Goal: Task Accomplishment & Management: Use online tool/utility

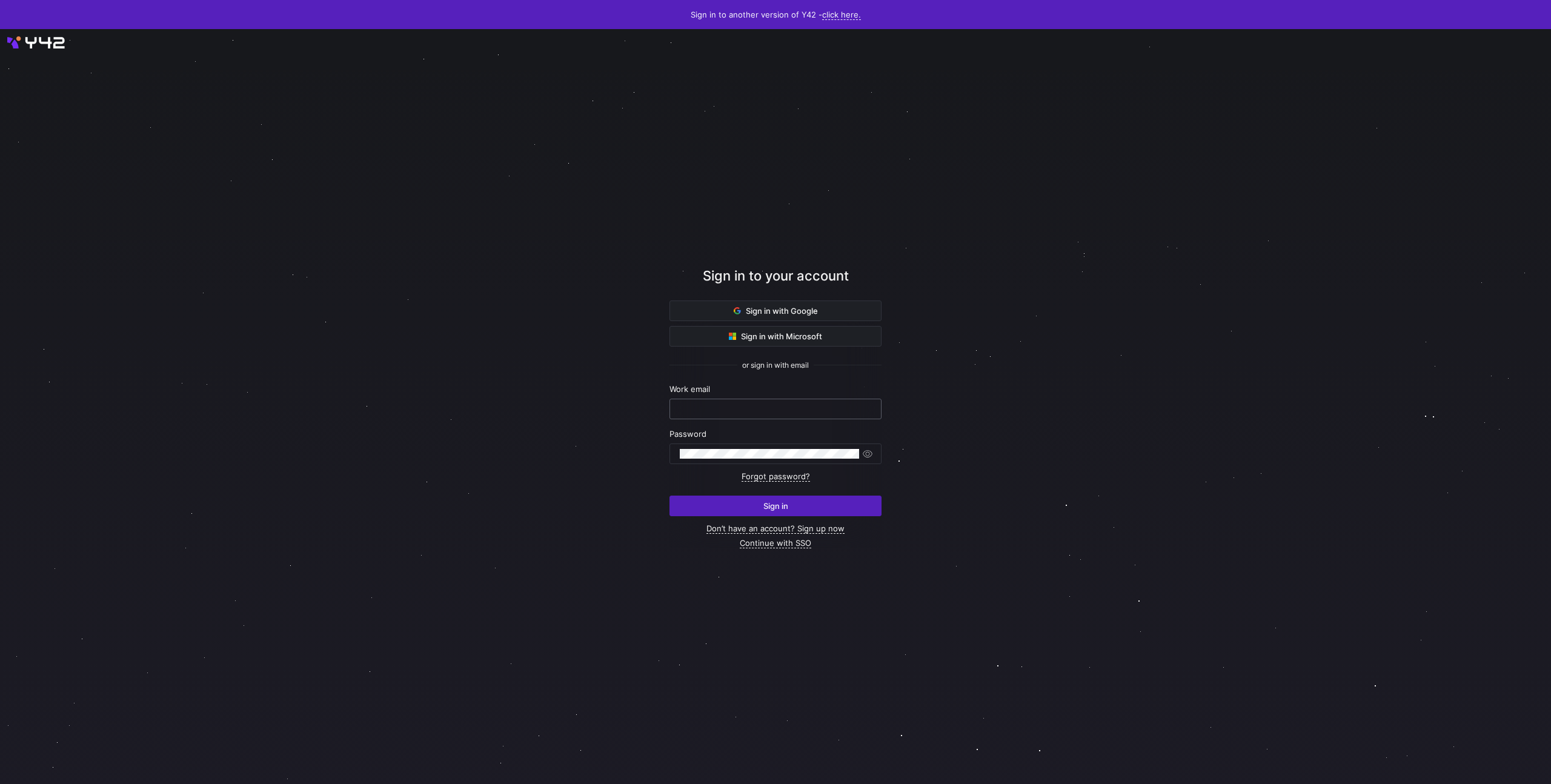
click at [734, 408] on input "text" at bounding box center [775, 408] width 192 height 9
paste input "hello@bidx.io wwDgjctJsLkU7iD"
click at [739, 407] on input "hello@bidx.io wwDgjctJsLkU7iD" at bounding box center [773, 408] width 192 height 9
type input "hello@bidx.io"
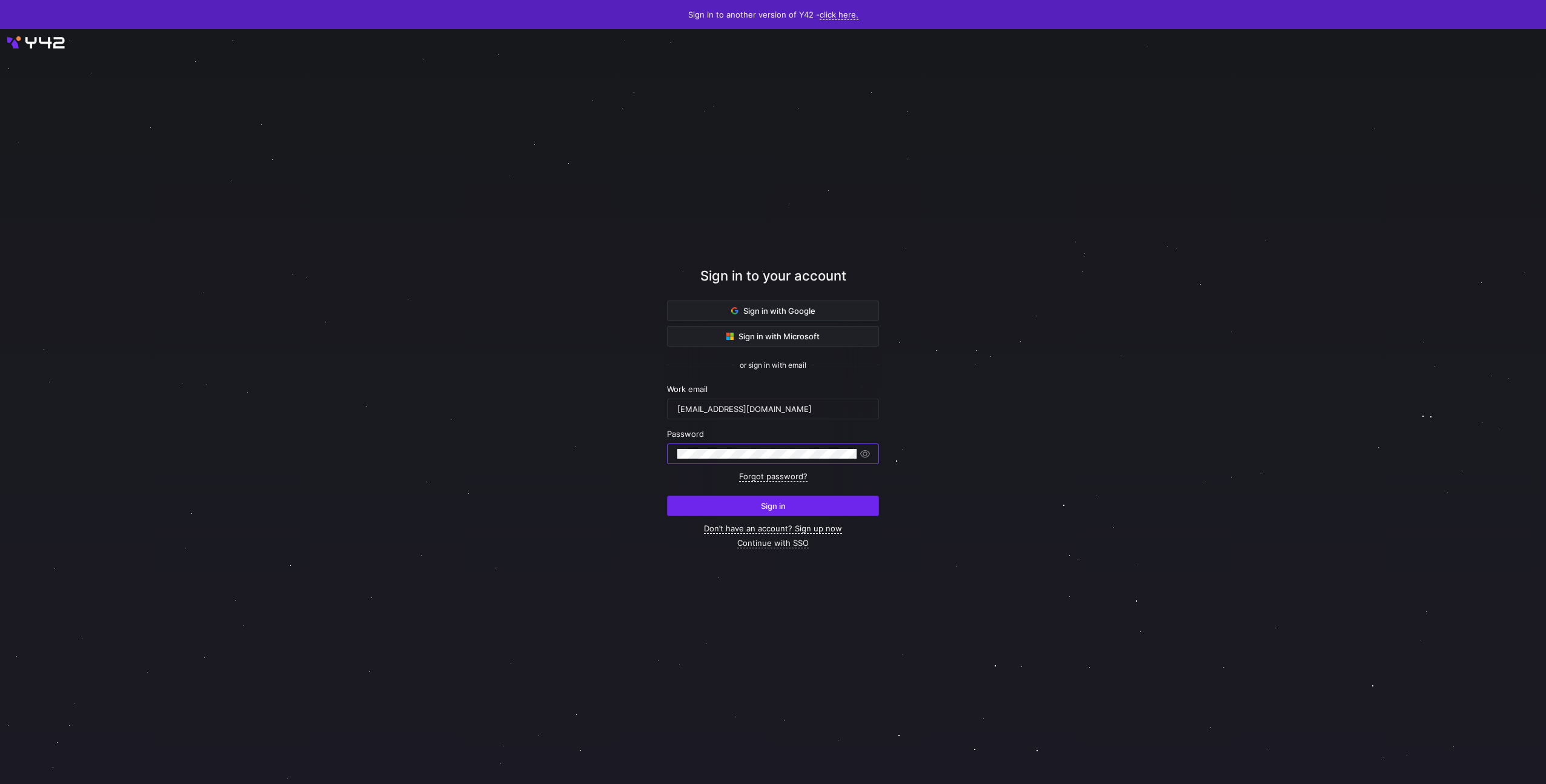
click at [742, 507] on span "submit" at bounding box center [773, 505] width 211 height 19
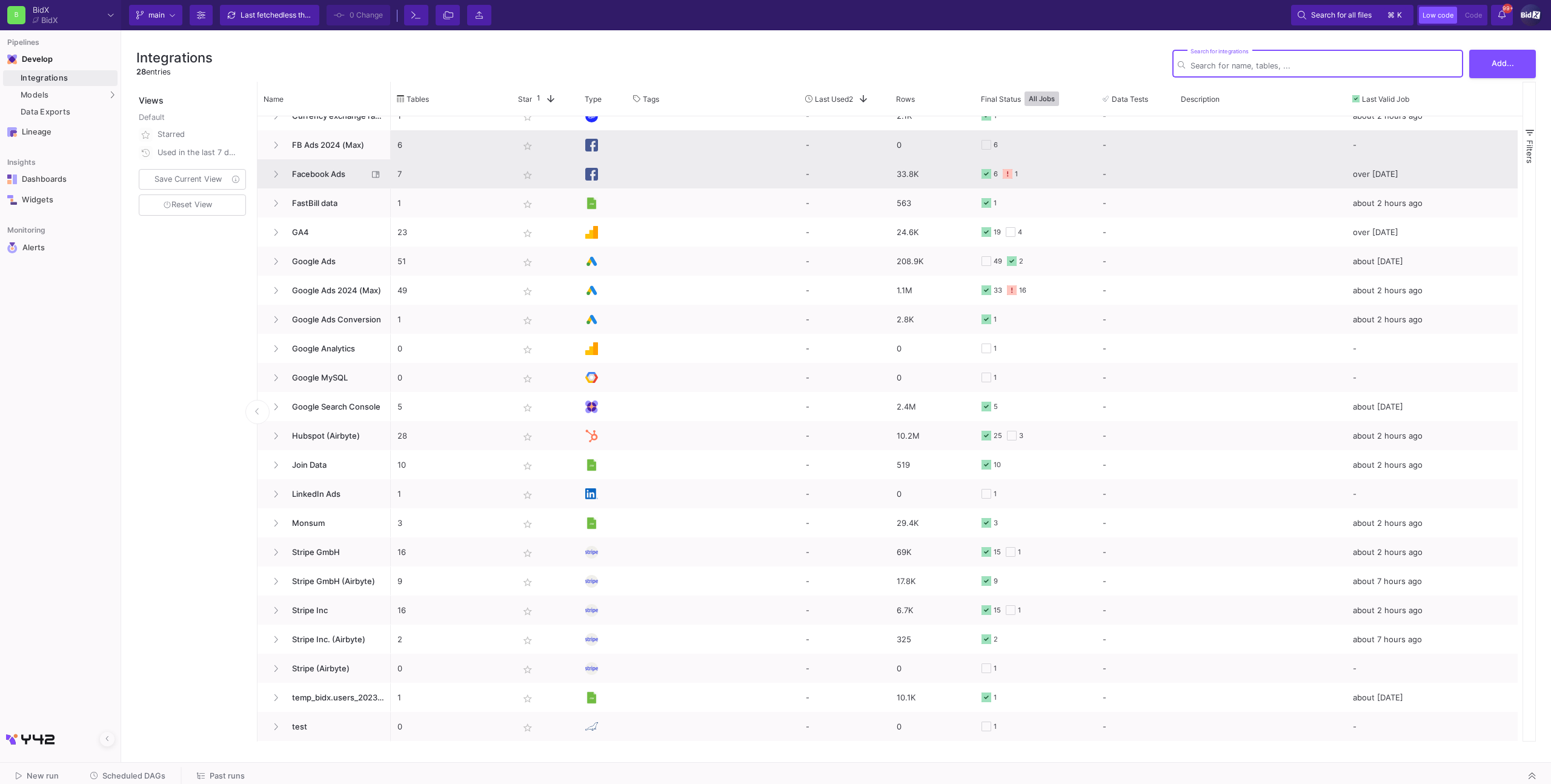
scroll to position [189, 0]
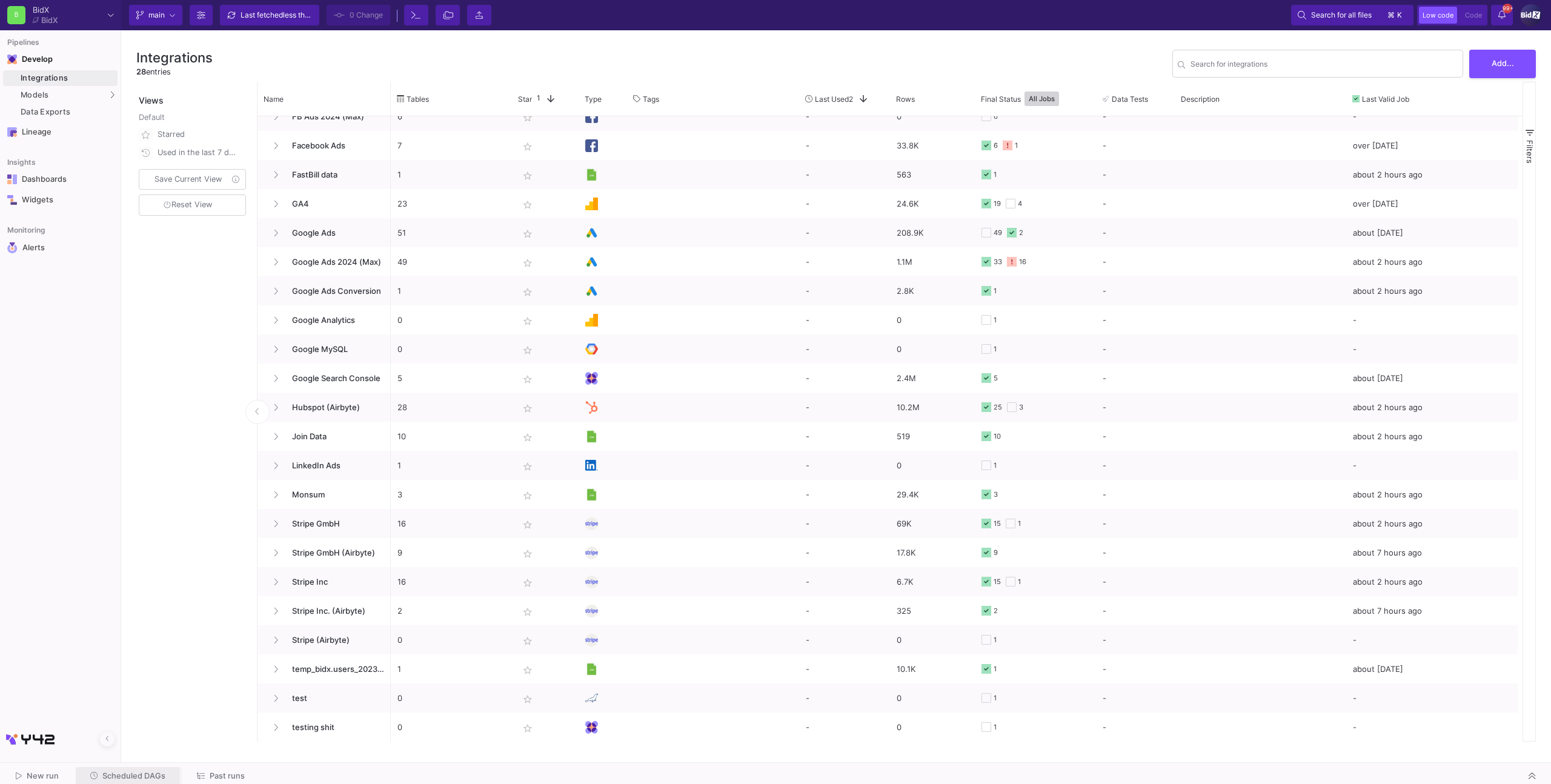
click at [134, 772] on span "Scheduled DAGs" at bounding box center [134, 775] width 63 height 9
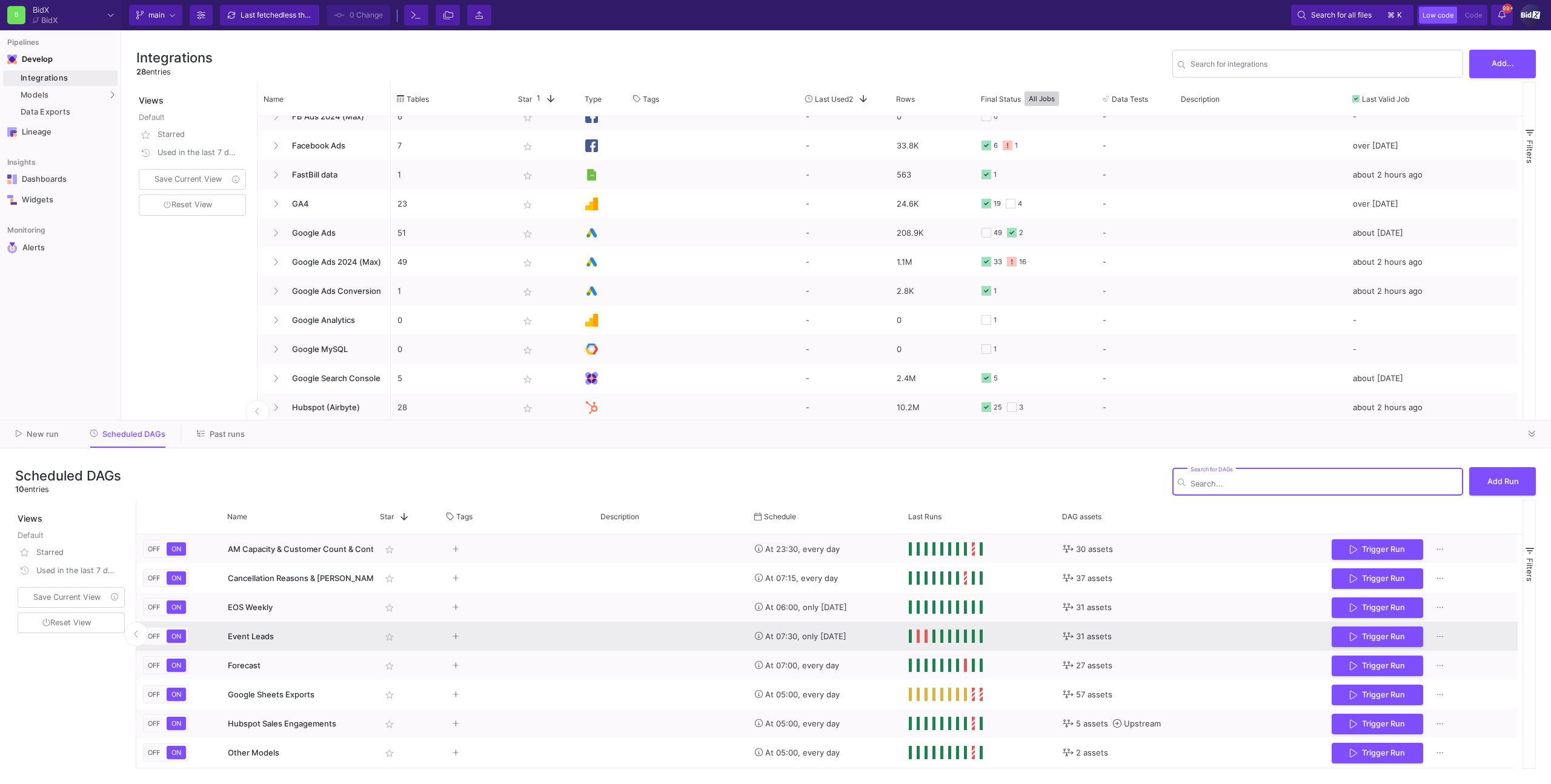
drag, startPoint x: 1342, startPoint y: 637, endPoint x: 1330, endPoint y: 636, distance: 12.0
click at [1342, 637] on button "Trigger Run" at bounding box center [1378, 637] width 92 height 21
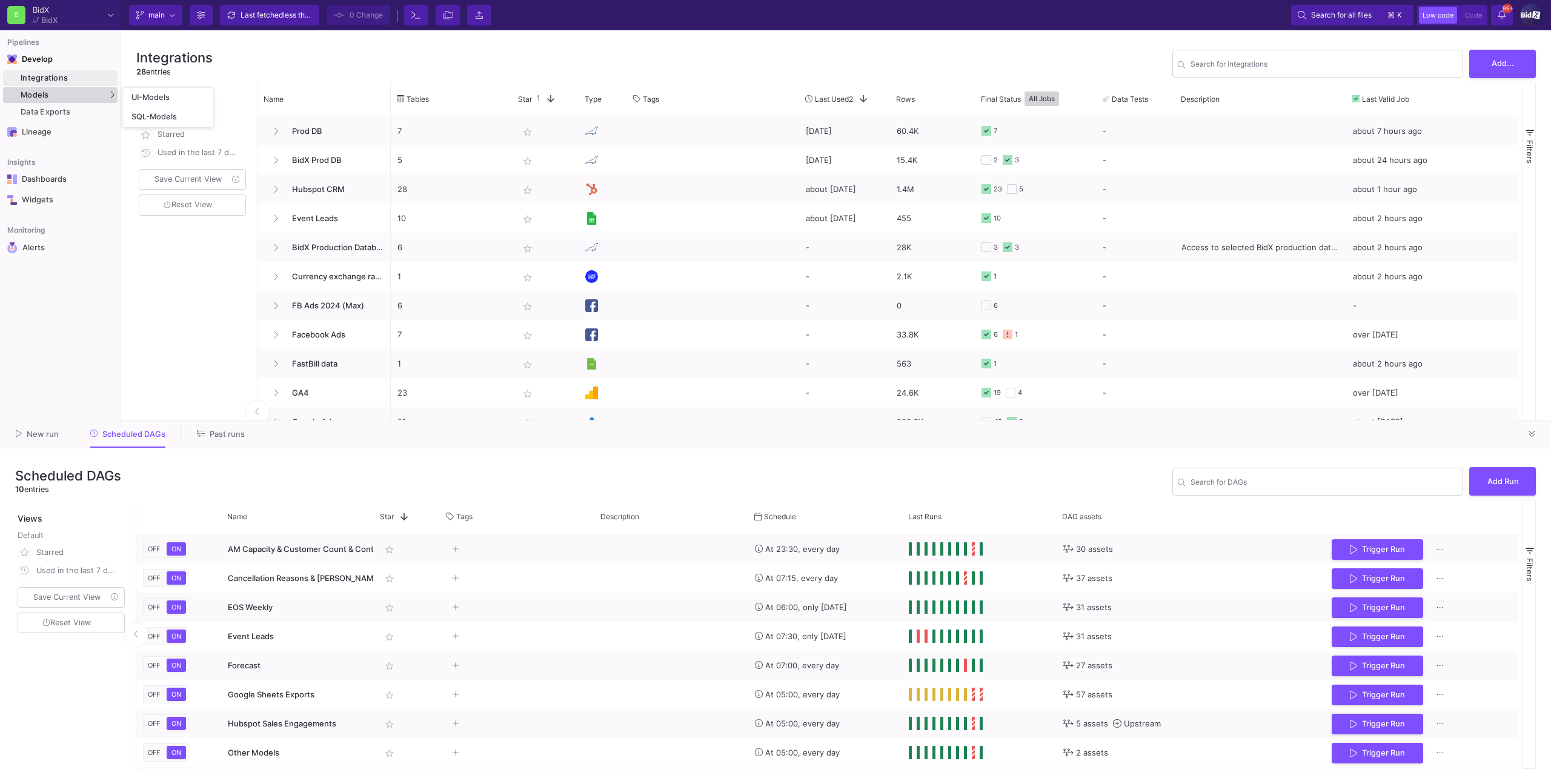
click at [77, 98] on div "Models" at bounding box center [60, 95] width 114 height 16
click at [129, 101] on link "UI-Models" at bounding box center [167, 97] width 89 height 19
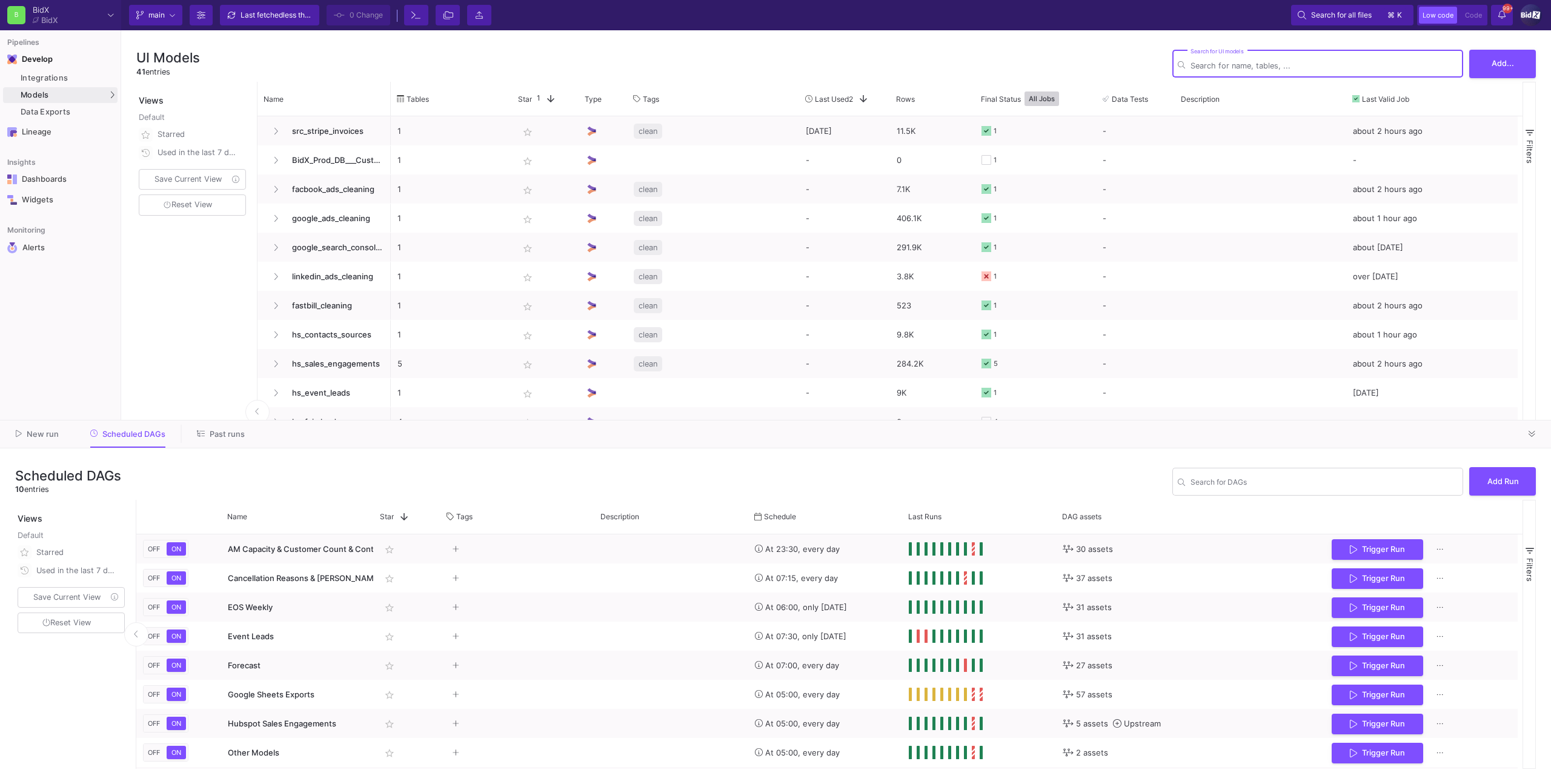
click at [1518, 432] on div "New run Scheduled DAGs Past runs" at bounding box center [775, 434] width 1551 height 28
drag, startPoint x: 1528, startPoint y: 431, endPoint x: 1511, endPoint y: 432, distance: 17.0
click at [1528, 431] on button at bounding box center [1532, 433] width 18 height 18
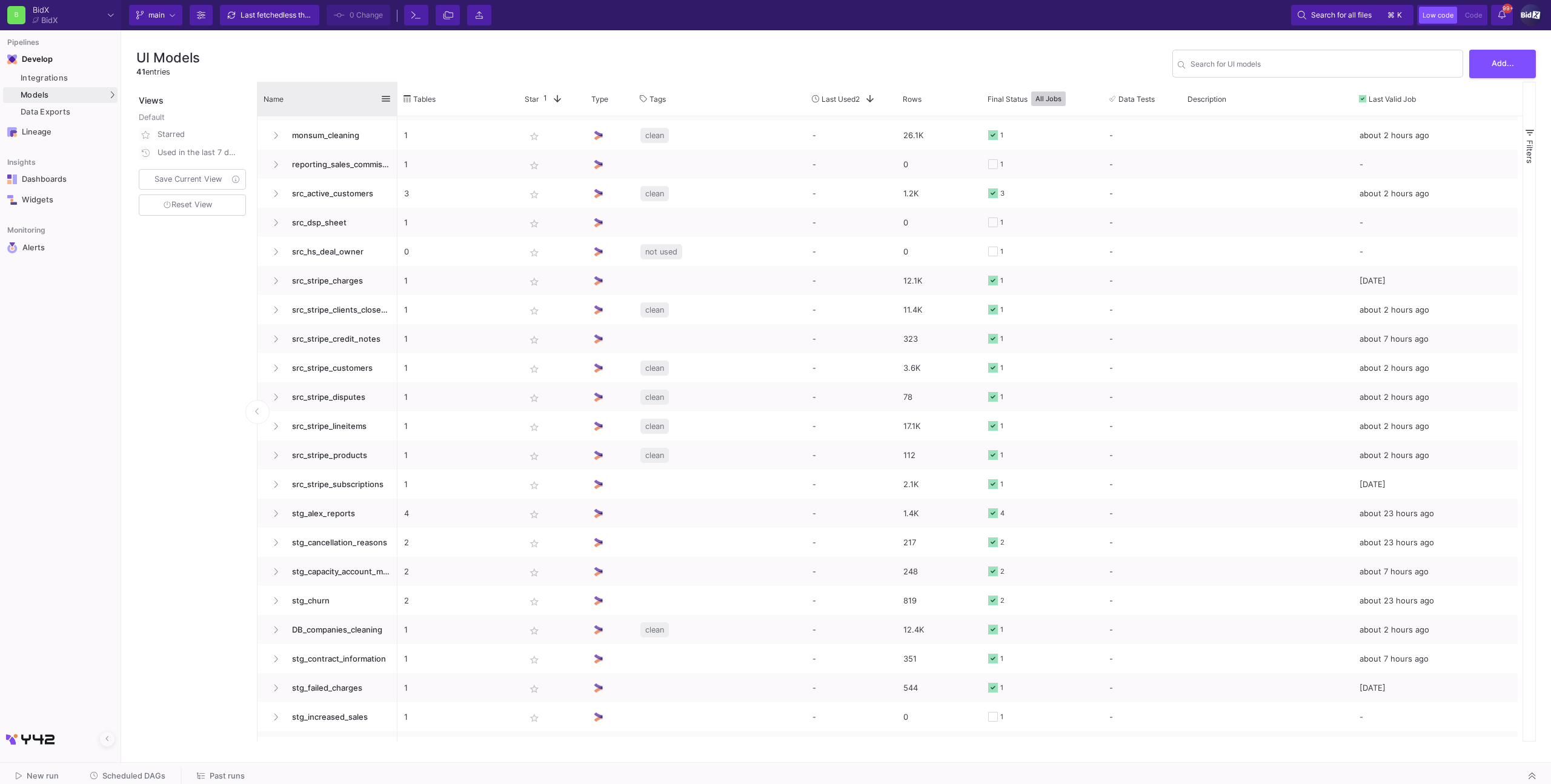
drag, startPoint x: 388, startPoint y: 104, endPoint x: 499, endPoint y: 103, distance: 111.0
click at [400, 103] on div at bounding box center [398, 99] width 5 height 34
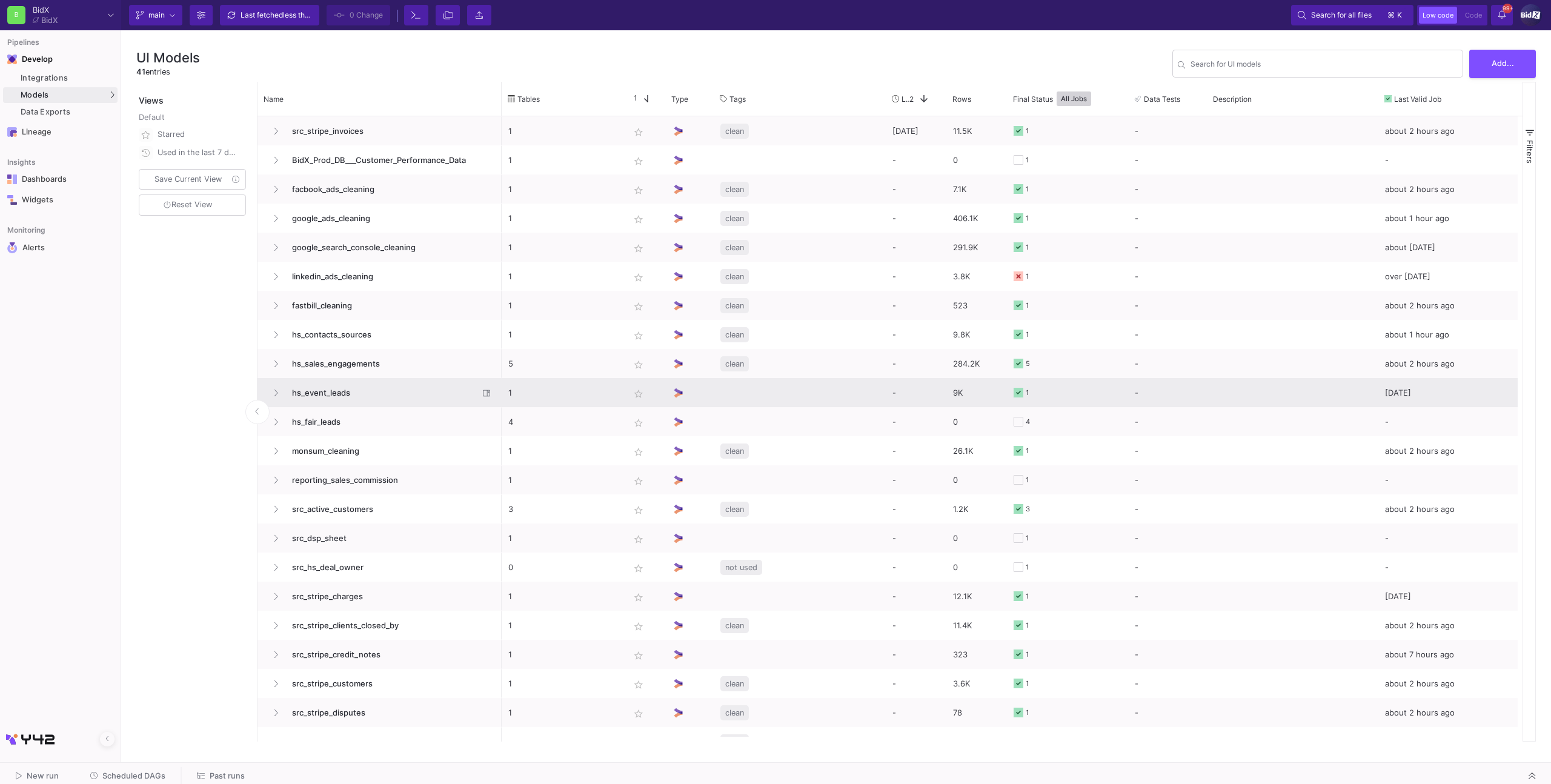
click at [326, 390] on span "hs_event_leads" at bounding box center [382, 393] width 194 height 29
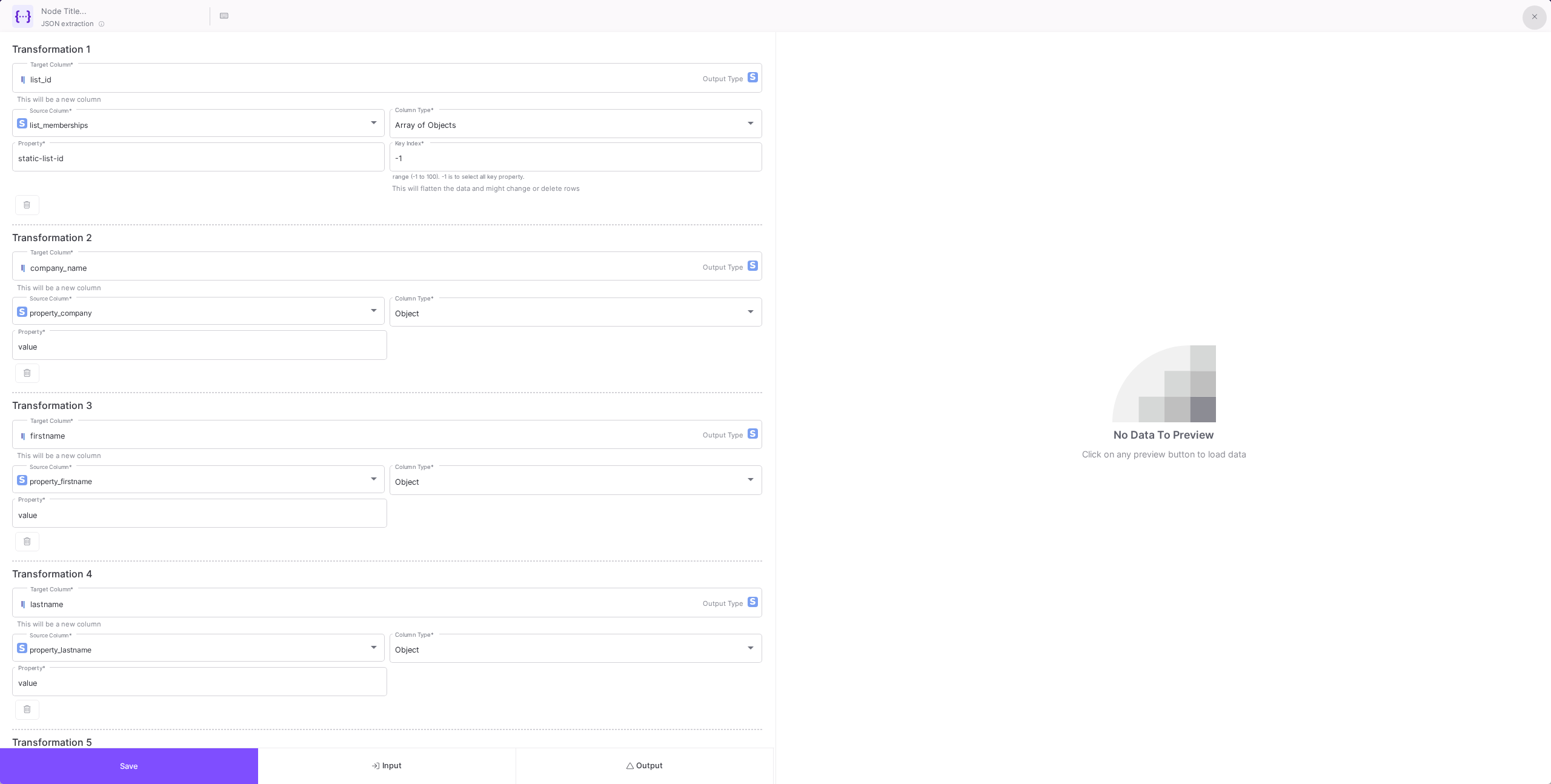
click at [1541, 7] on button at bounding box center [1535, 17] width 24 height 24
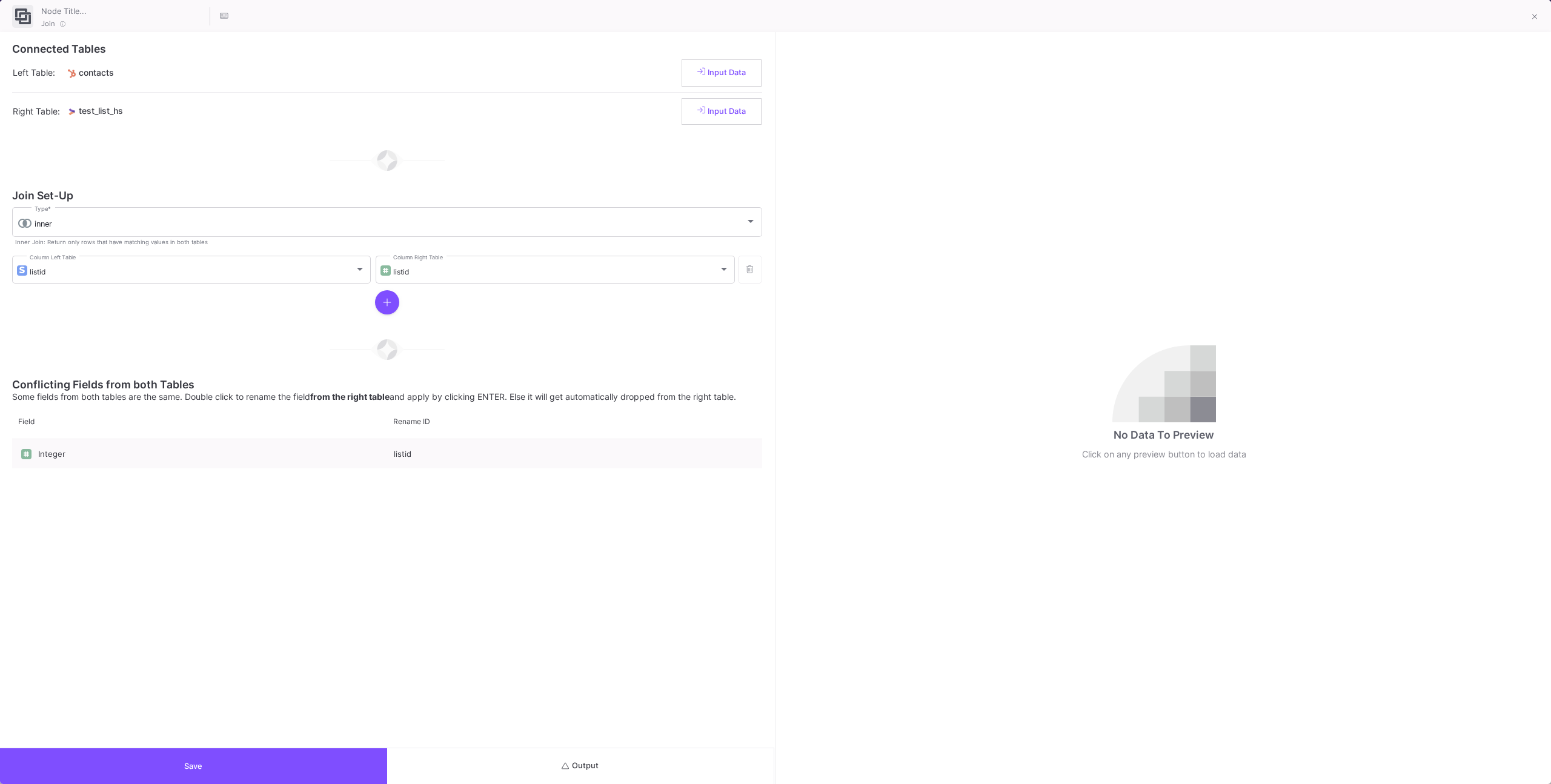
click at [641, 761] on button "Output" at bounding box center [581, 766] width 388 height 36
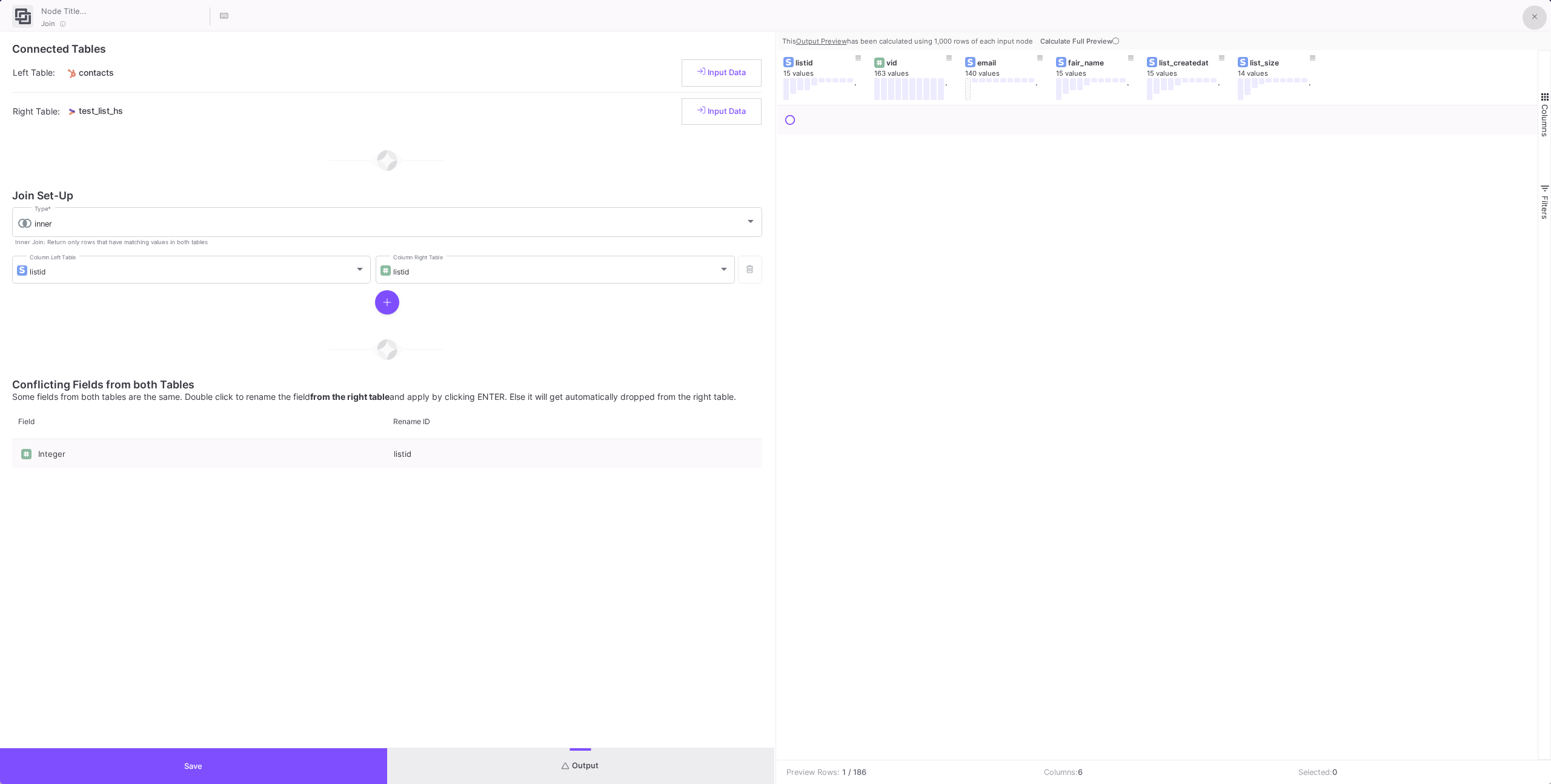
drag, startPoint x: 1532, startPoint y: 12, endPoint x: 1485, endPoint y: 32, distance: 51.1
click at [1487, 32] on div "Join Connected Tables Left Table: contacts Input Data Right Table: test_list_hs…" at bounding box center [775, 392] width 1551 height 784
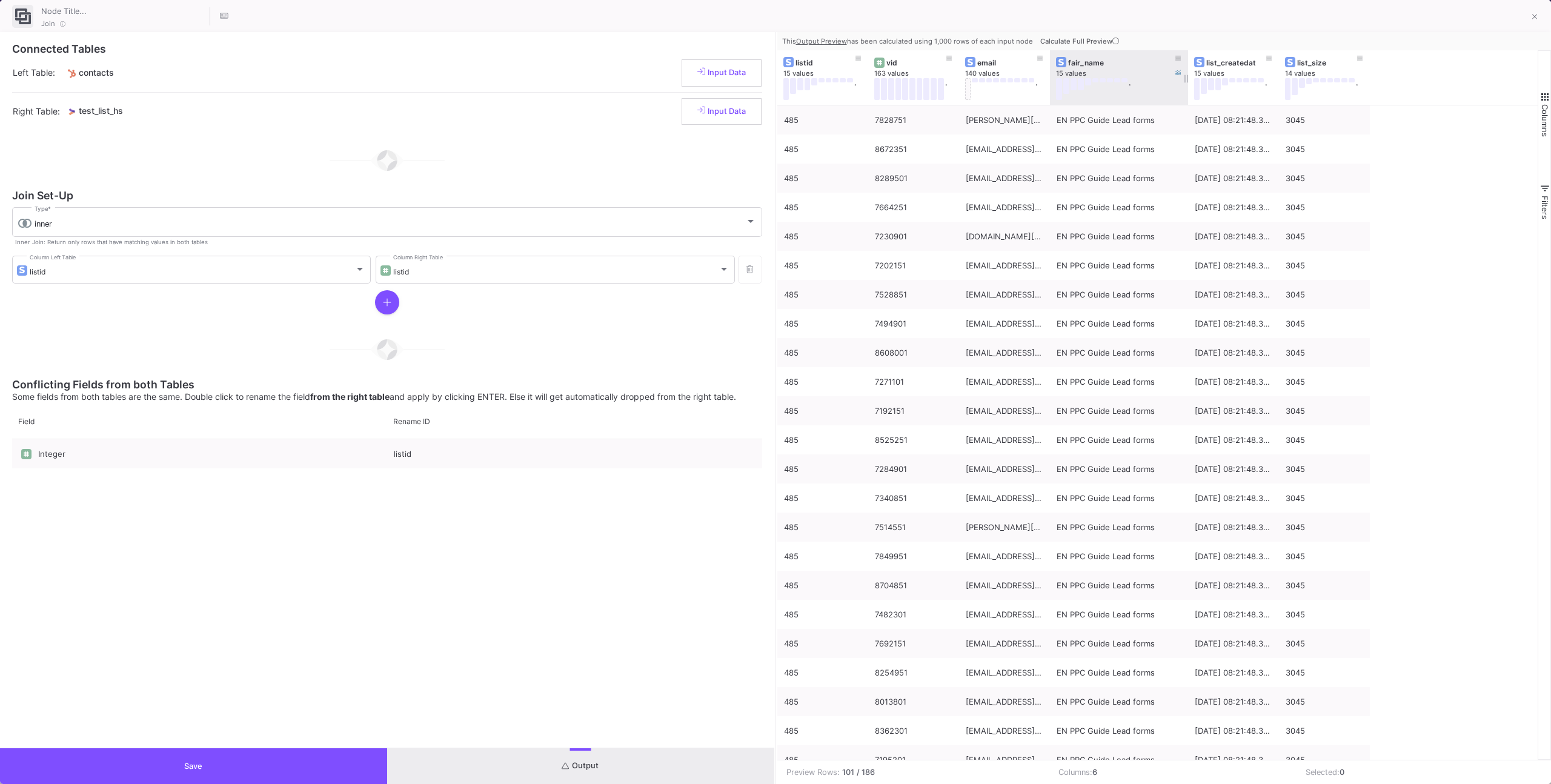
drag, startPoint x: 1139, startPoint y: 85, endPoint x: 1229, endPoint y: 78, distance: 90.3
click at [1191, 78] on div at bounding box center [1188, 78] width 5 height 54
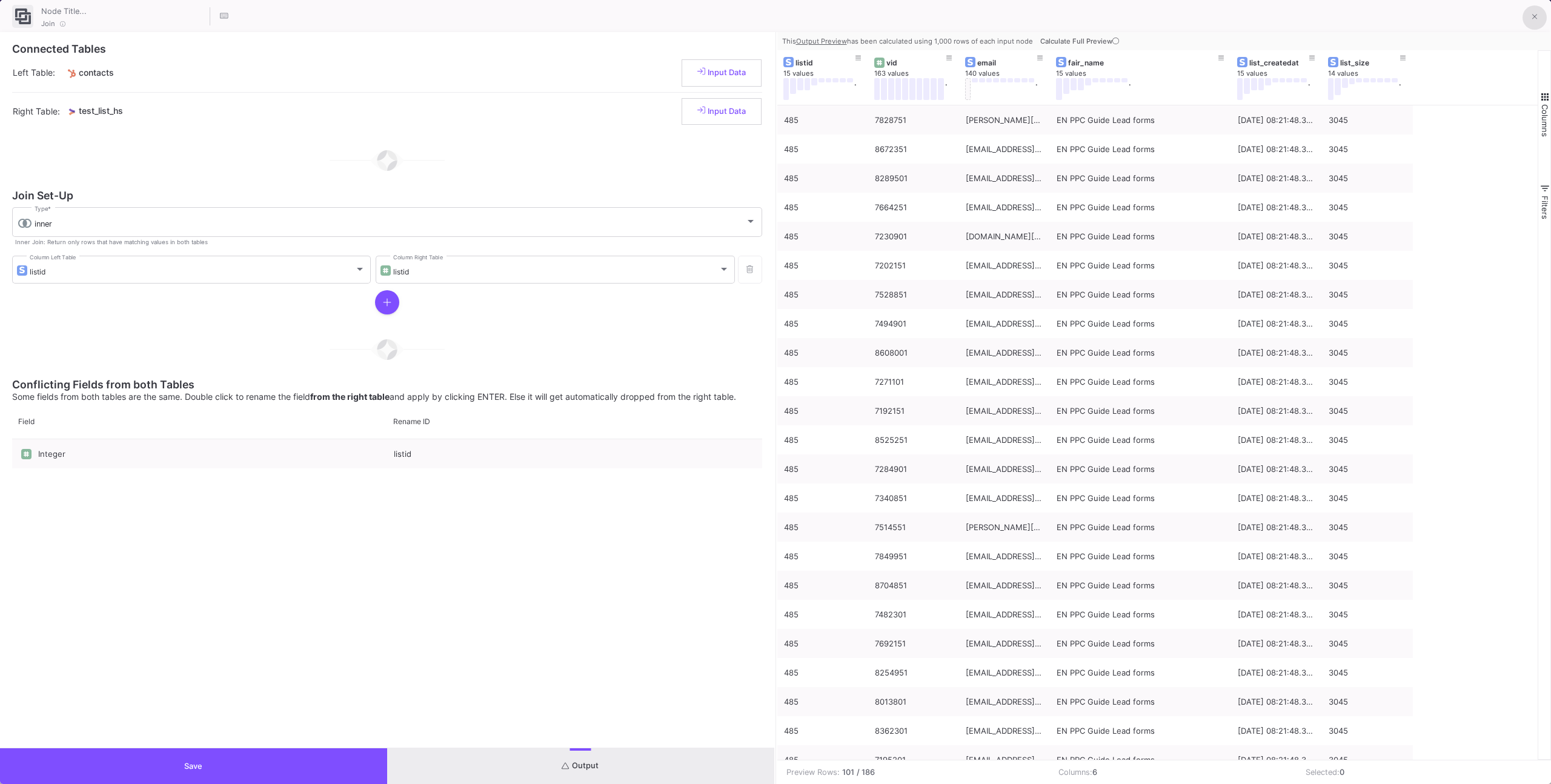
click at [1528, 23] on button at bounding box center [1535, 17] width 24 height 24
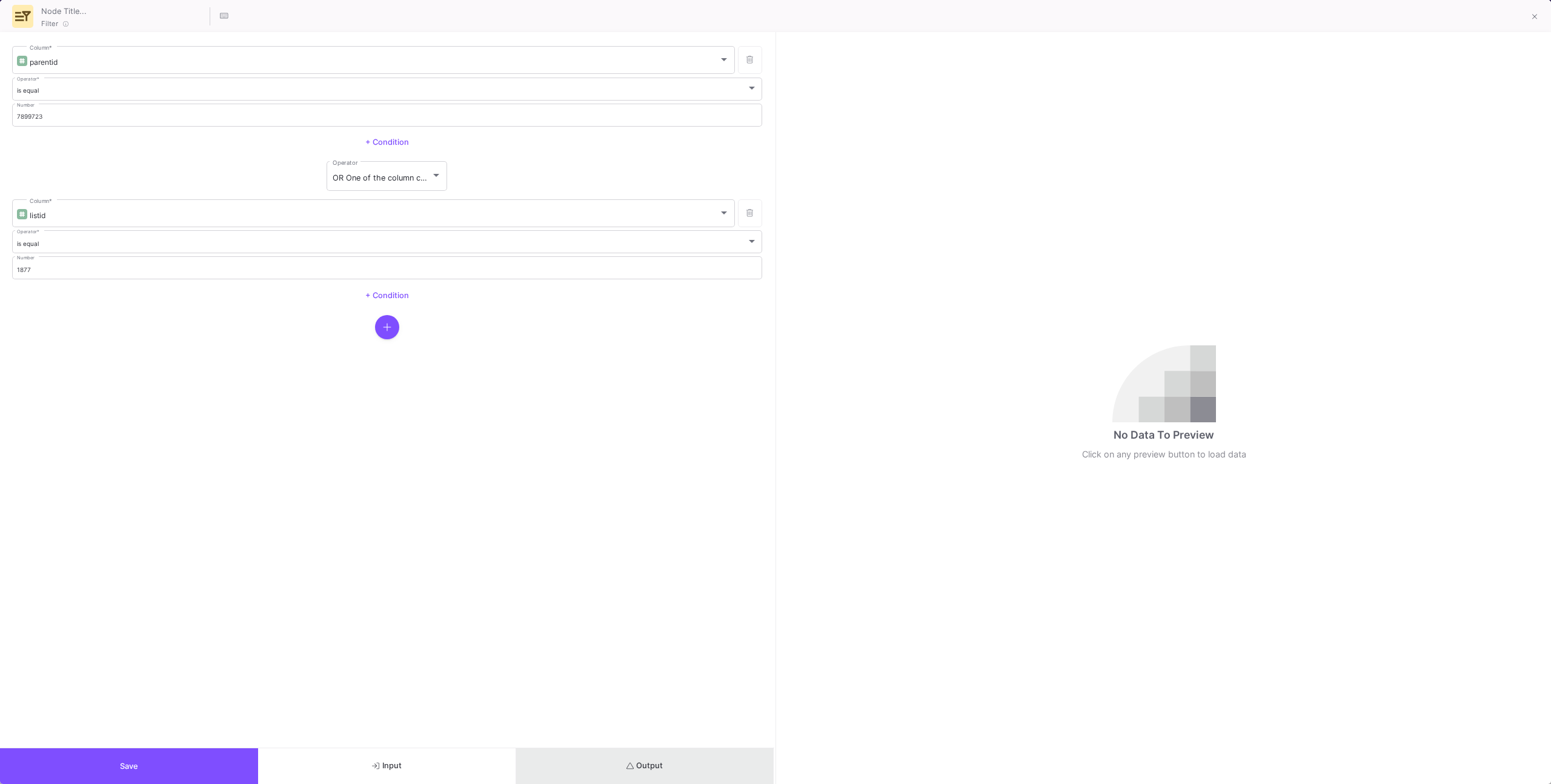
click at [661, 761] on span "Output" at bounding box center [645, 765] width 37 height 9
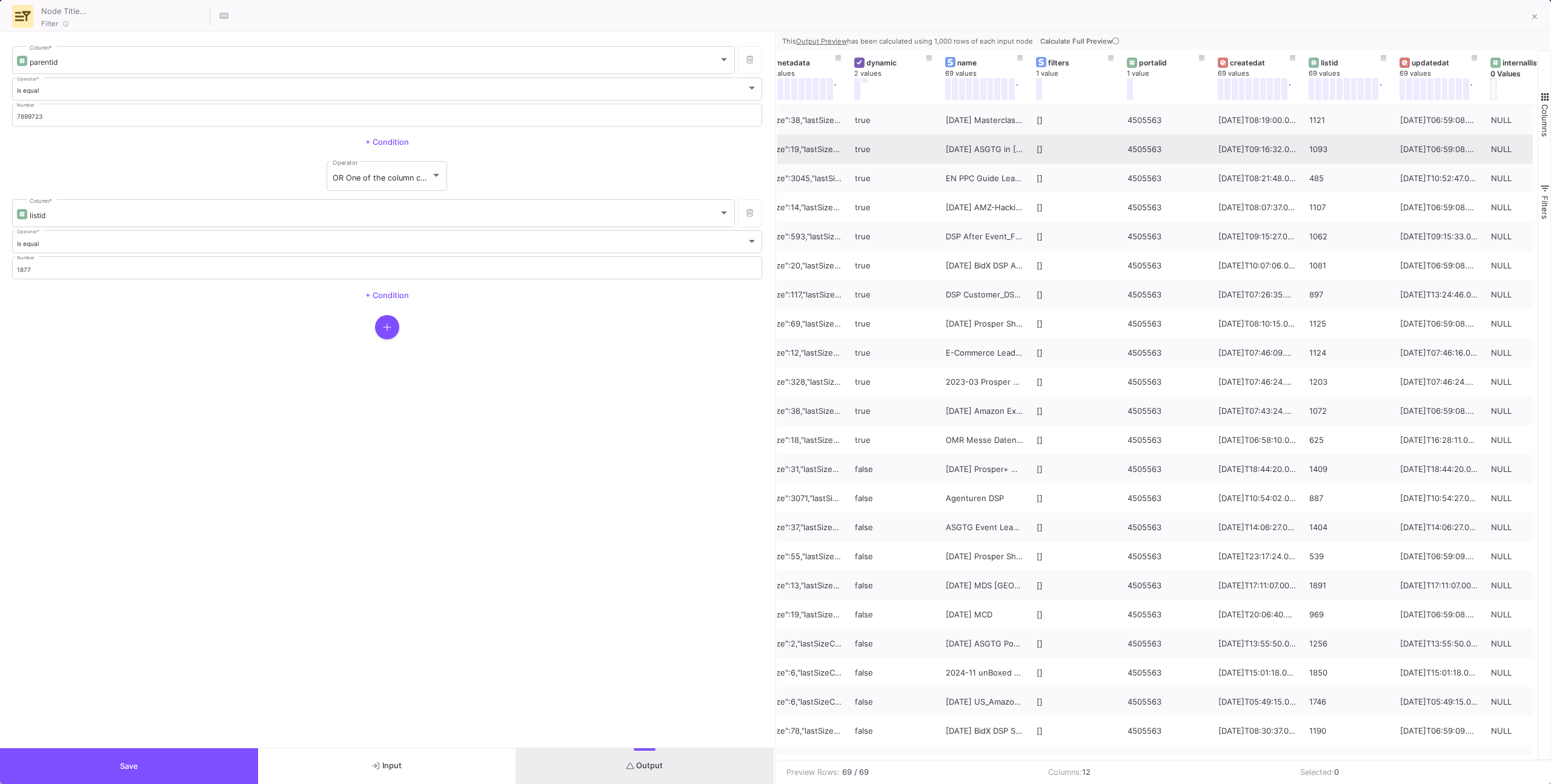
scroll to position [0, 221]
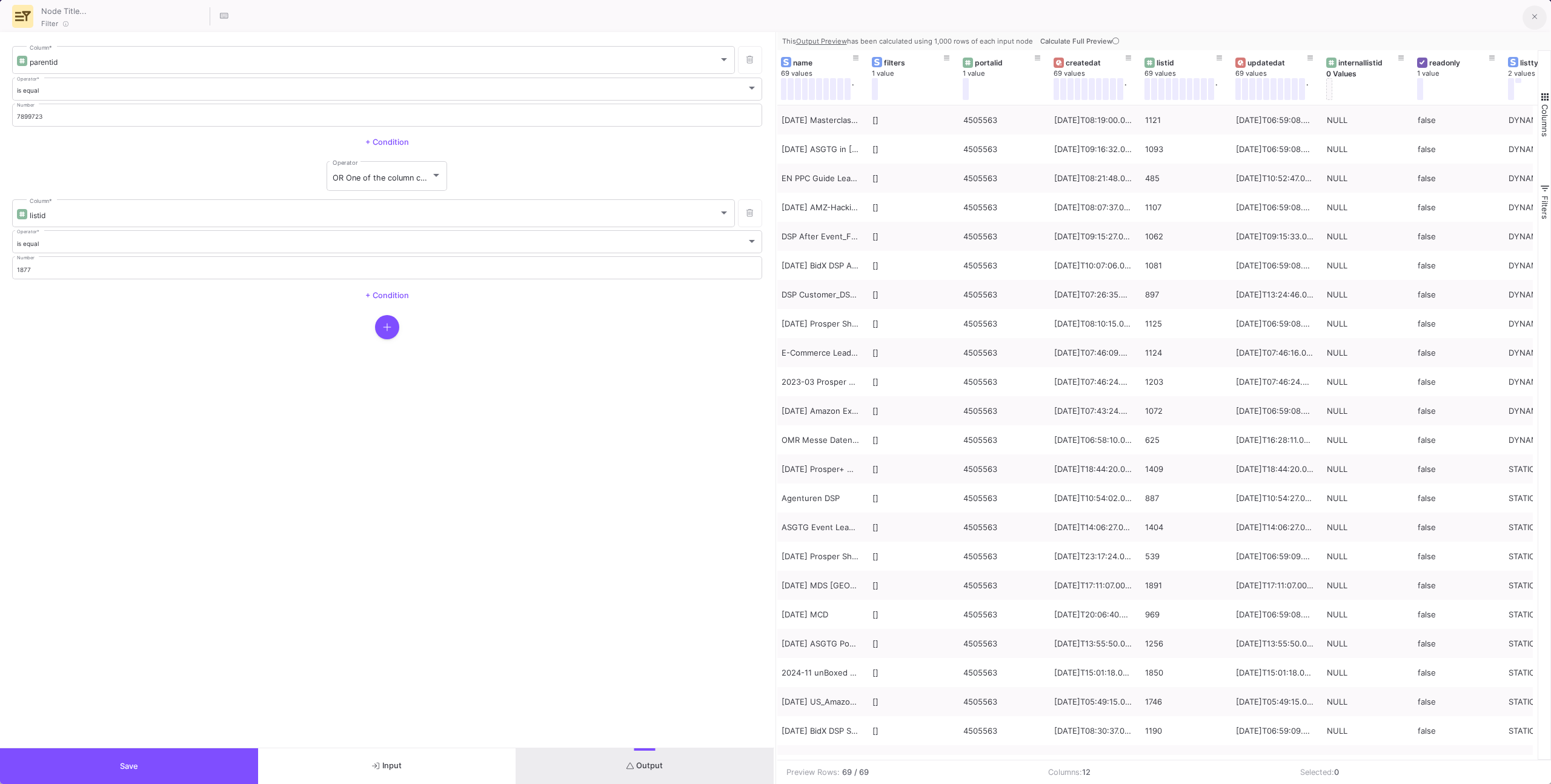
click at [1534, 9] on button at bounding box center [1535, 17] width 24 height 24
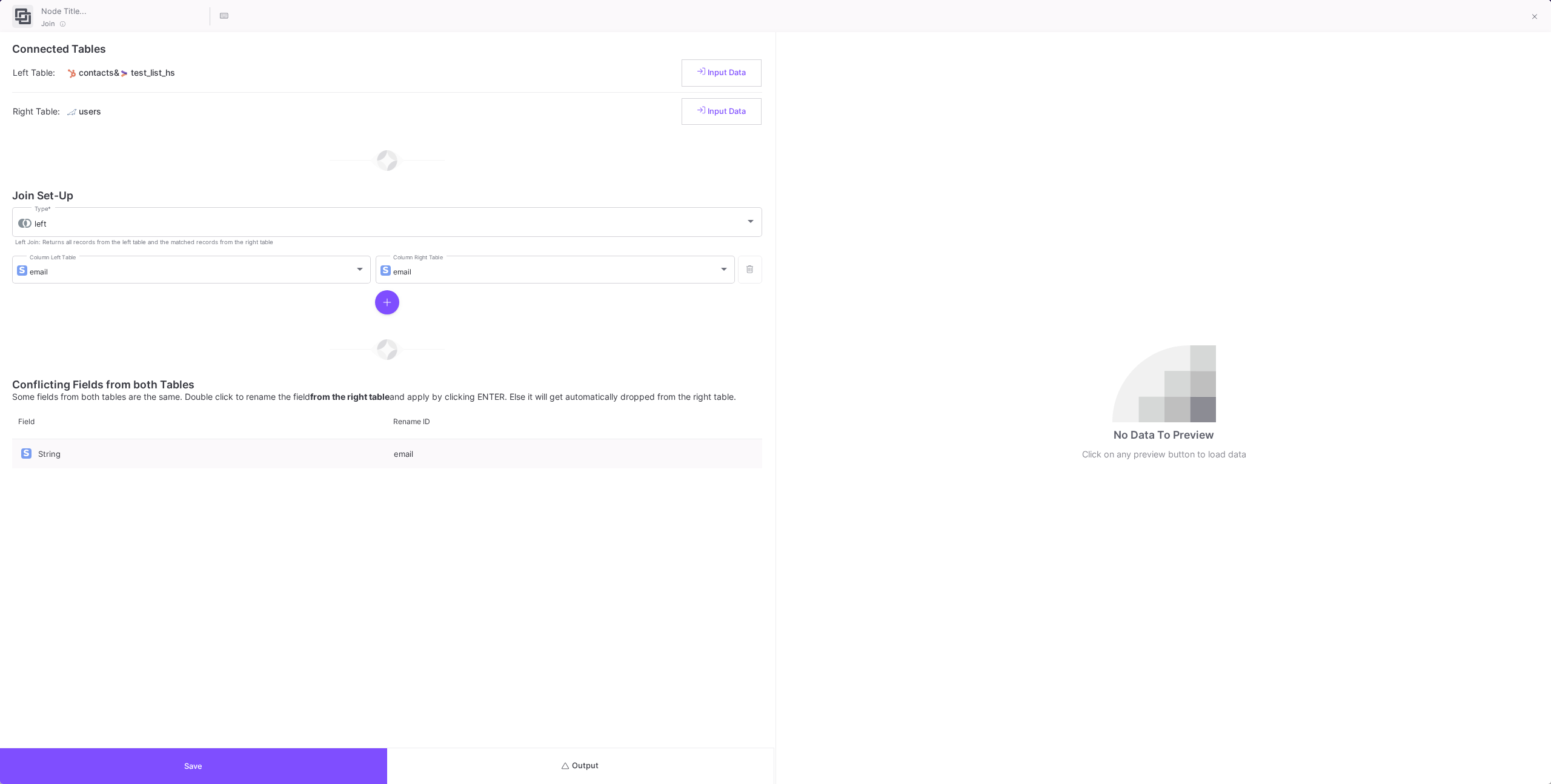
click at [658, 773] on button "Output" at bounding box center [581, 766] width 388 height 36
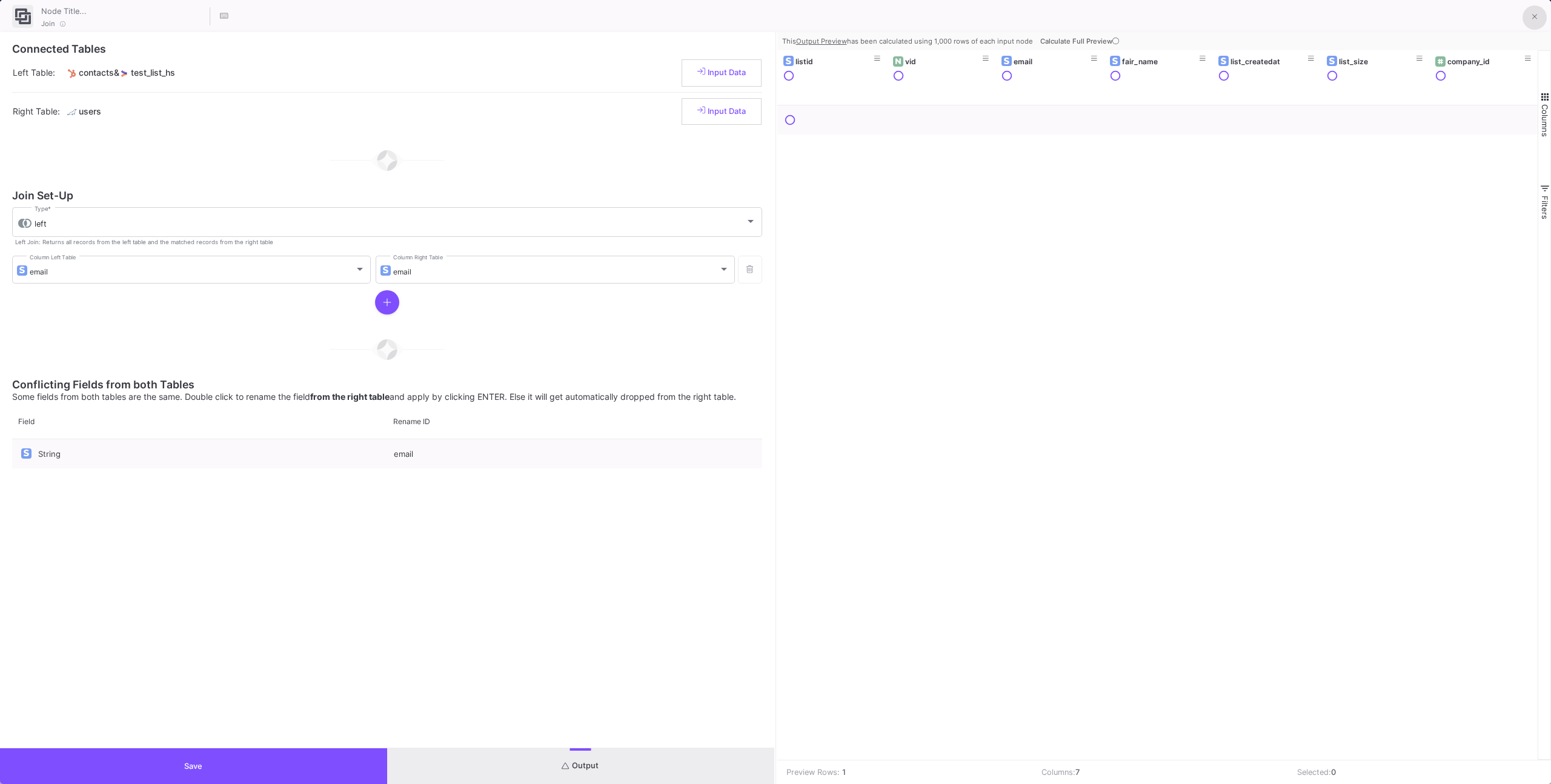
click at [1533, 21] on fa-icon at bounding box center [1535, 17] width 5 height 10
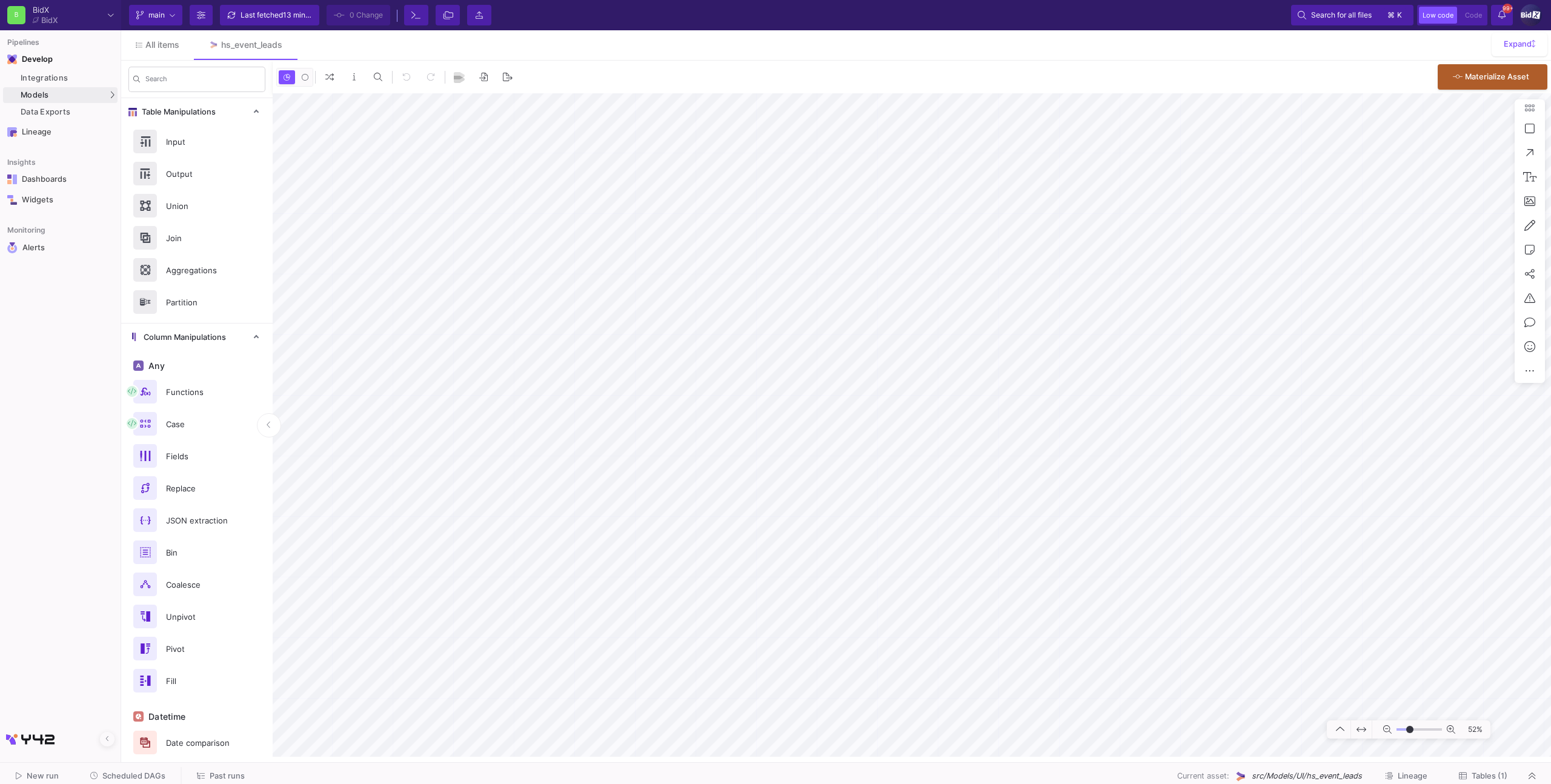
type input "-2"
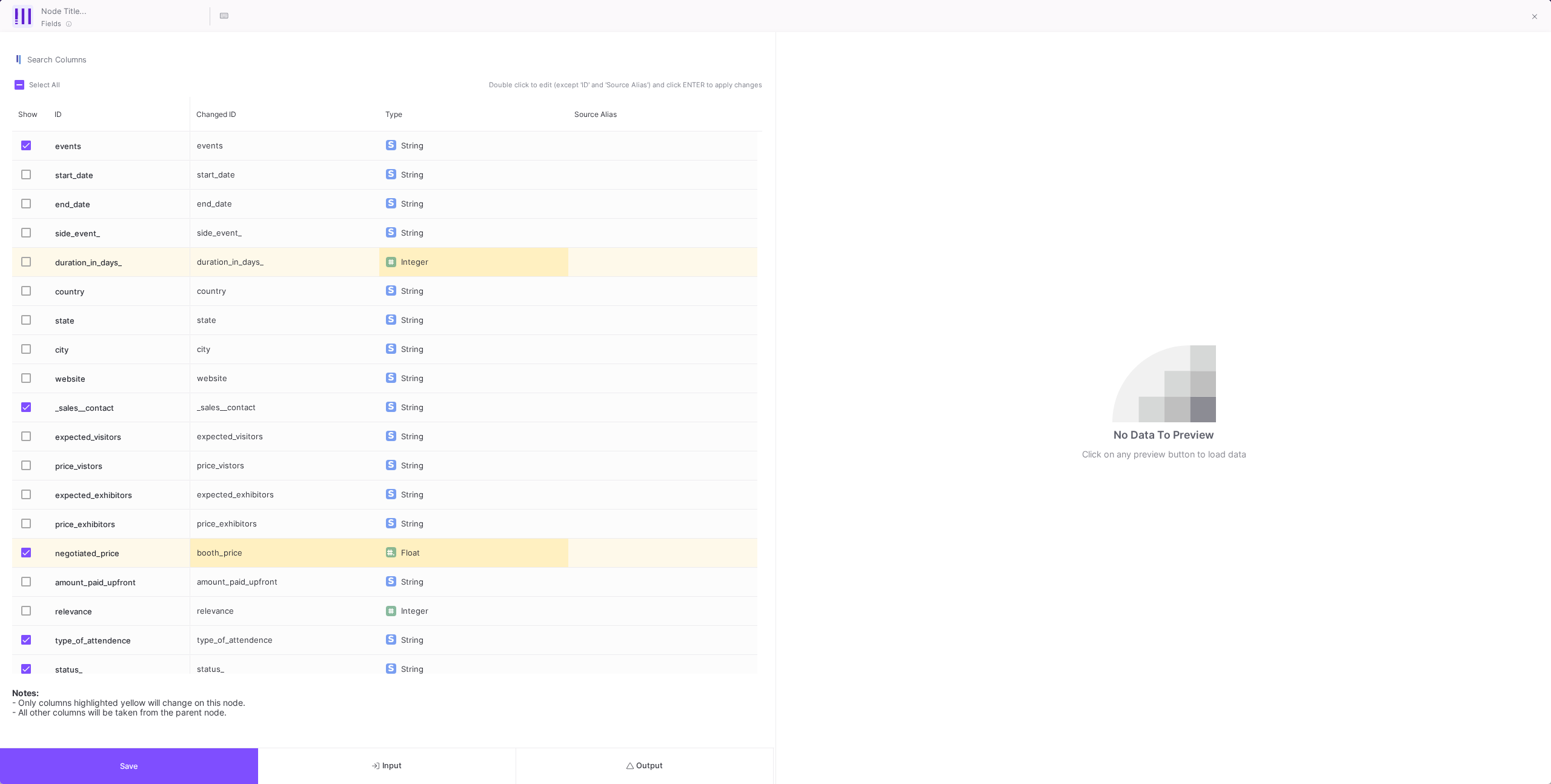
click at [575, 765] on button "Output" at bounding box center [645, 766] width 258 height 36
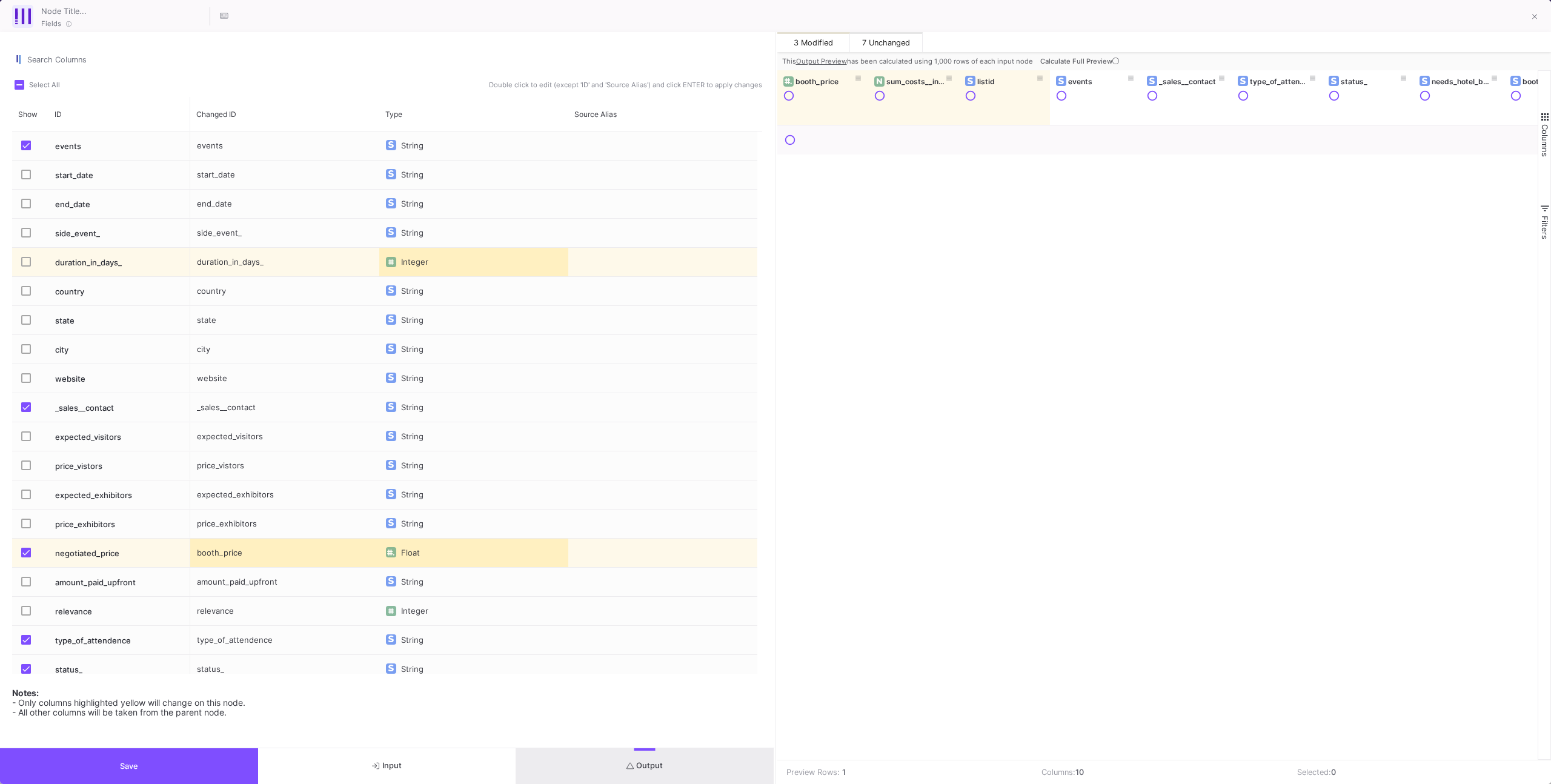
click at [1097, 68] on button "Calculate Full Preview" at bounding box center [1080, 61] width 86 height 18
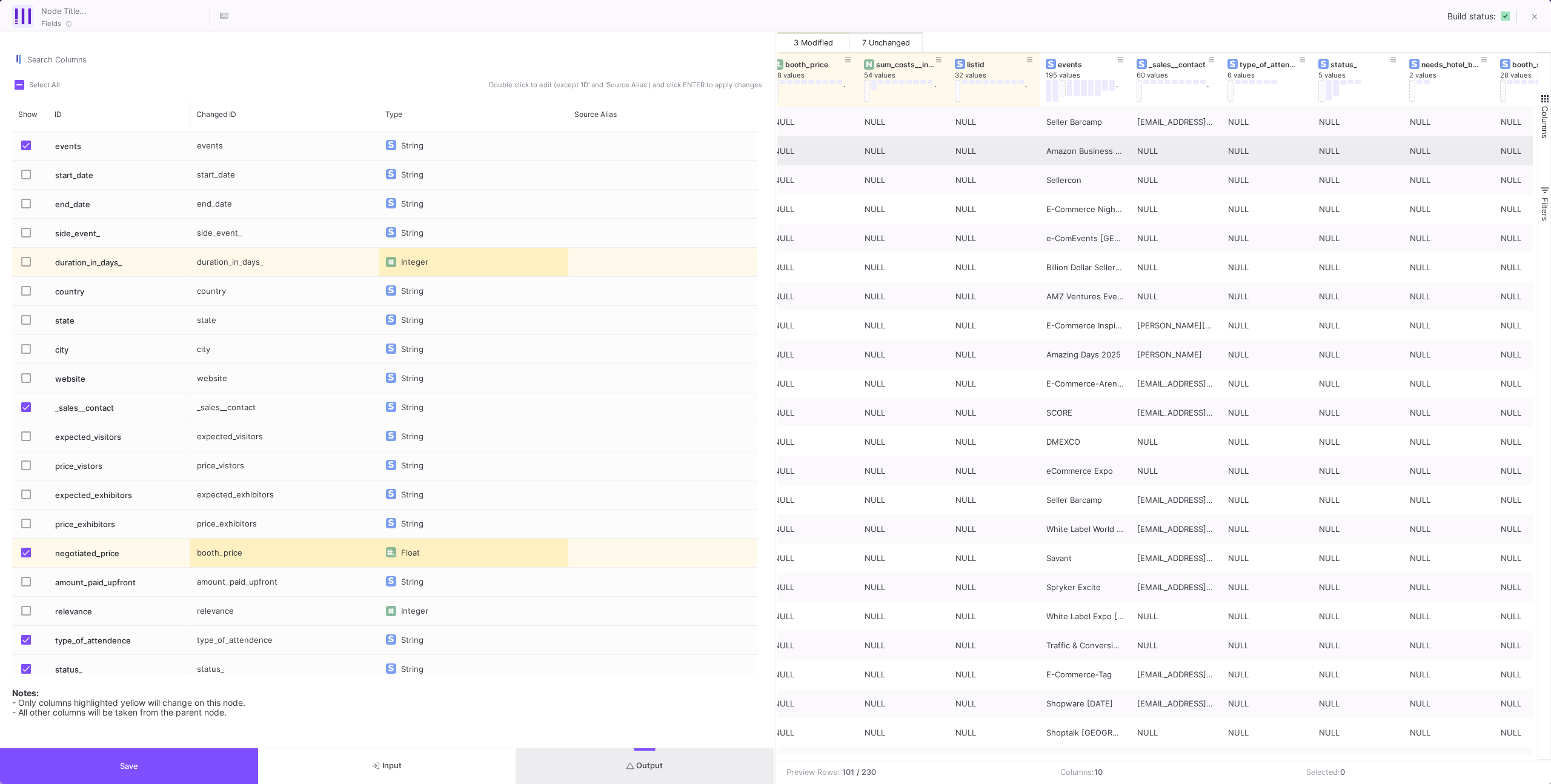
scroll to position [0, 12]
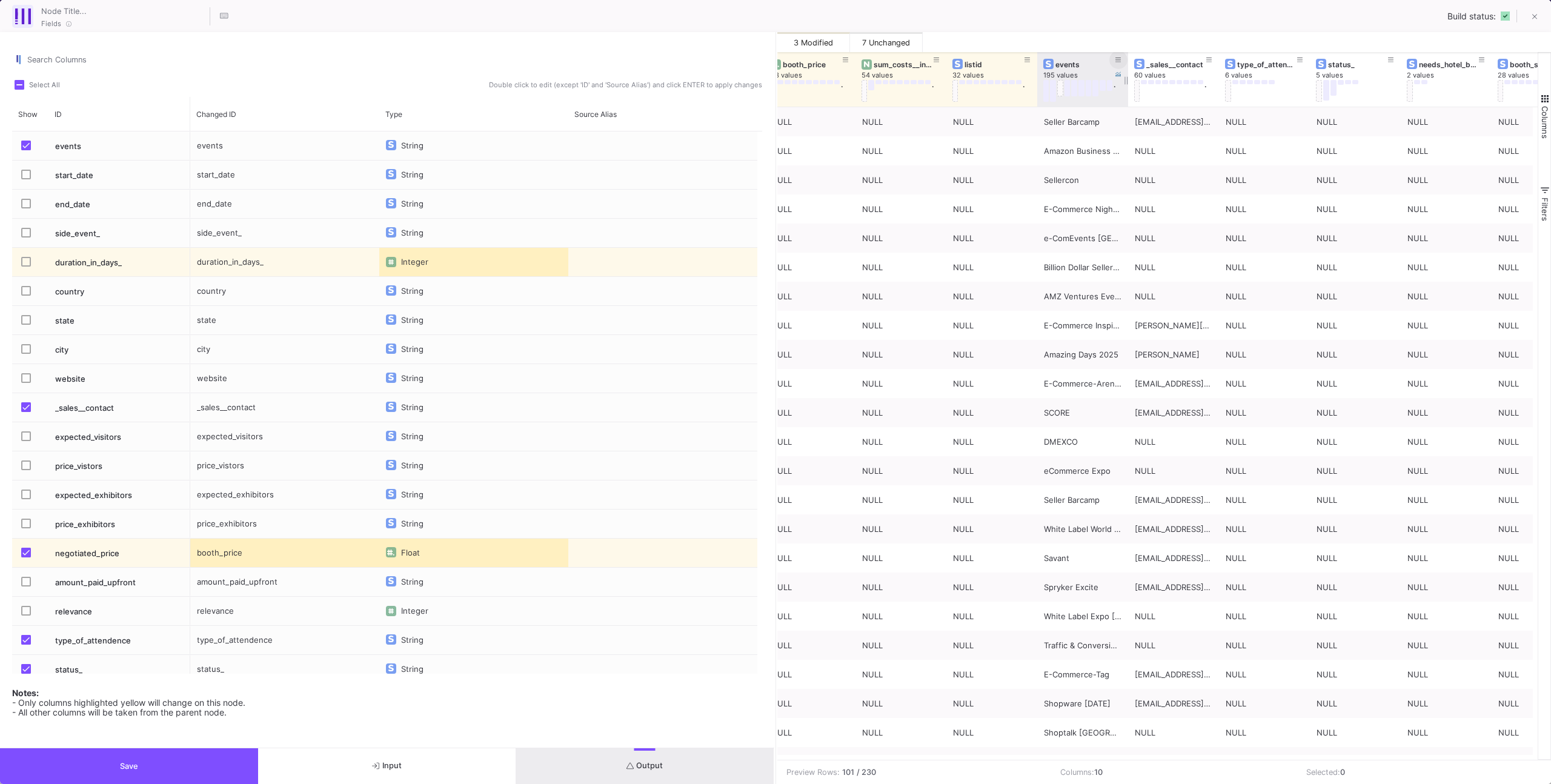
click at [1122, 64] on button at bounding box center [1118, 60] width 18 height 18
click at [1134, 149] on input "Text" at bounding box center [1213, 147] width 197 height 8
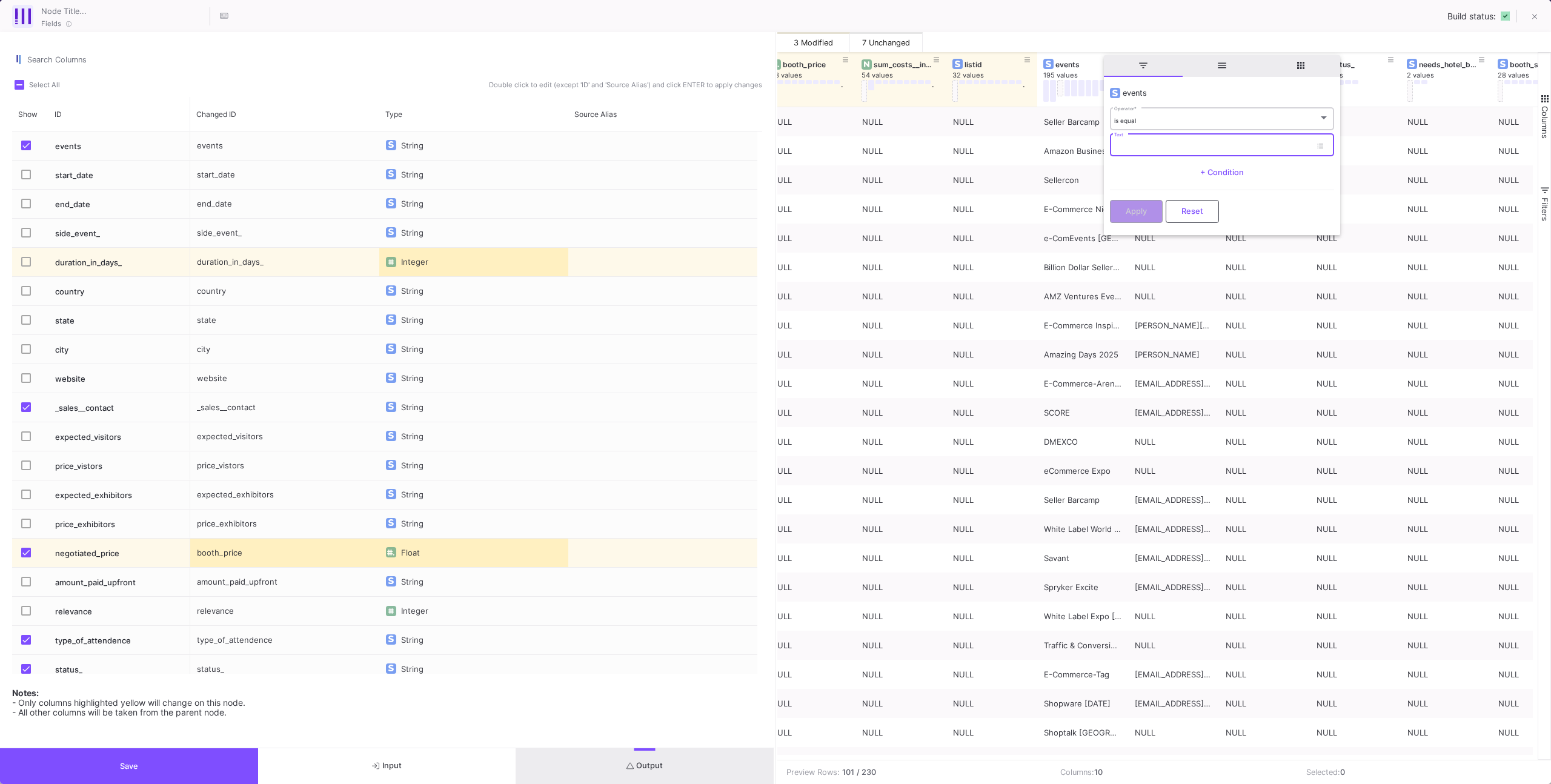
click at [1135, 117] on span "is equal" at bounding box center [1125, 120] width 22 height 7
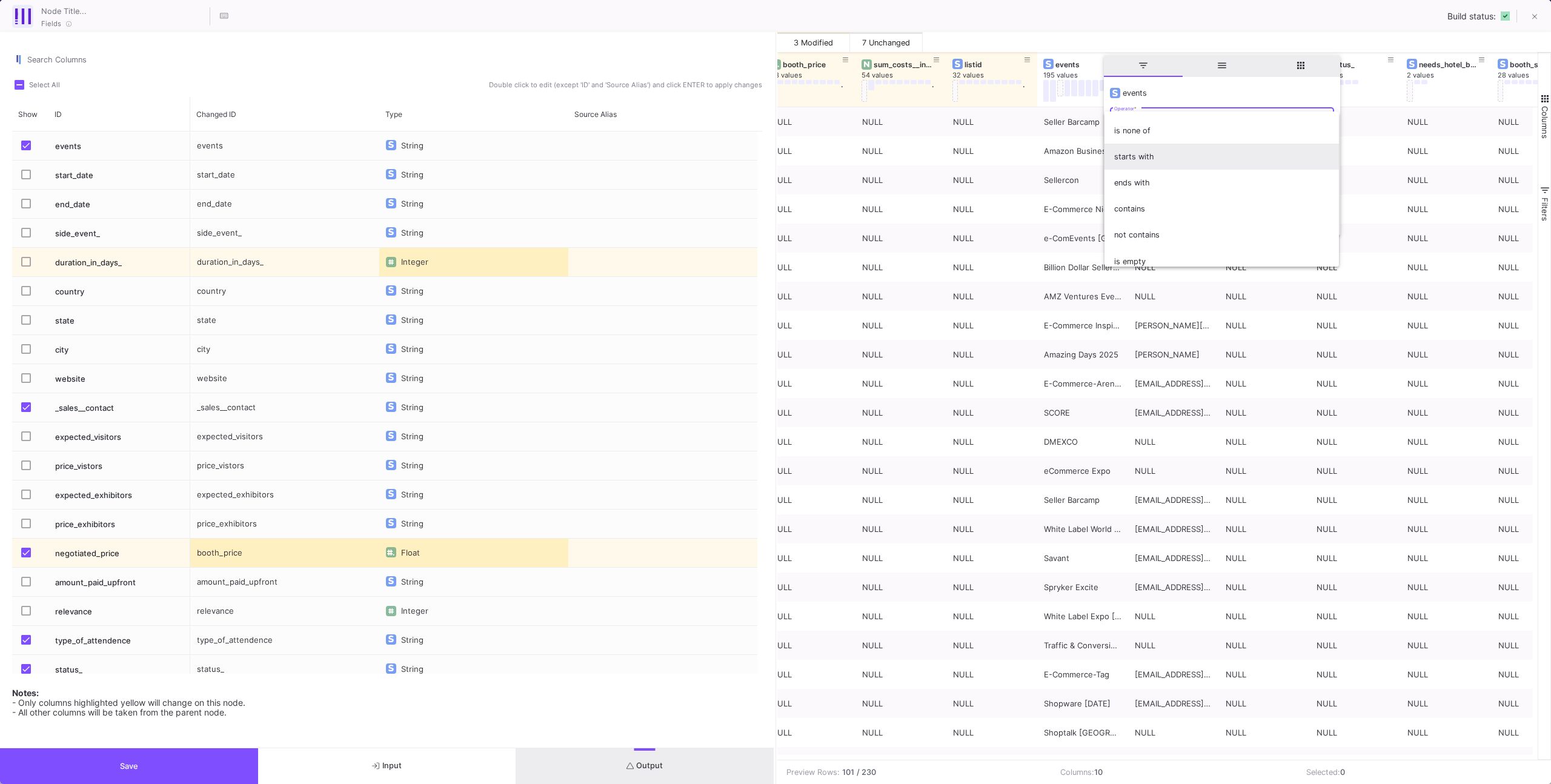
scroll to position [0, 0]
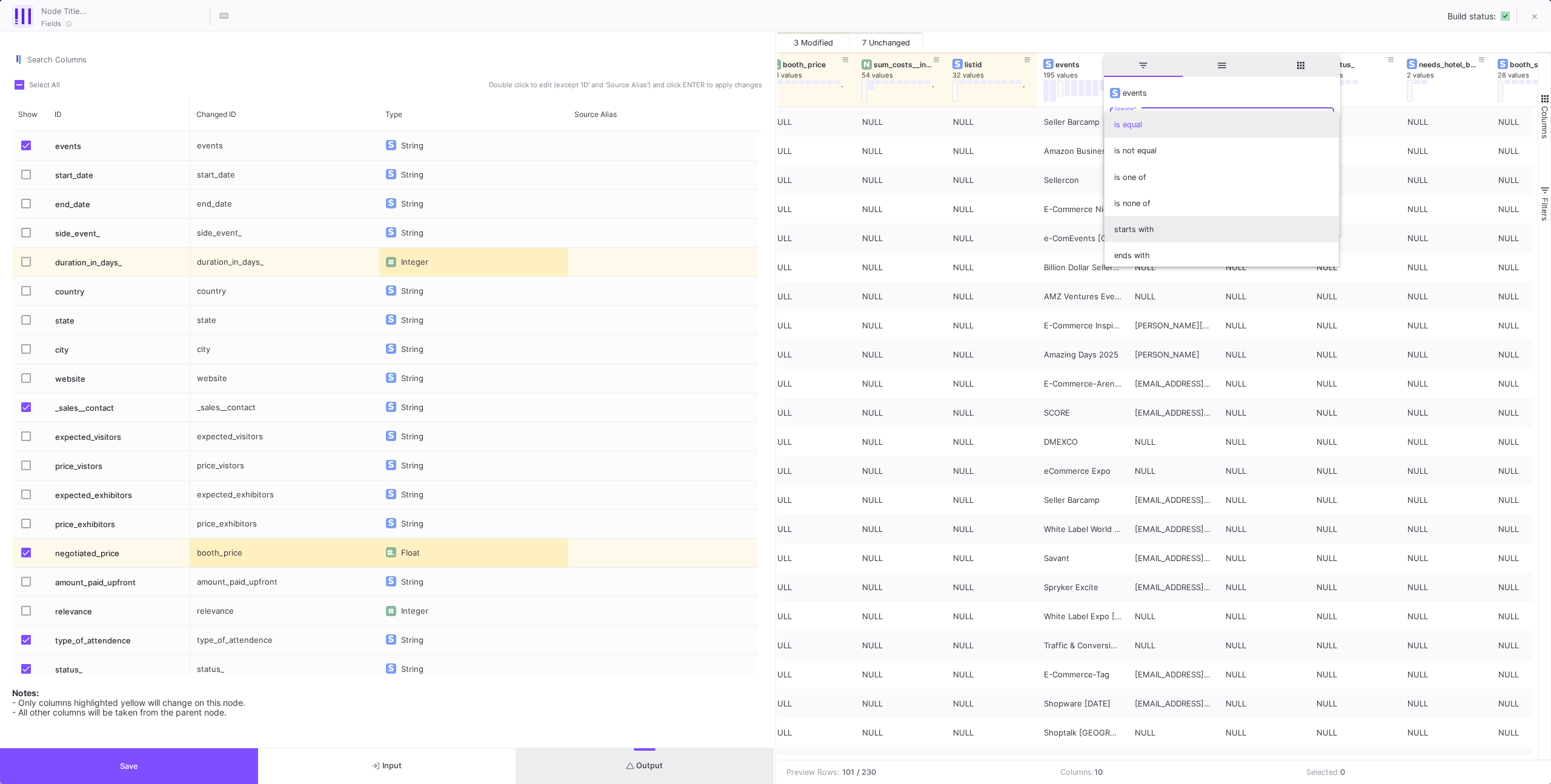
drag, startPoint x: 1142, startPoint y: 229, endPoint x: 1139, endPoint y: 184, distance: 45.1
click at [1142, 227] on span "starts with" at bounding box center [1222, 230] width 215 height 26
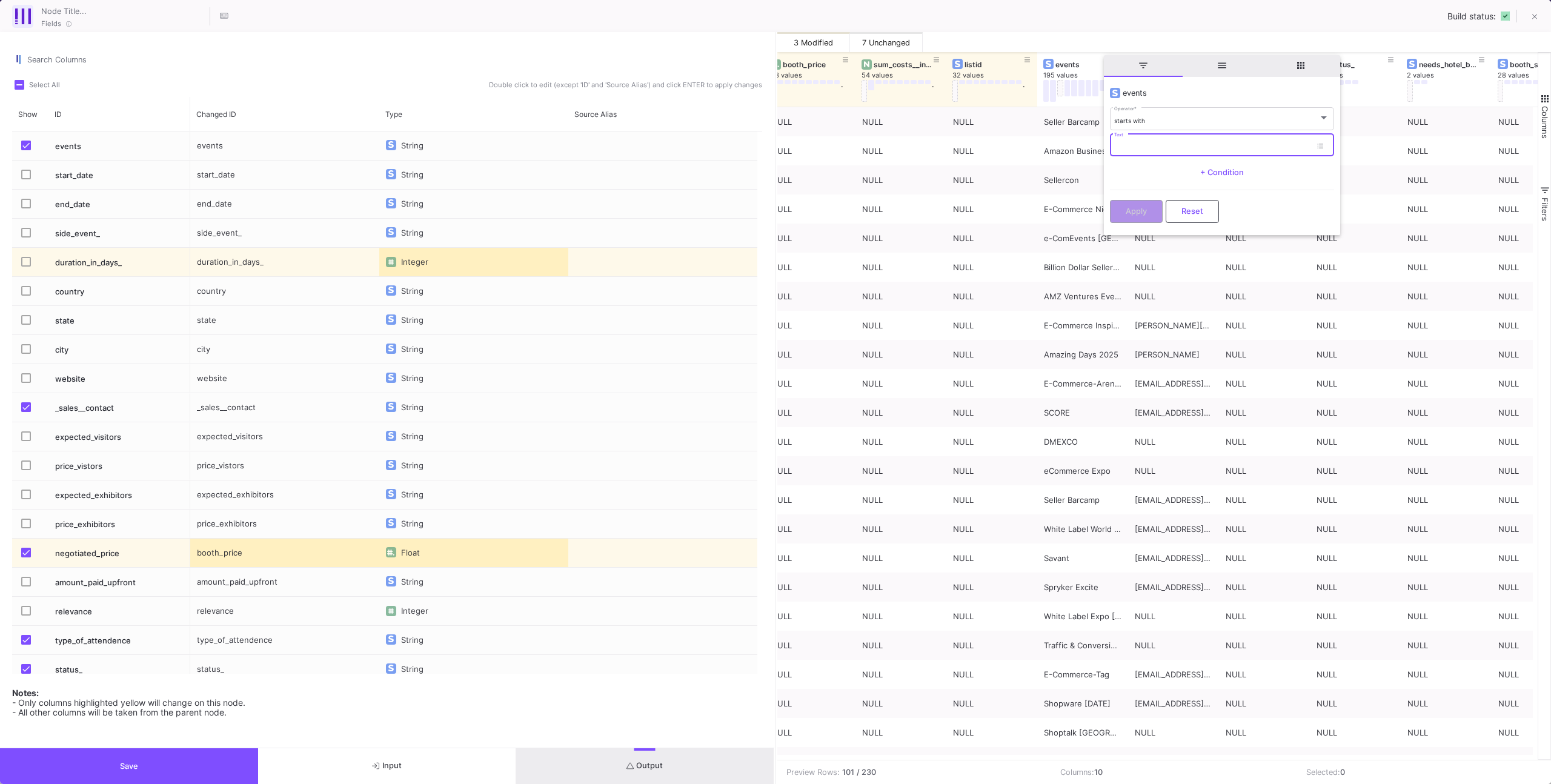
click at [1135, 148] on input "Text" at bounding box center [1213, 147] width 197 height 8
type input "AMZ Ha"
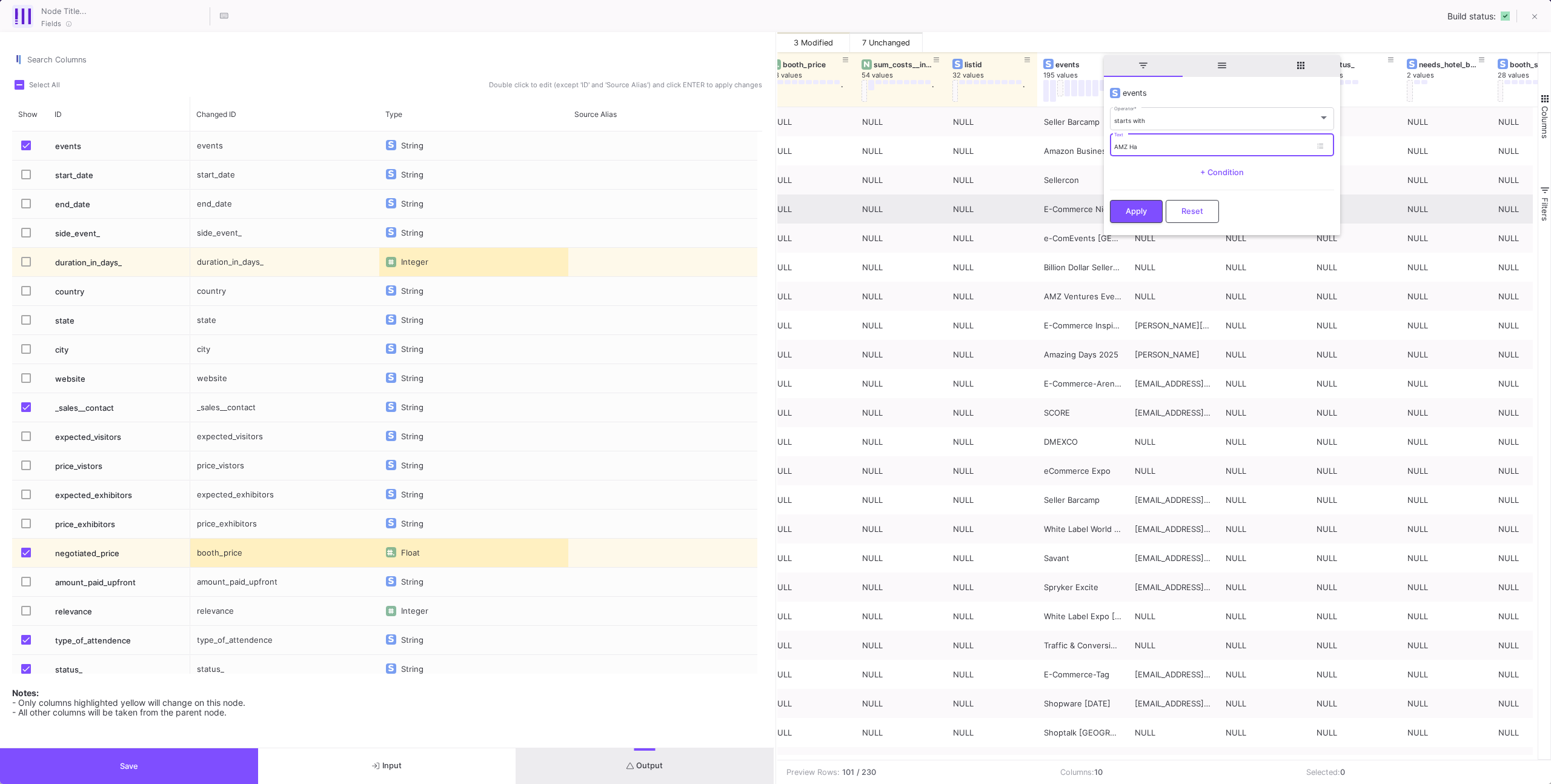
click at [1146, 210] on span "Apply" at bounding box center [1136, 211] width 21 height 9
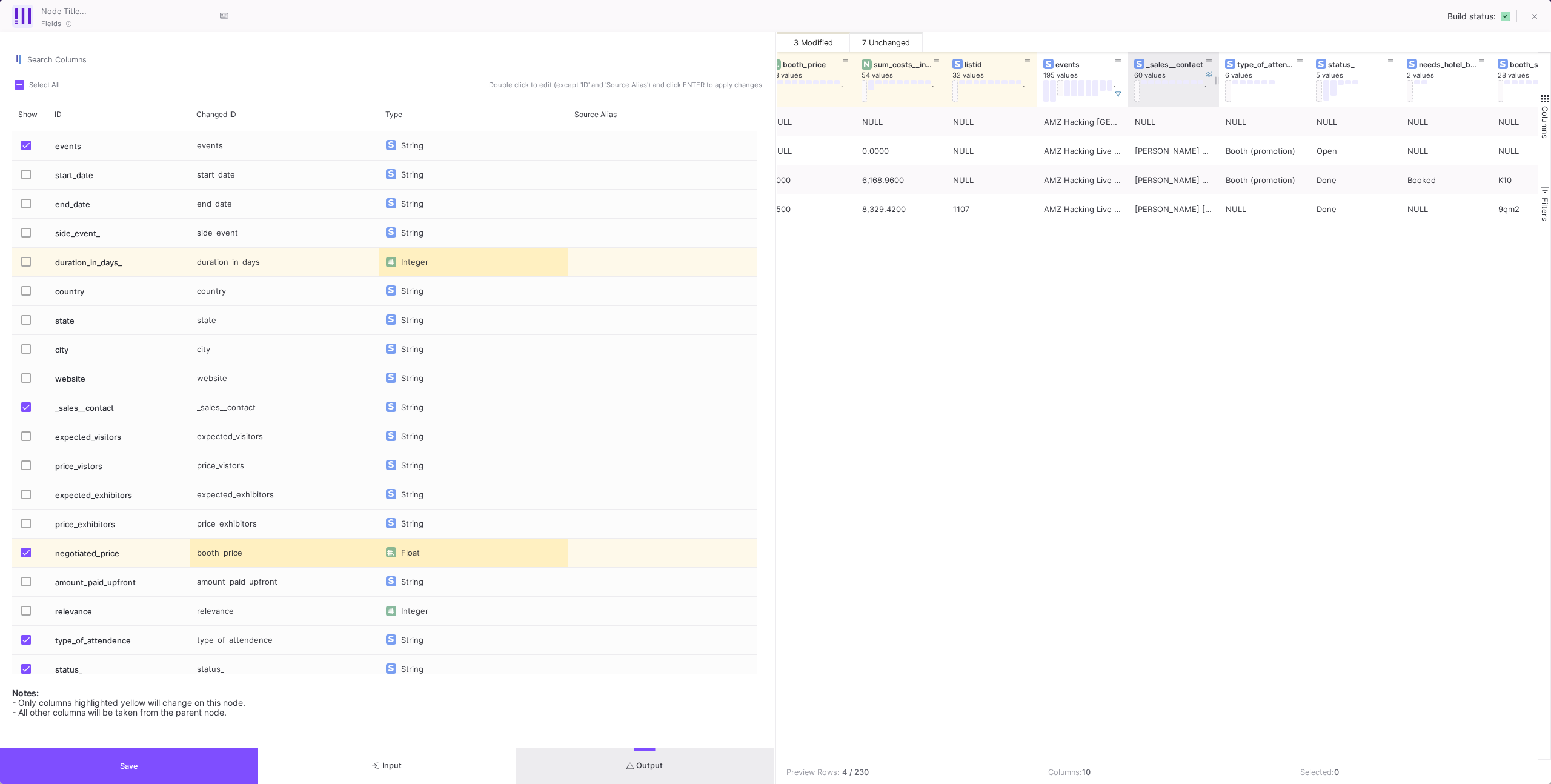
click at [1128, 95] on div "_sales__contact 60 values ." at bounding box center [1174, 79] width 91 height 54
drag, startPoint x: 1127, startPoint y: 95, endPoint x: 1243, endPoint y: 93, distance: 116.0
click at [1229, 93] on div at bounding box center [1226, 79] width 5 height 54
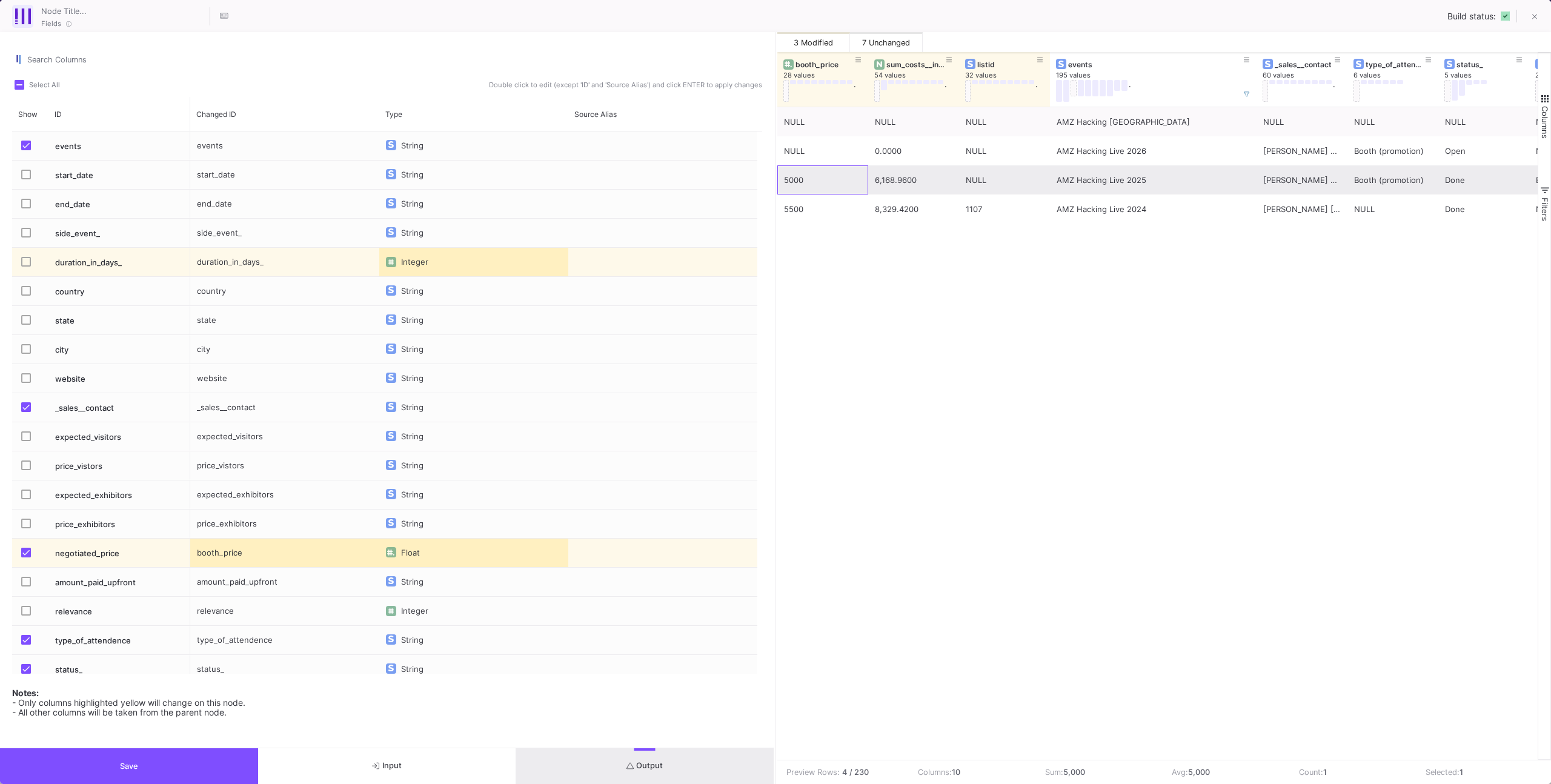
click at [845, 185] on div "5000" at bounding box center [823, 180] width 78 height 29
click at [899, 186] on div "6,168.9600" at bounding box center [914, 180] width 78 height 29
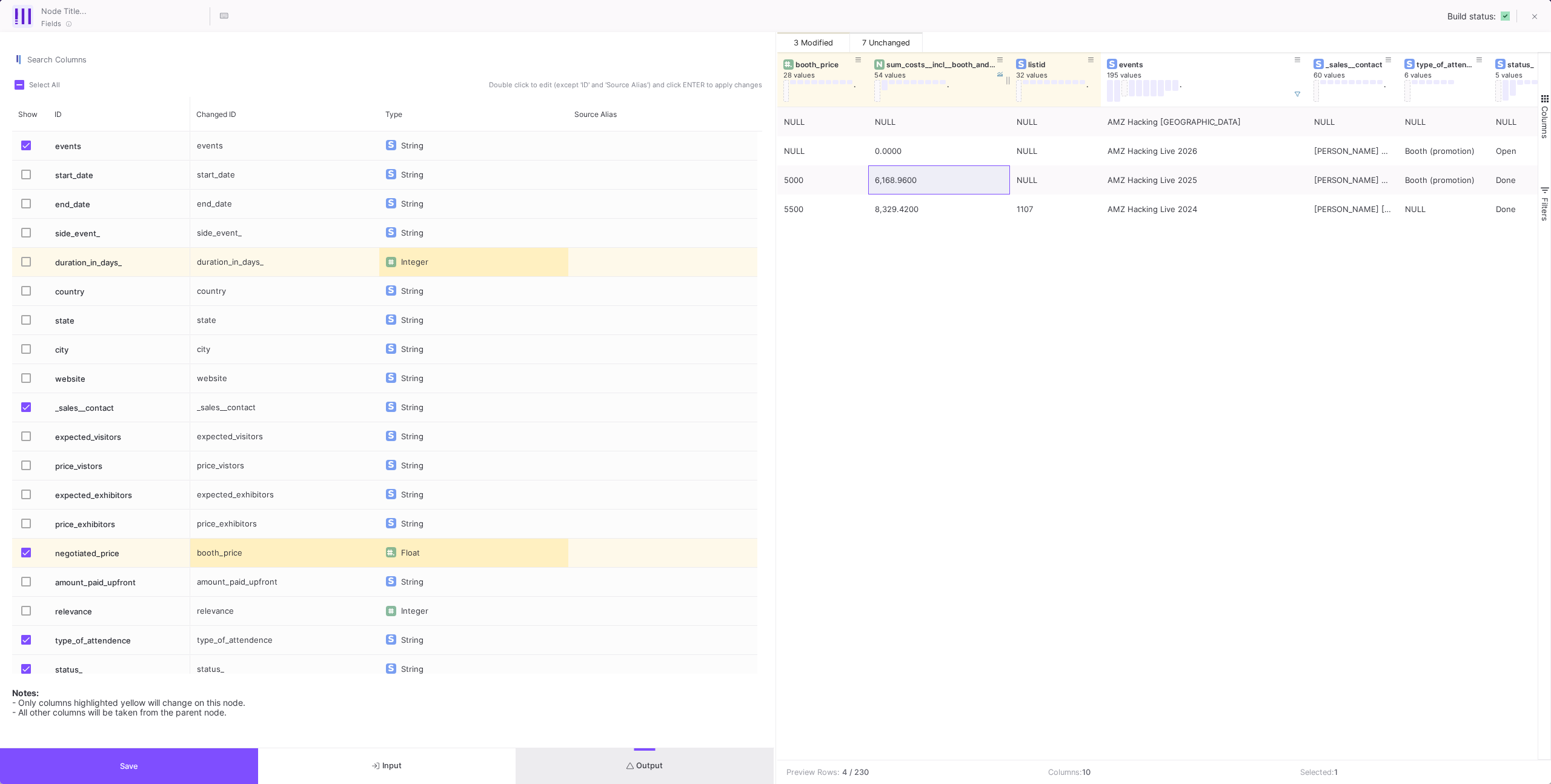
drag, startPoint x: 956, startPoint y: 92, endPoint x: 1008, endPoint y: 89, distance: 52.1
click at [1007, 89] on div at bounding box center [1010, 79] width 5 height 54
drag, startPoint x: 967, startPoint y: 355, endPoint x: 966, endPoint y: 345, distance: 10.0
click at [966, 355] on div "NULL NULL AMZ Hacking Berlin NULL NULL NULL NULL NULL 0.0000 NULL AMZ Hacking L…" at bounding box center [1158, 433] width 761 height 652
click at [957, 352] on div "NULL NULL AMZ Hacking Berlin NULL NULL NULL NULL NULL 0.0000 NULL AMZ Hacking L…" at bounding box center [1158, 433] width 761 height 652
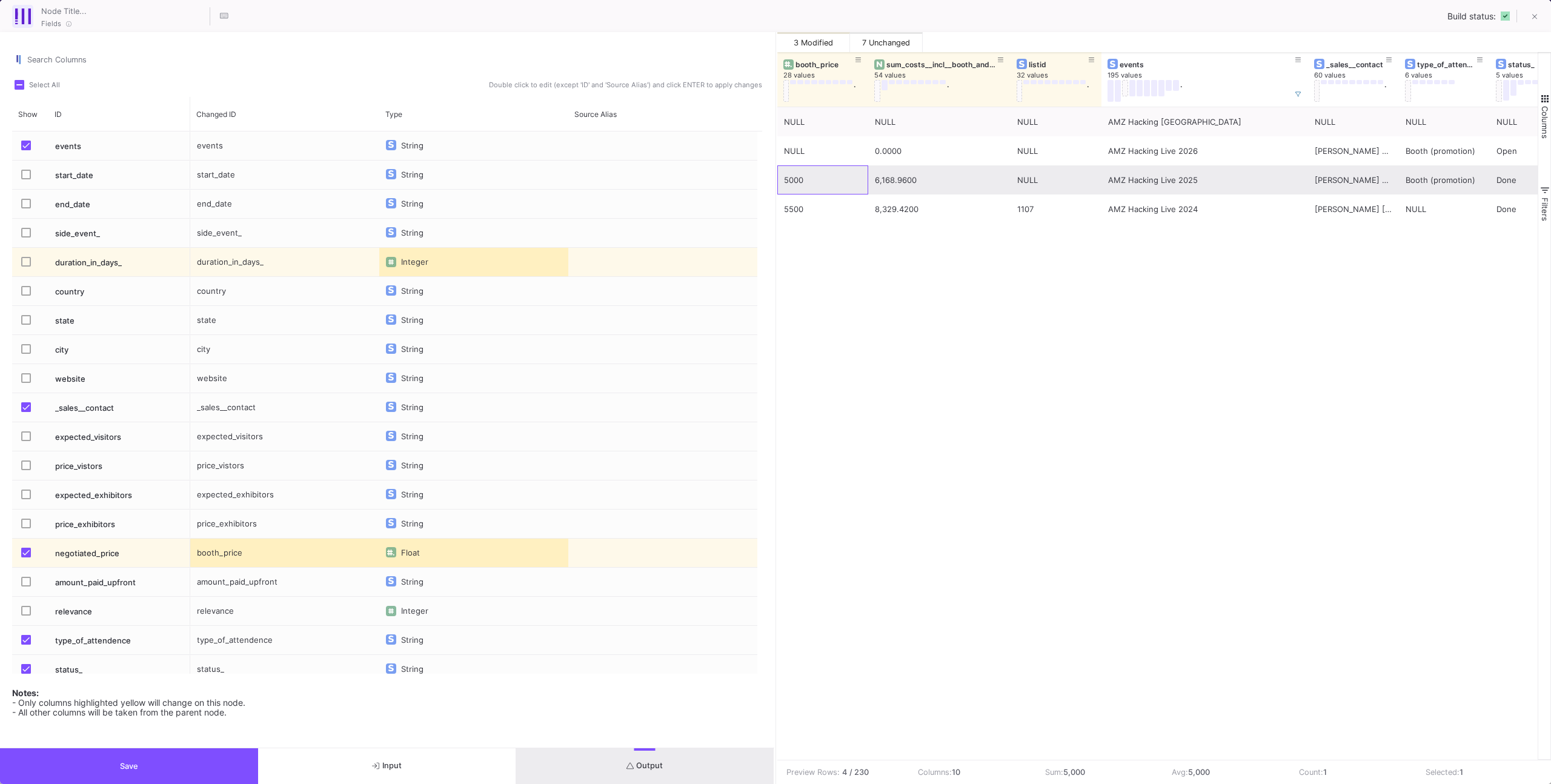
click at [850, 192] on div "5000" at bounding box center [823, 180] width 78 height 29
click at [891, 187] on div "6,168.9600" at bounding box center [940, 180] width 129 height 29
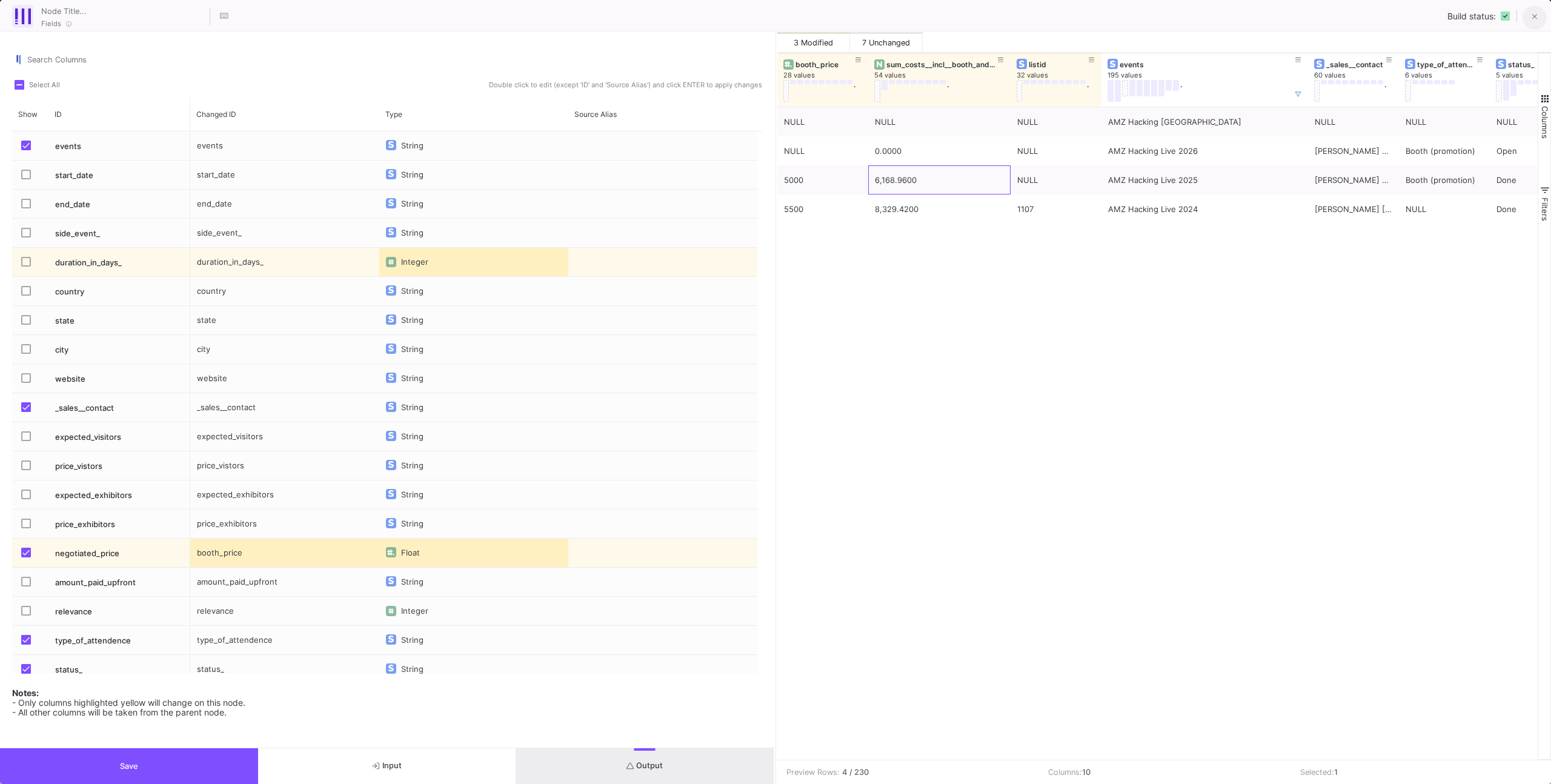
click at [1536, 26] on button at bounding box center [1535, 17] width 24 height 24
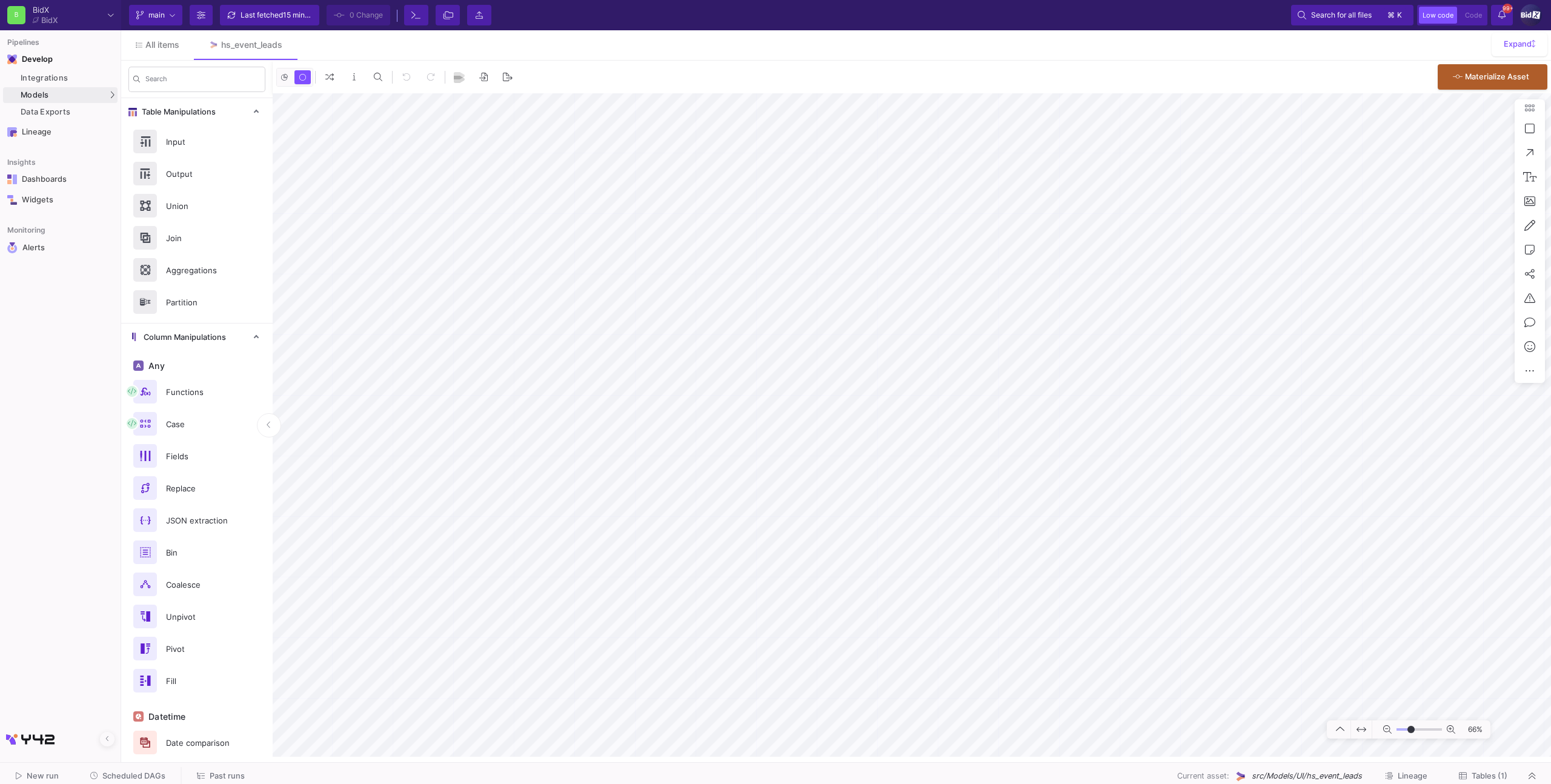
type input "0"
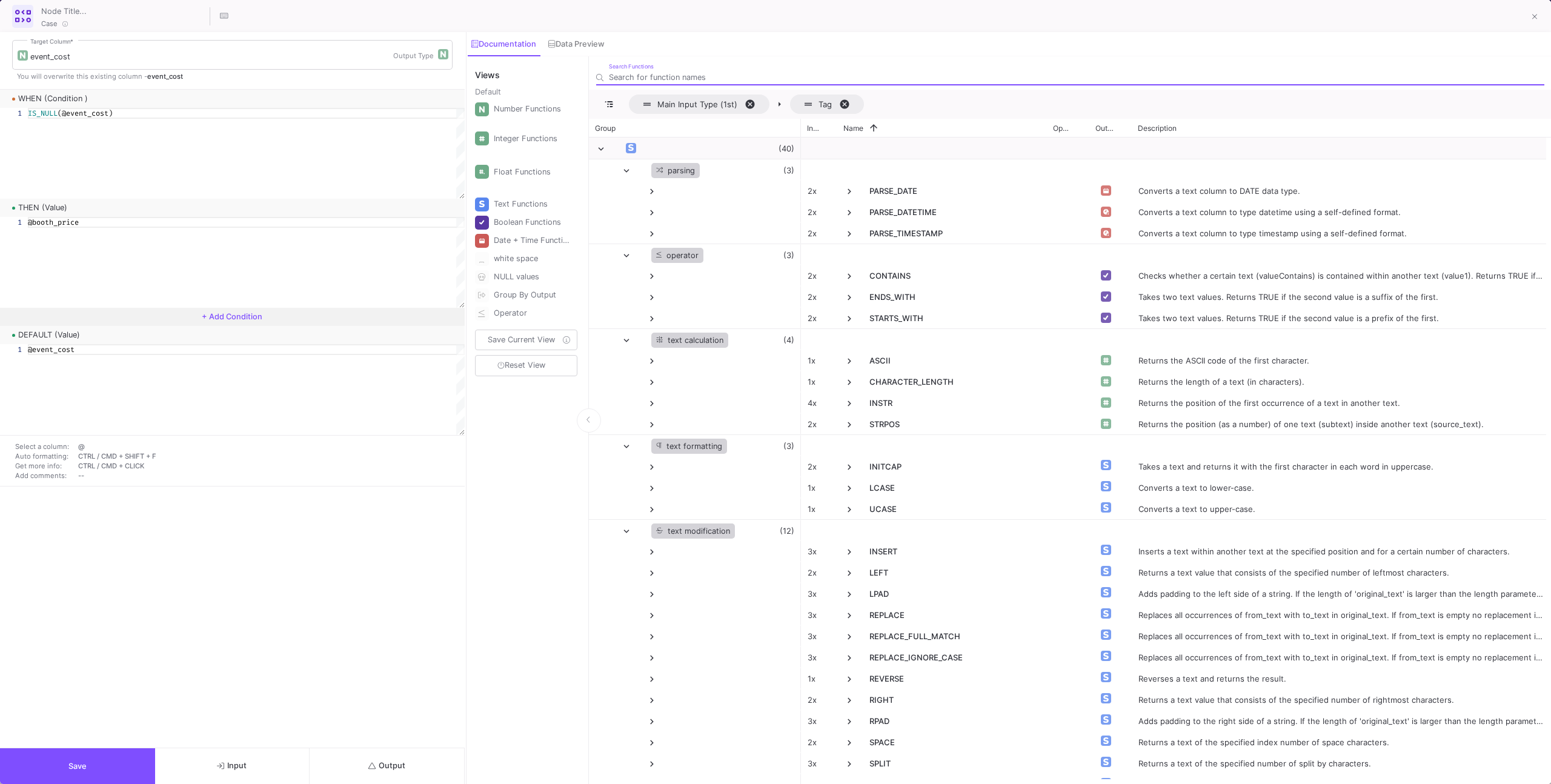
click at [363, 758] on button "Output" at bounding box center [388, 766] width 155 height 36
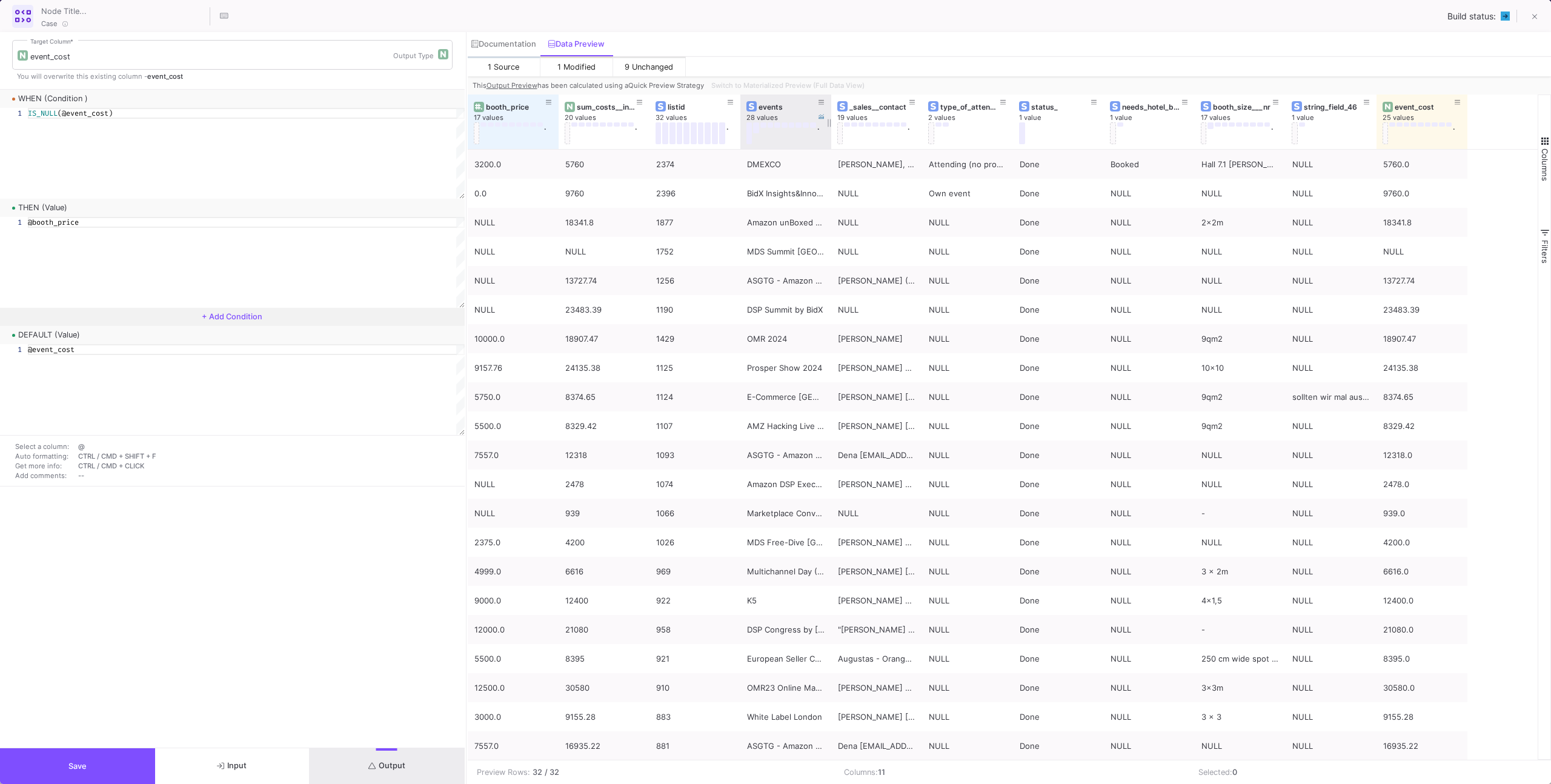
click at [829, 101] on div at bounding box center [831, 122] width 5 height 54
click at [823, 84] on div "Switch to Materialized Preview (Full Data View)" at bounding box center [787, 85] width 161 height 18
click at [827, 85] on div "Switch to Materialized Preview (Full Data View)" at bounding box center [787, 85] width 161 height 18
click at [828, 82] on div "Switch to Materialized Preview (Full Data View)" at bounding box center [787, 85] width 161 height 18
click at [831, 82] on div "Switch to Materialized Preview (Full Data View)" at bounding box center [787, 85] width 161 height 18
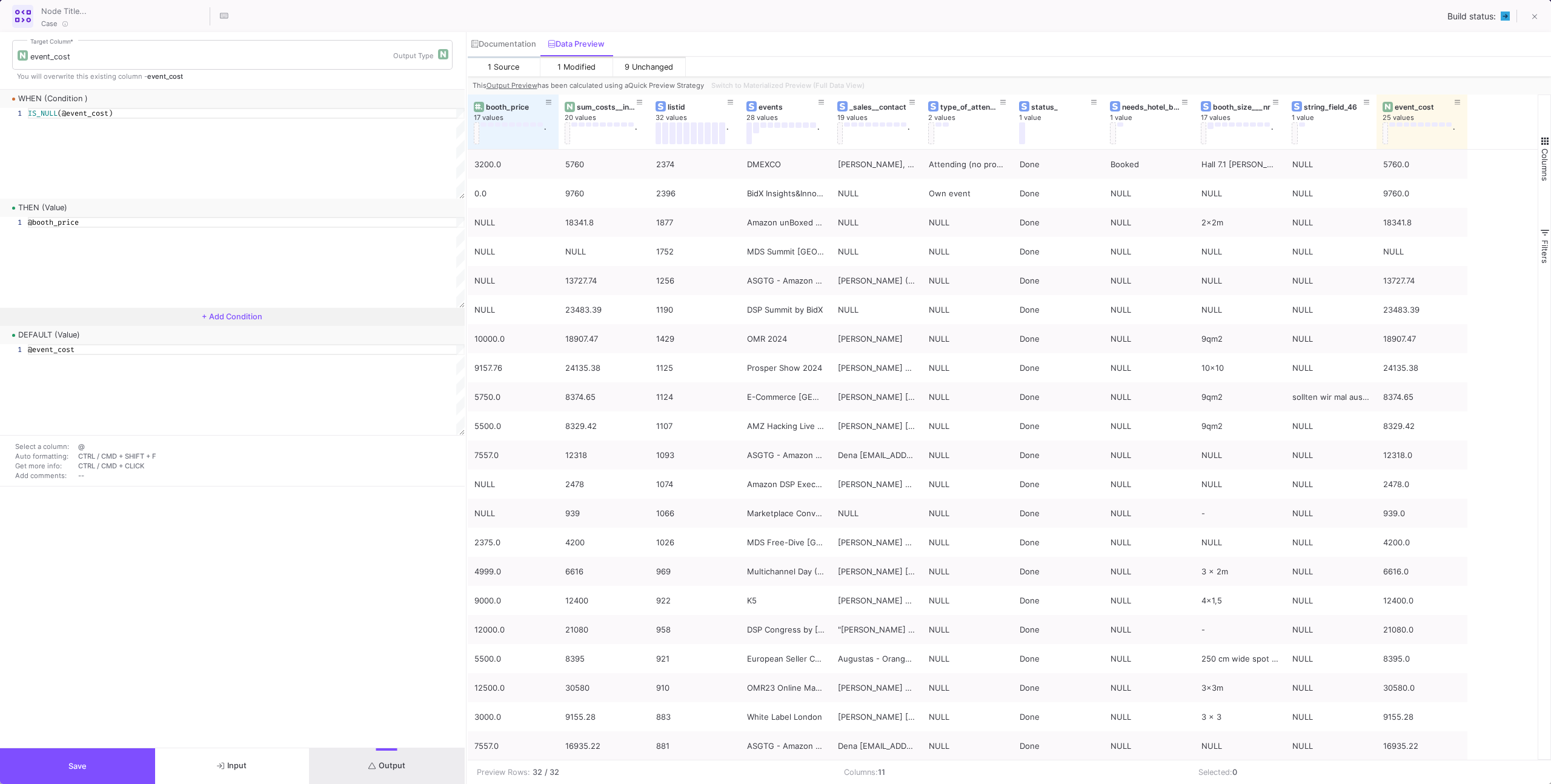
drag, startPoint x: 854, startPoint y: 83, endPoint x: 834, endPoint y: 78, distance: 20.6
click at [854, 83] on div "Switch to Materialized Preview (Full Data View)" at bounding box center [787, 85] width 161 height 18
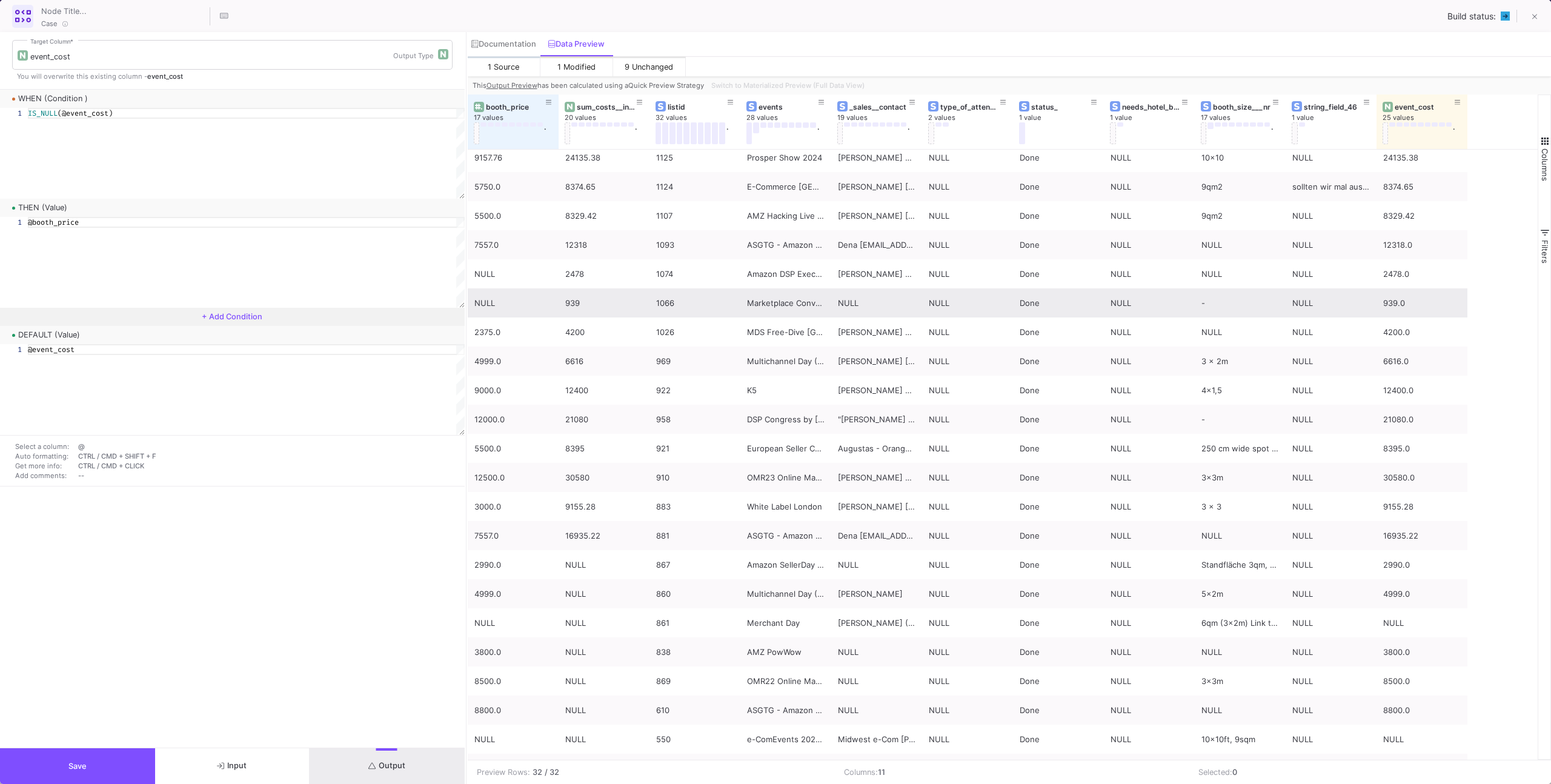
scroll to position [321, 0]
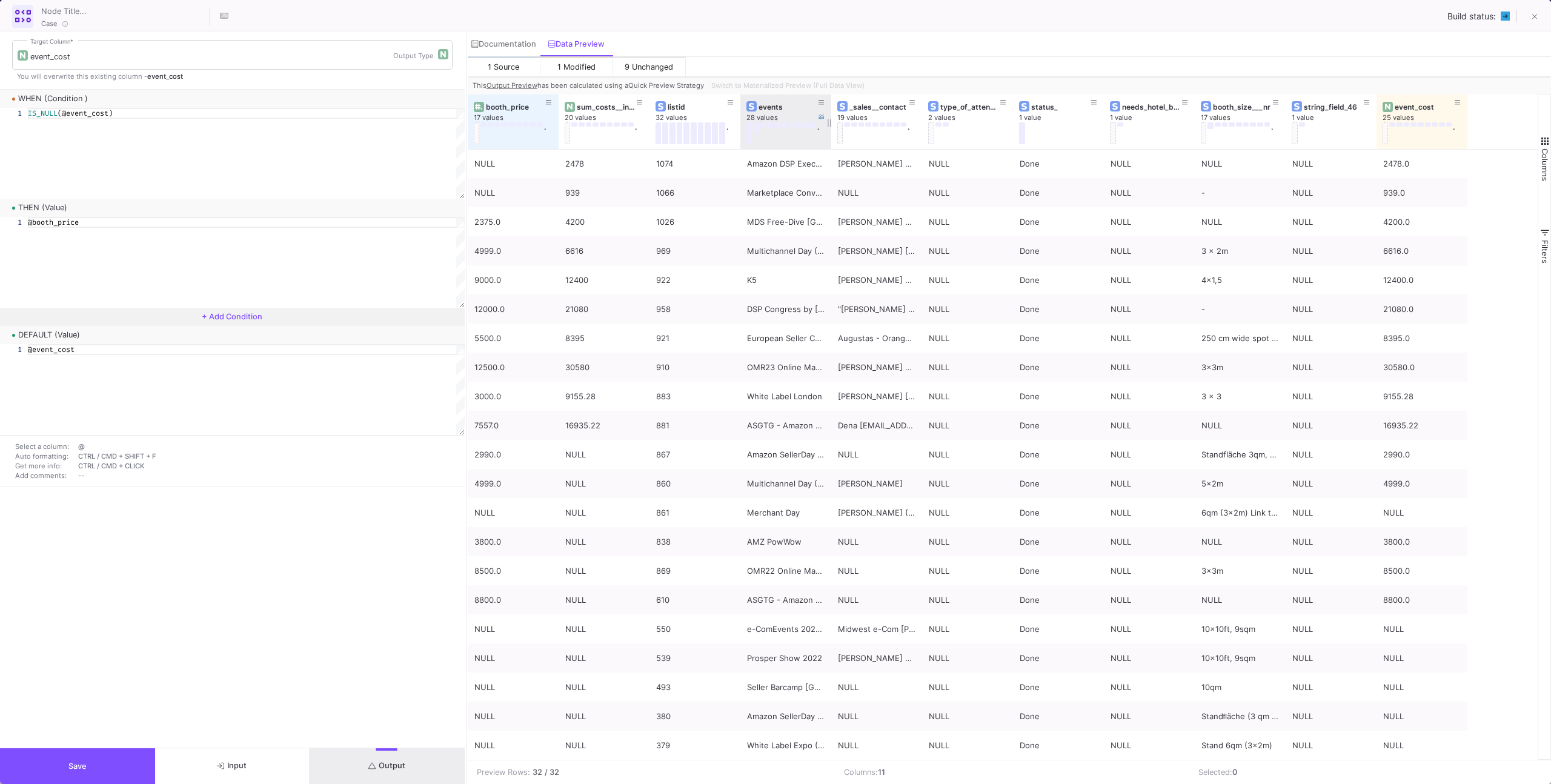
drag, startPoint x: 829, startPoint y: 113, endPoint x: 860, endPoint y: 109, distance: 31.3
click at [834, 109] on div at bounding box center [831, 122] width 5 height 54
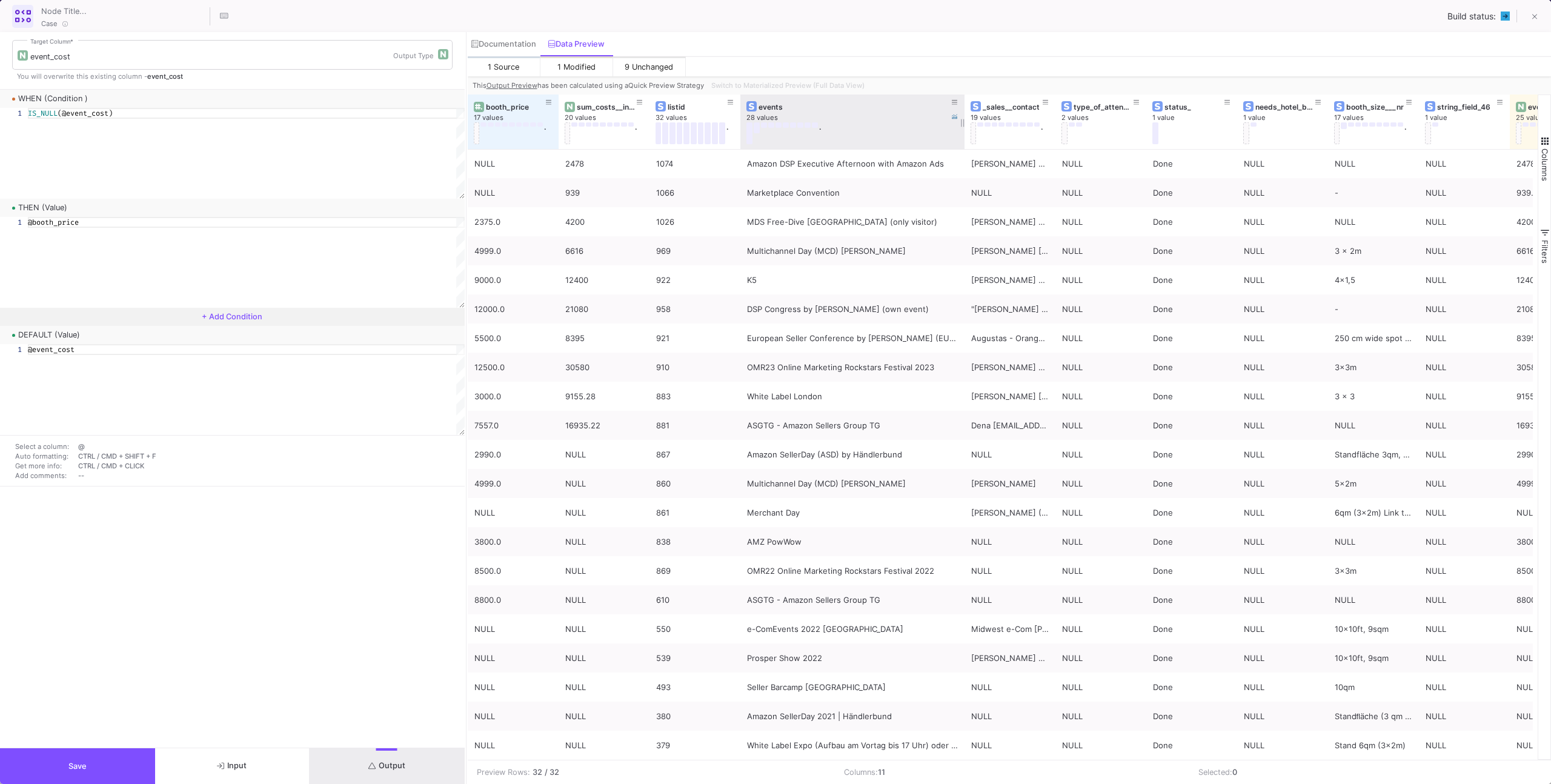
drag, startPoint x: 859, startPoint y: 109, endPoint x: 983, endPoint y: 116, distance: 124.2
click at [967, 116] on div at bounding box center [965, 122] width 5 height 54
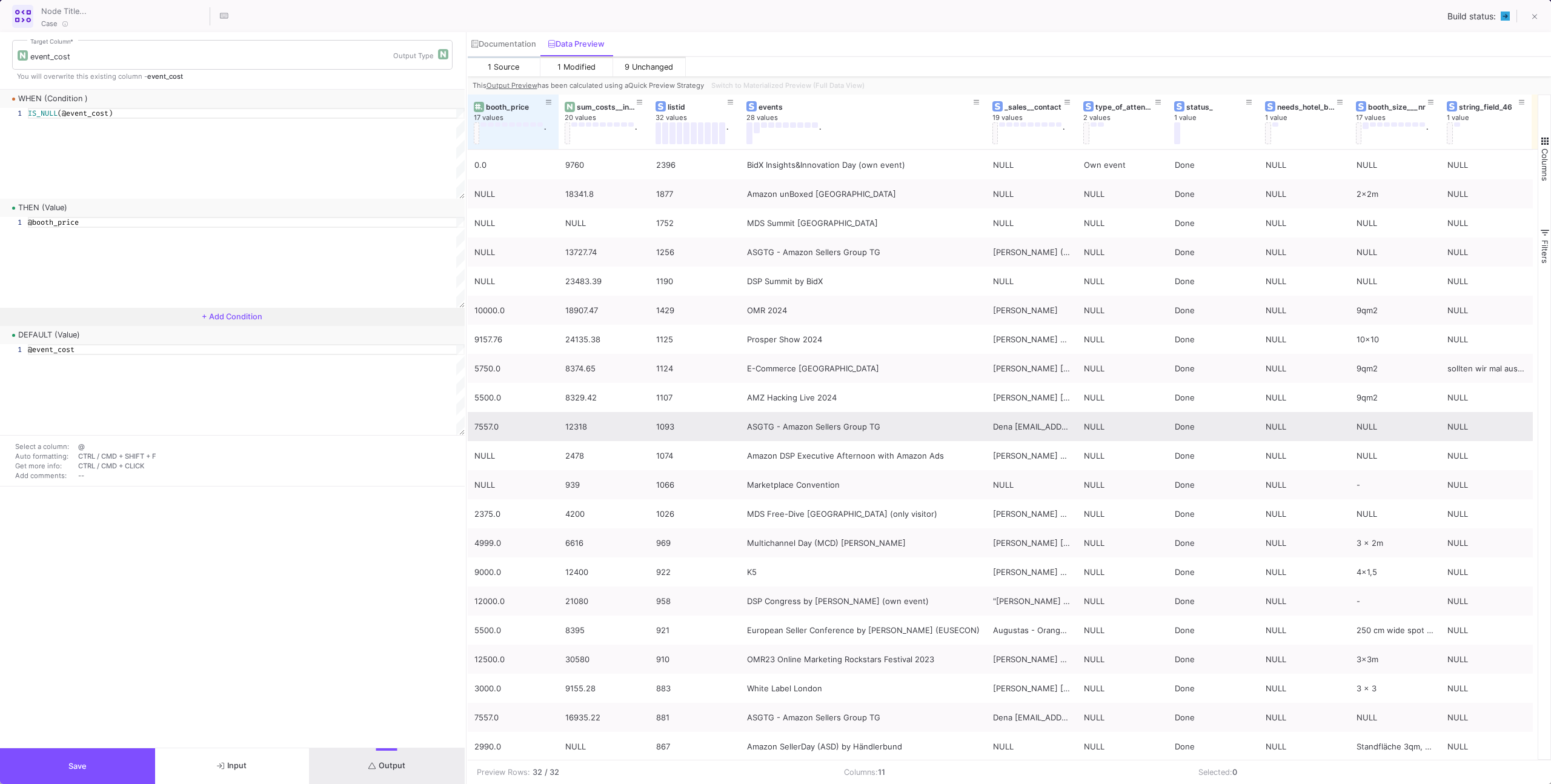
scroll to position [40, 0]
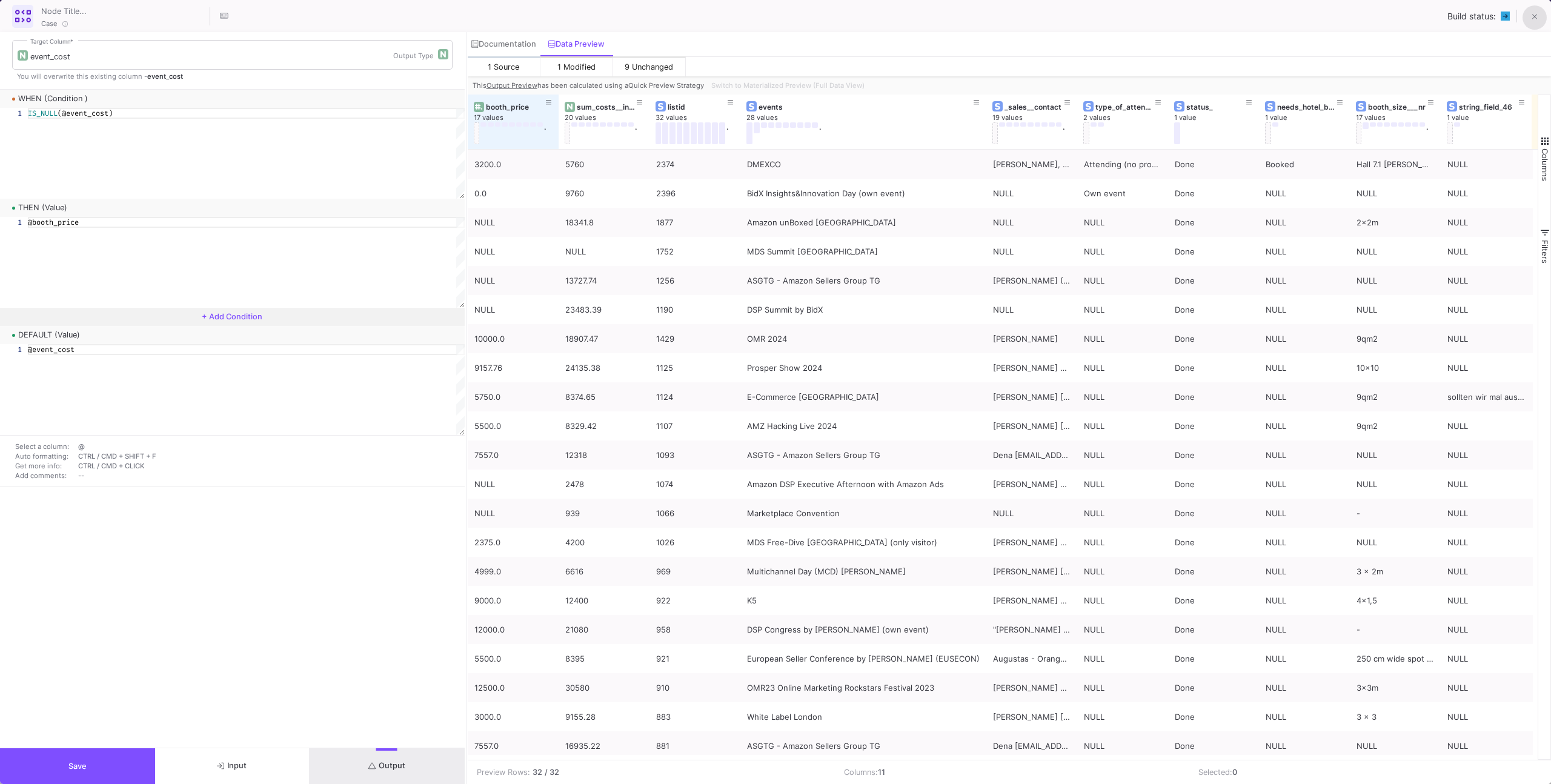
click at [1542, 11] on button at bounding box center [1535, 17] width 24 height 24
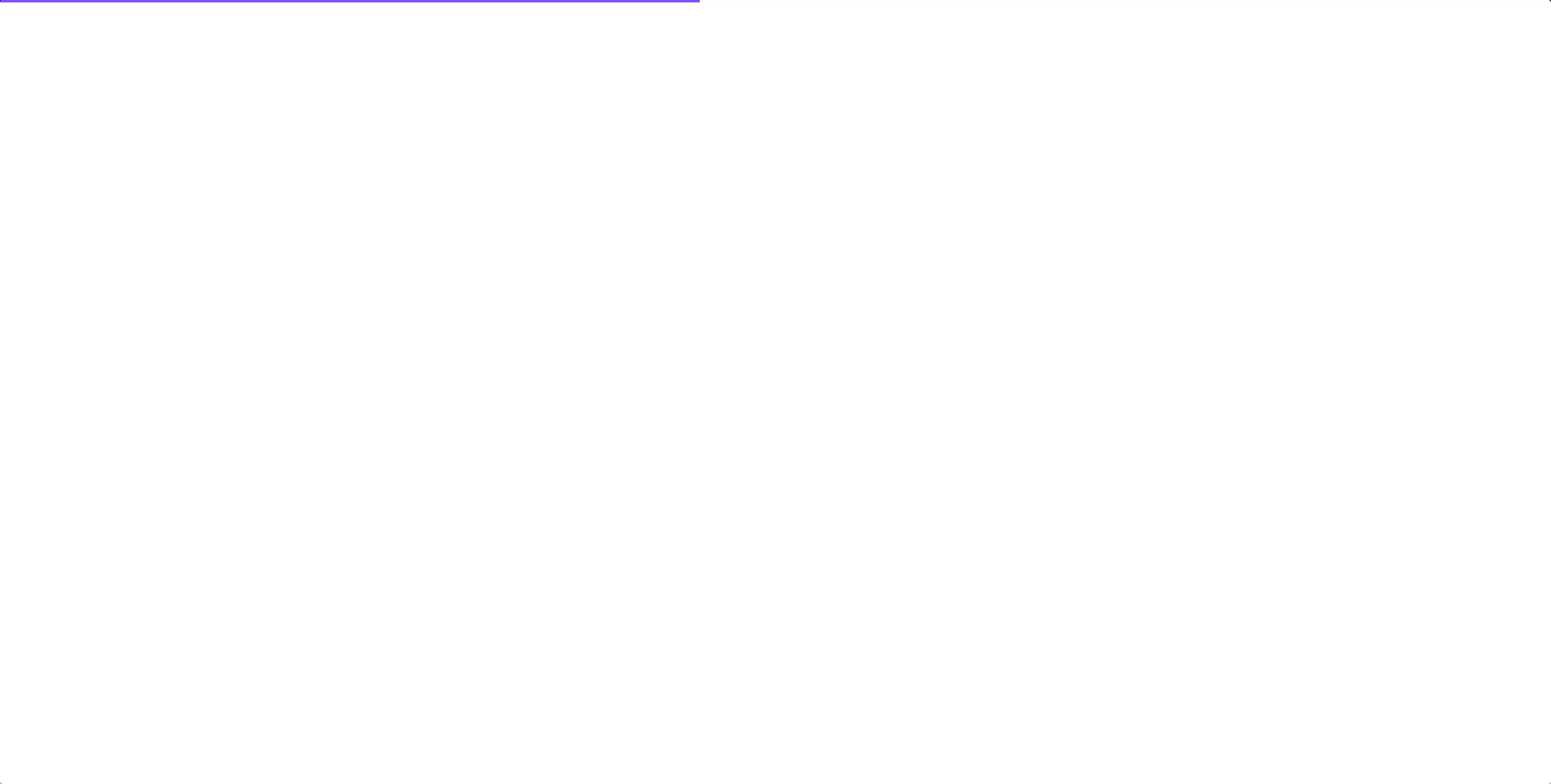
click at [859, 225] on div at bounding box center [775, 392] width 1551 height 784
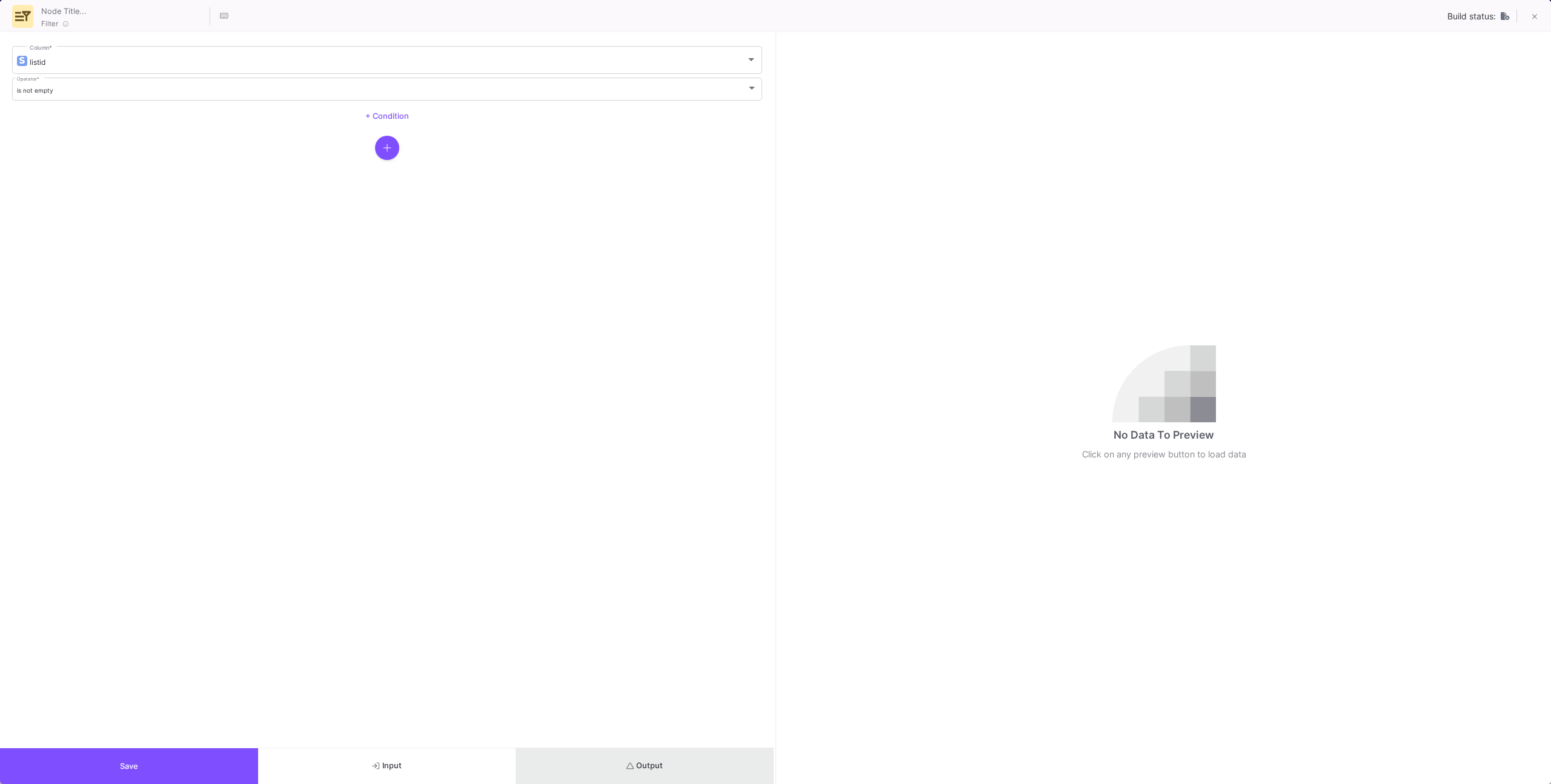
click at [604, 775] on button "Output" at bounding box center [645, 766] width 258 height 36
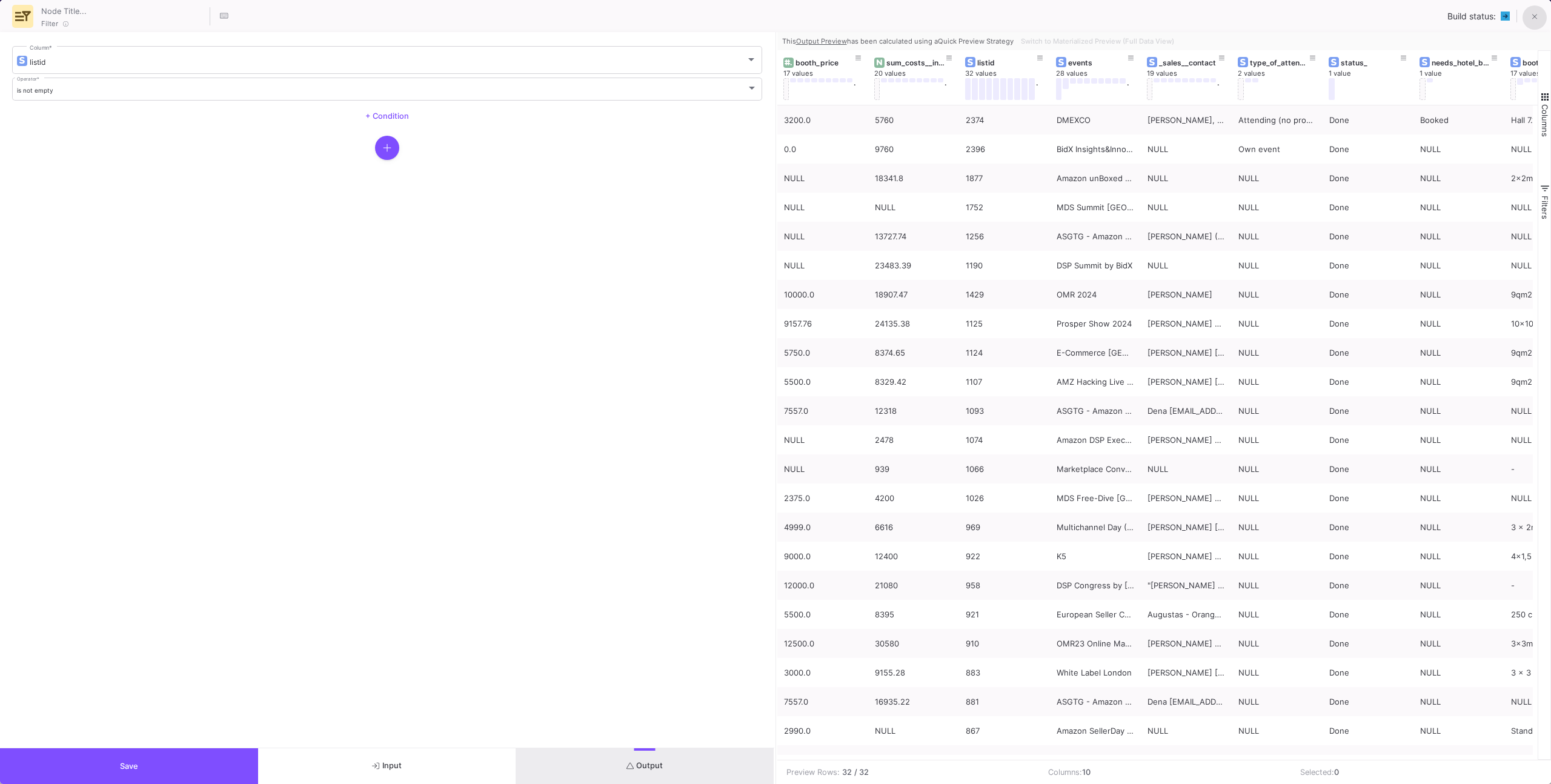
click at [1529, 16] on button at bounding box center [1535, 17] width 24 height 24
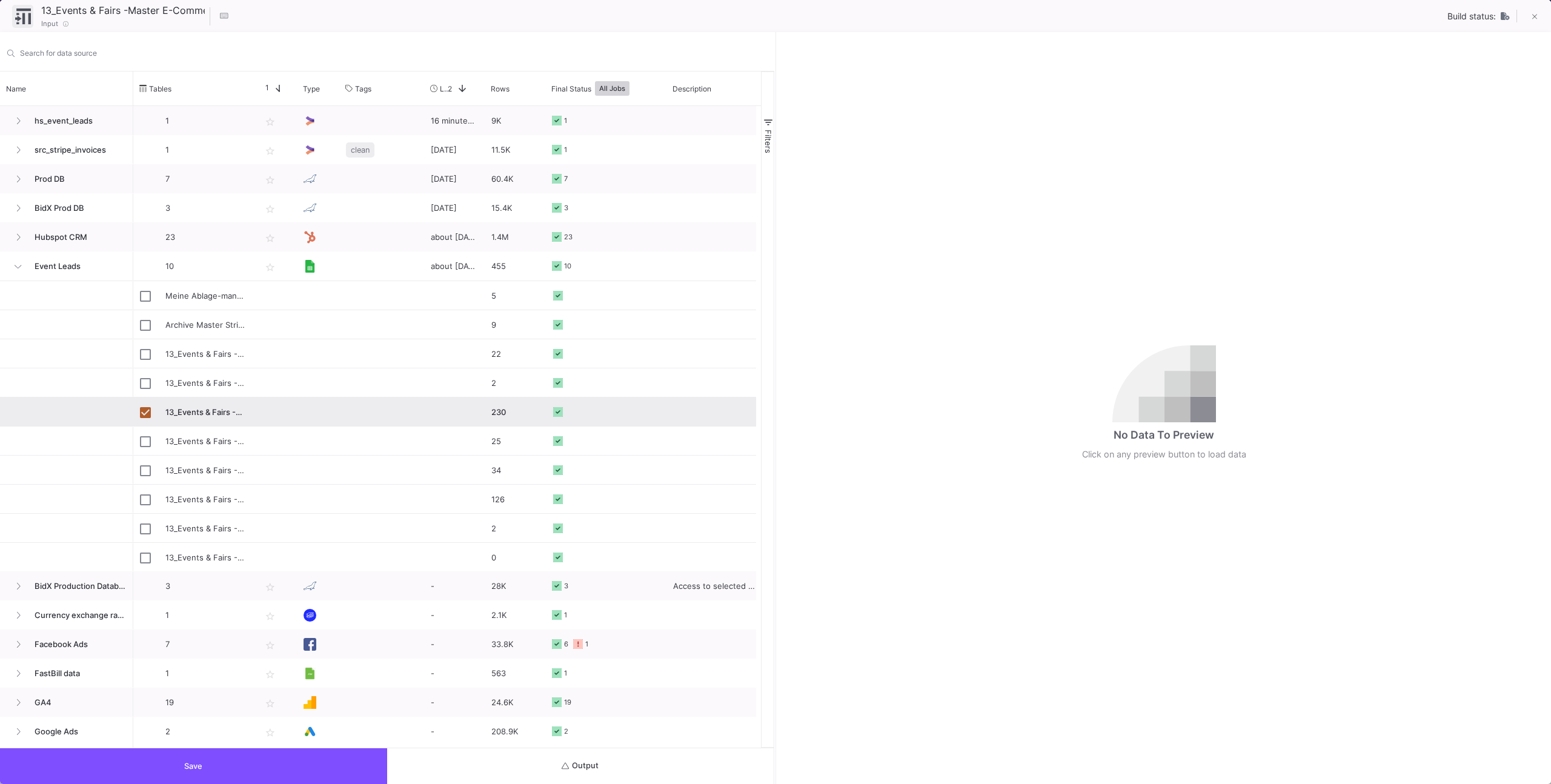
click at [79, 408] on div "Press SPACE to deselect this row." at bounding box center [67, 411] width 134 height 29
click at [218, 414] on div "13_Events & Fairs -Master E-Commerce Amazon Events Messen Conferences Fairs Exp…" at bounding box center [207, 412] width 82 height 29
click at [1532, 17] on icon at bounding box center [1535, 16] width 5 height 9
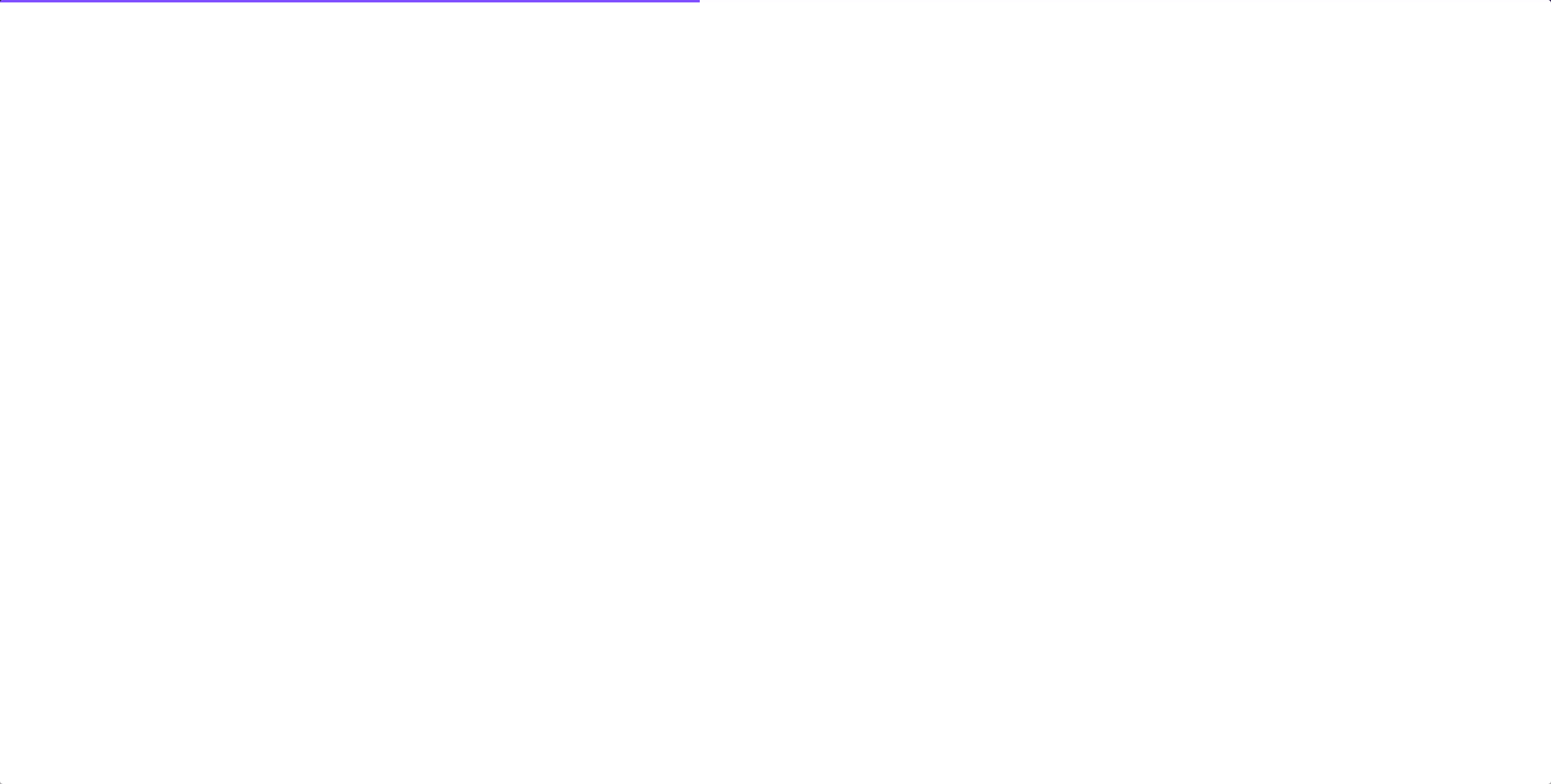
click at [791, 223] on div at bounding box center [775, 392] width 1551 height 784
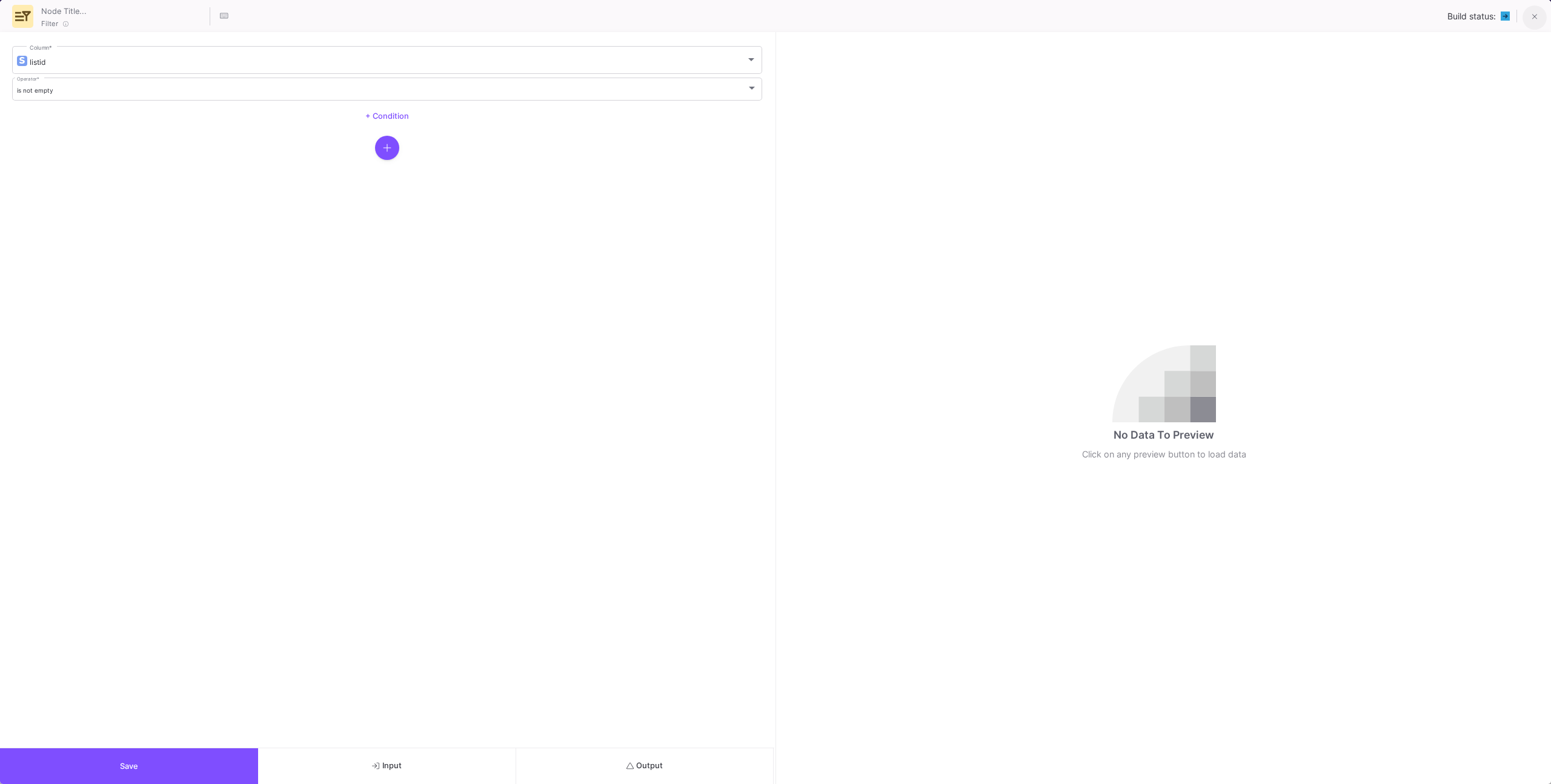
click at [1534, 20] on icon at bounding box center [1535, 16] width 5 height 9
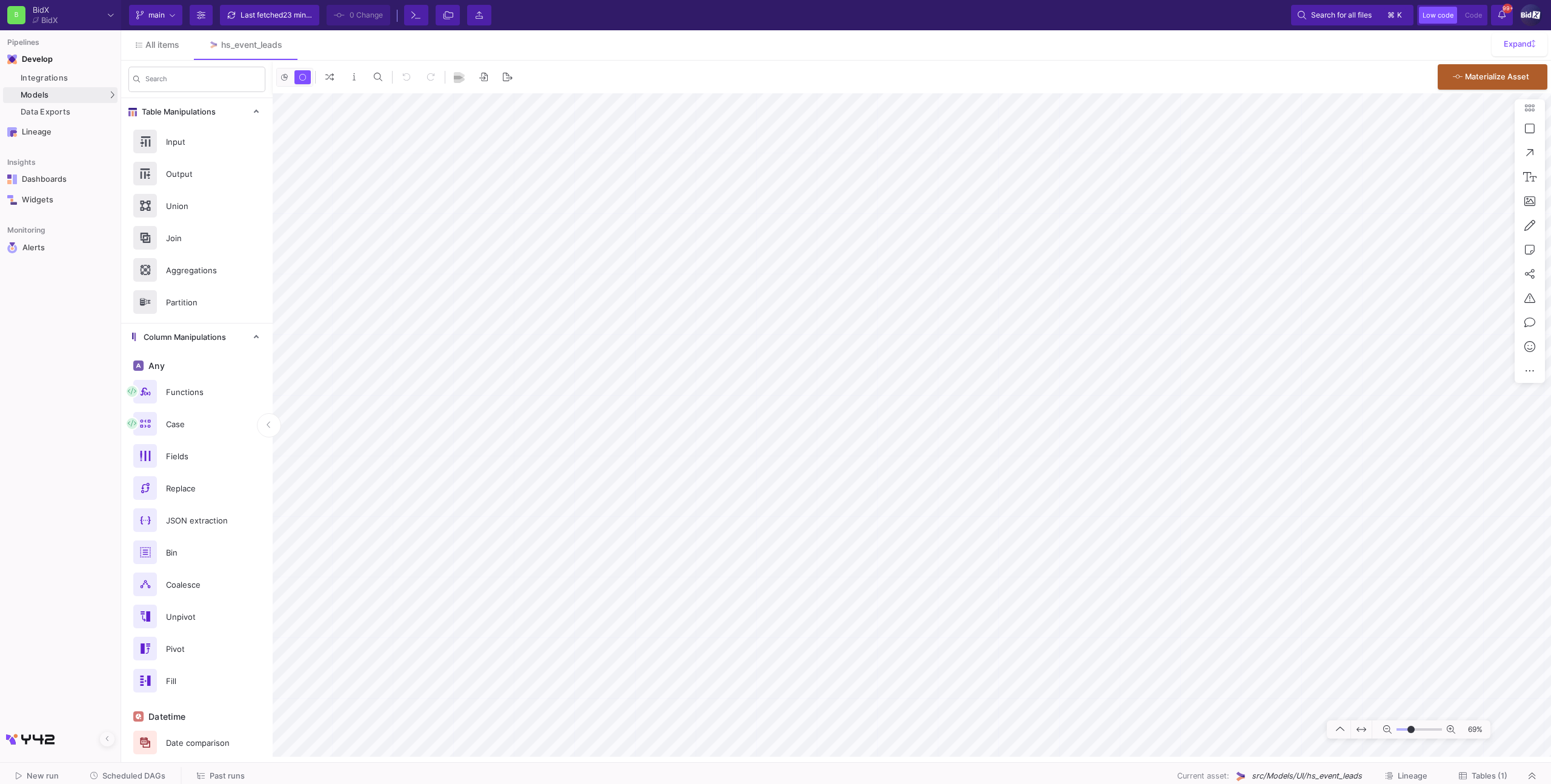
type input "-13"
click at [1480, 771] on span "Tables (1)" at bounding box center [1490, 775] width 36 height 9
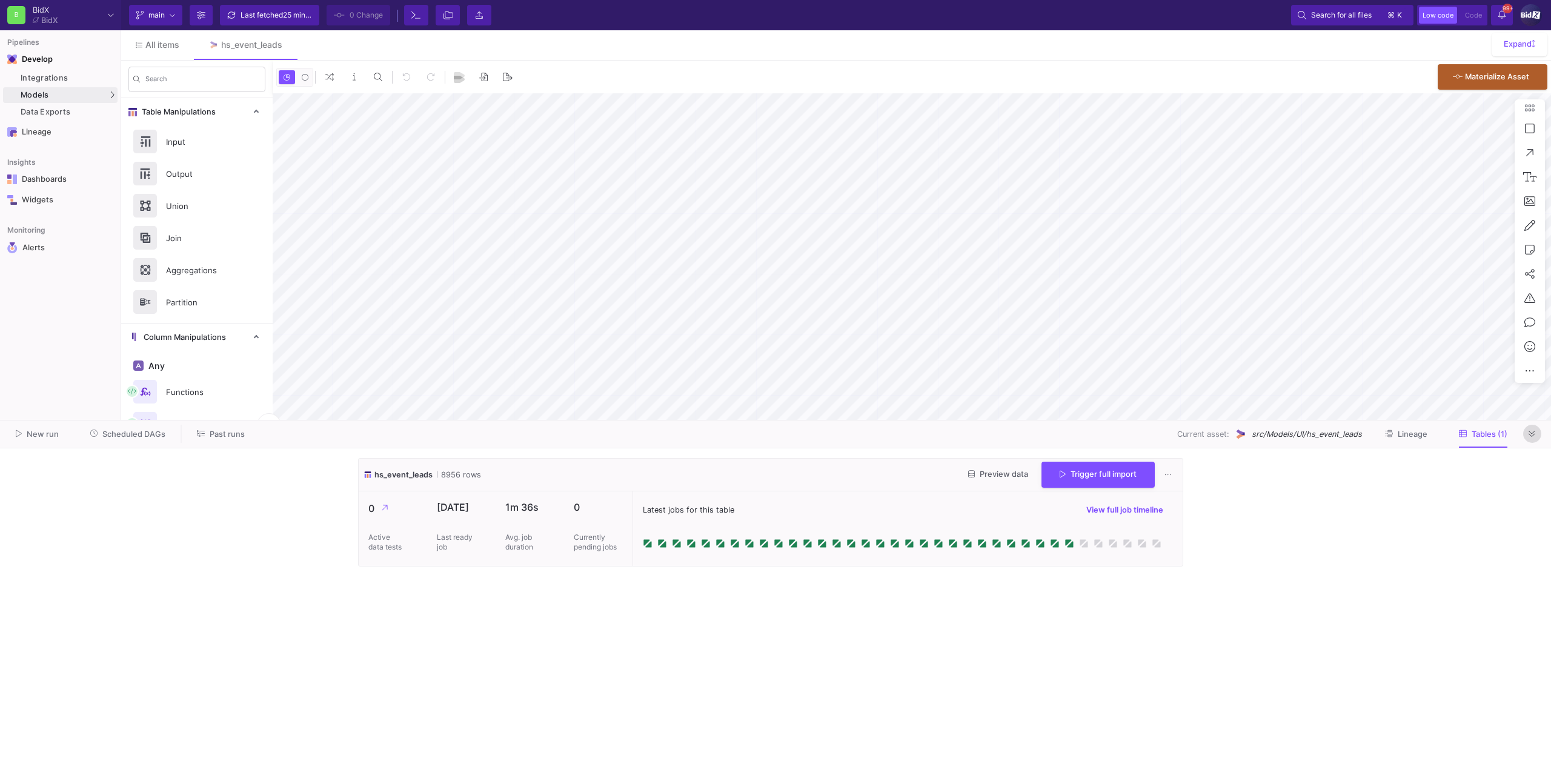
click at [1528, 435] on button at bounding box center [1532, 433] width 18 height 18
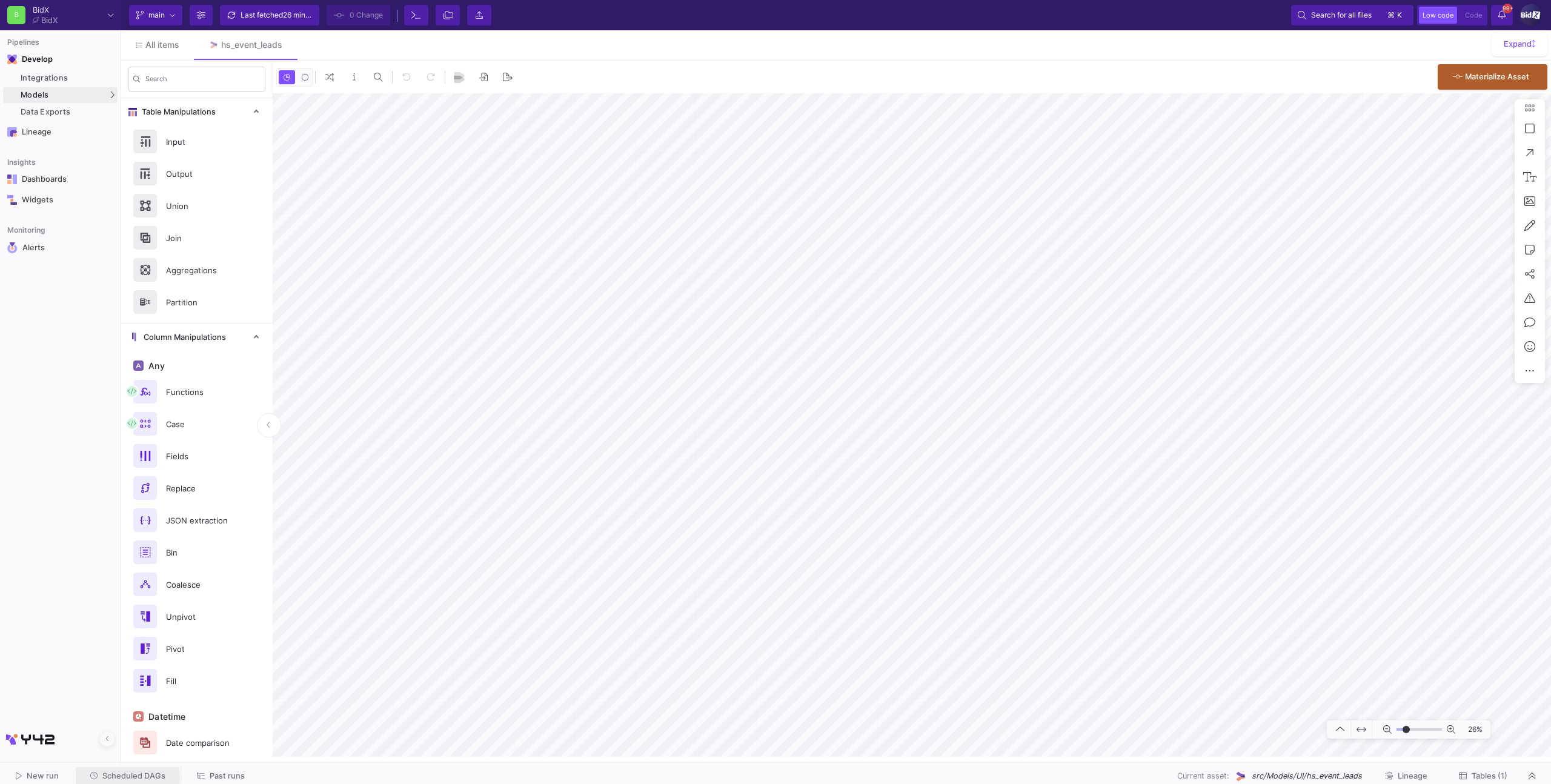
click at [119, 777] on span "Scheduled DAGs" at bounding box center [134, 775] width 63 height 9
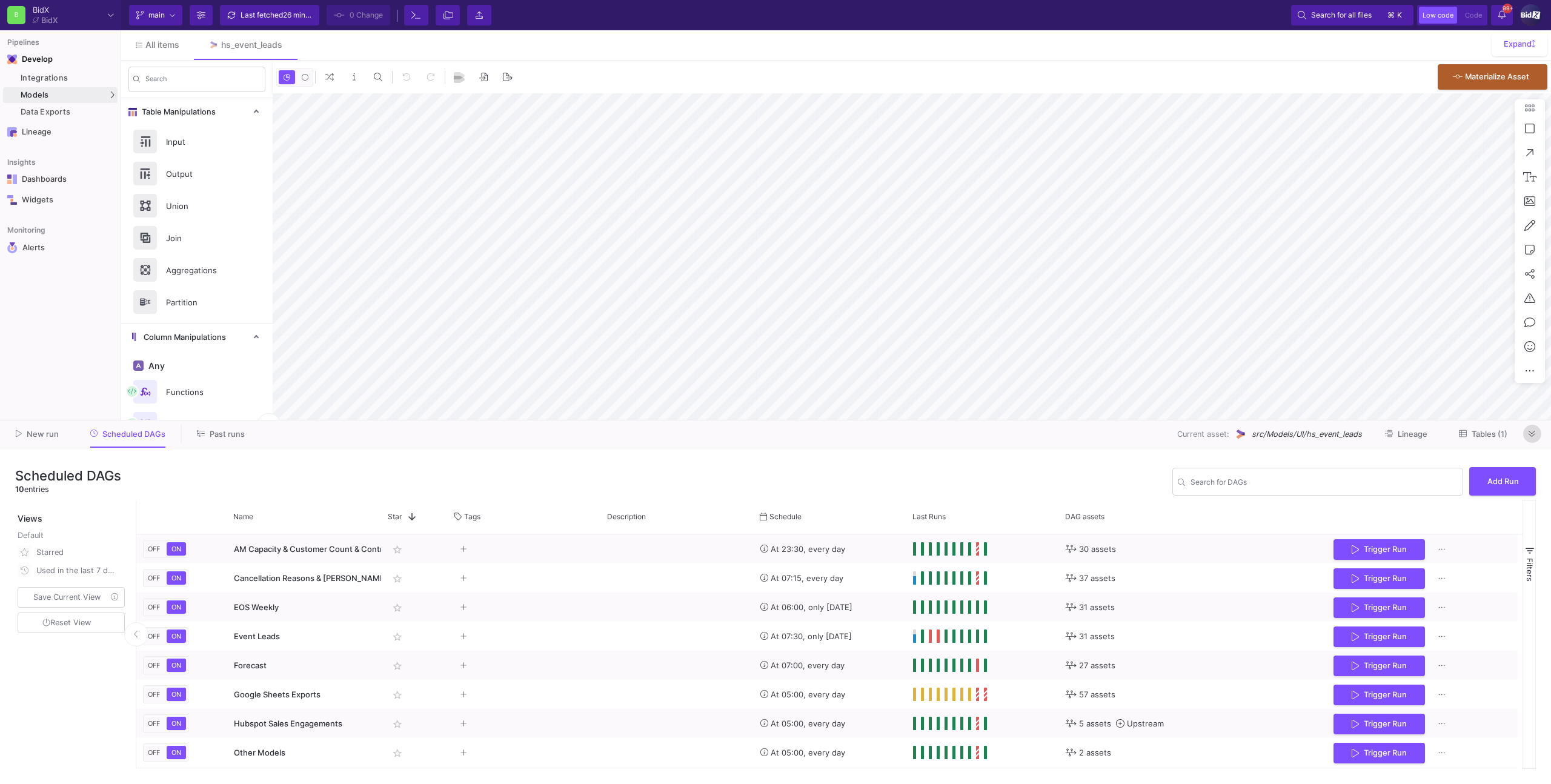
click at [1535, 432] on button at bounding box center [1532, 433] width 18 height 18
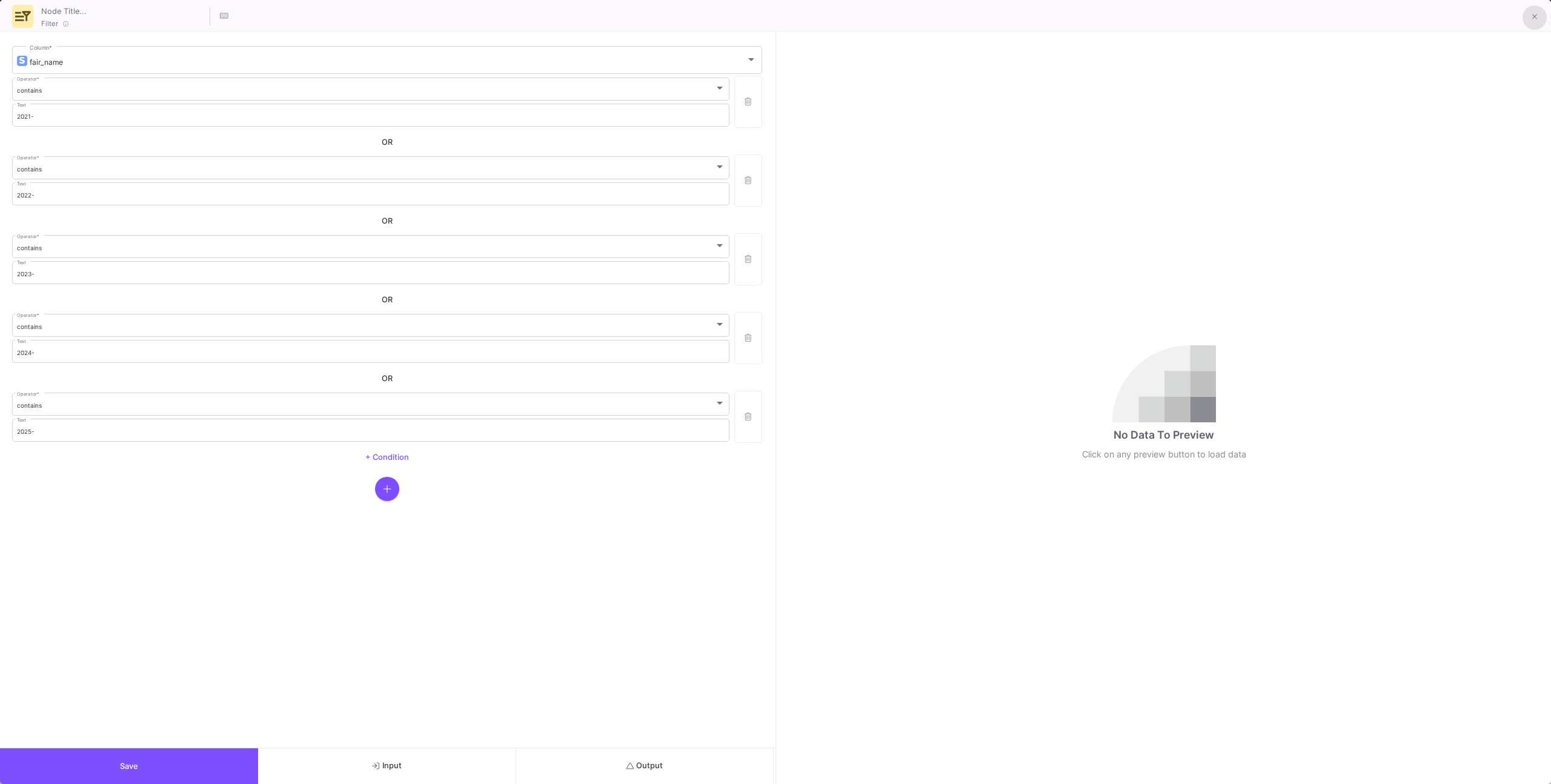
click at [1527, 23] on button at bounding box center [1535, 17] width 24 height 24
drag, startPoint x: 1533, startPoint y: 16, endPoint x: 1476, endPoint y: 40, distance: 61.8
click at [1532, 16] on icon at bounding box center [1535, 16] width 5 height 9
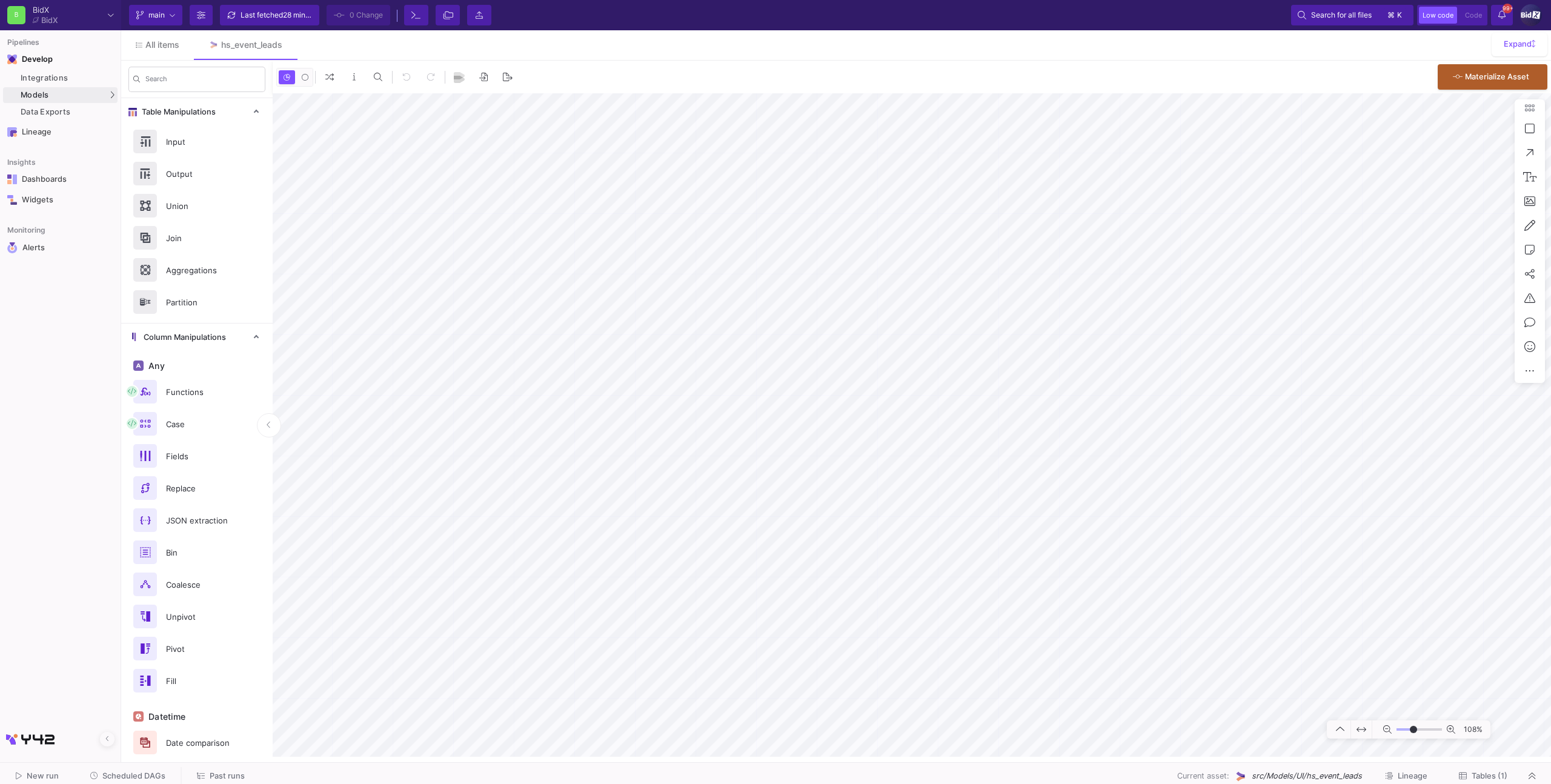
type input "-7"
click at [1480, 778] on span "Tables (1)" at bounding box center [1490, 775] width 36 height 9
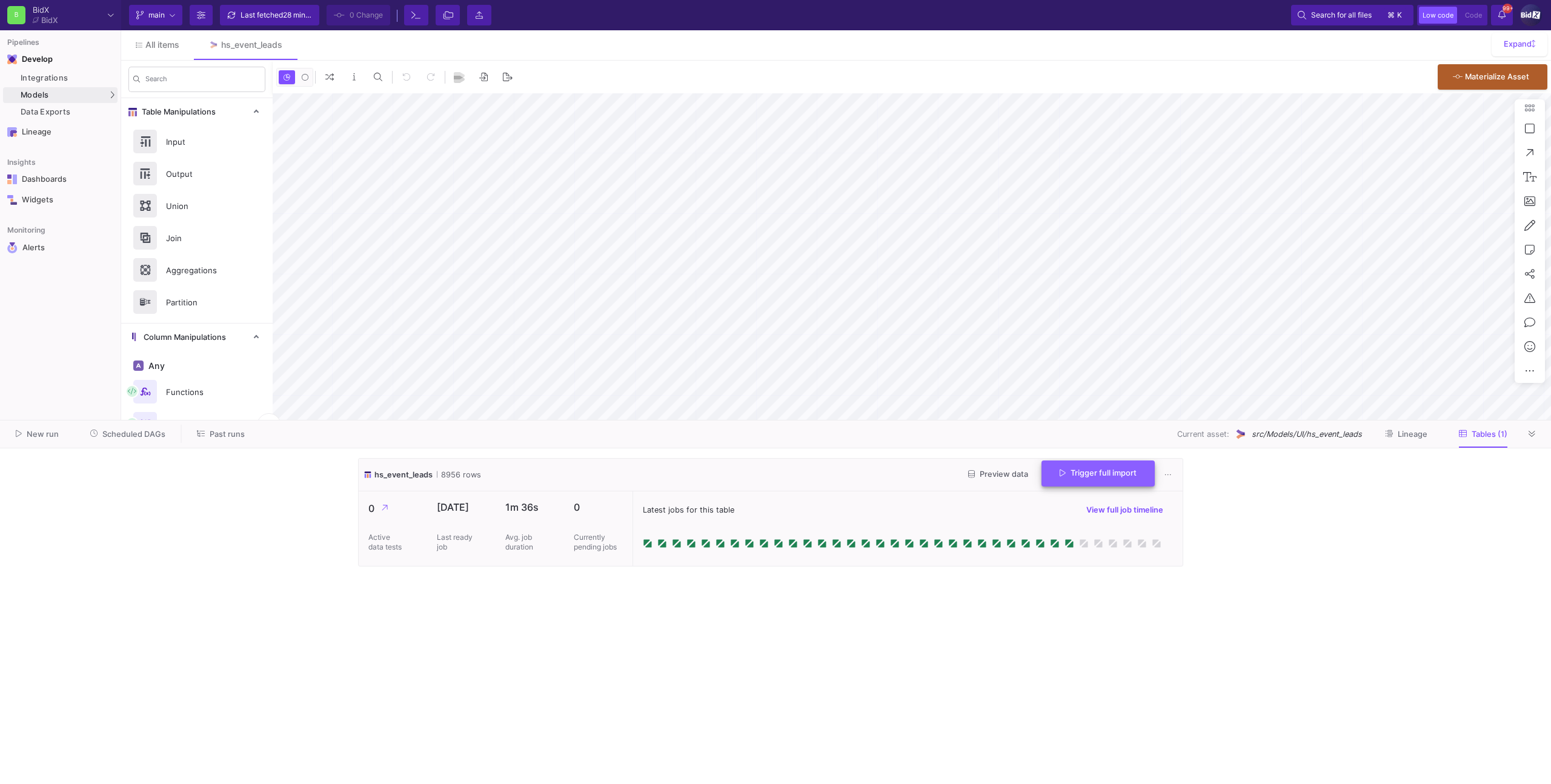
click at [1097, 470] on span "Trigger full import" at bounding box center [1098, 473] width 77 height 9
click at [1534, 438] on fa-icon at bounding box center [1532, 434] width 7 height 9
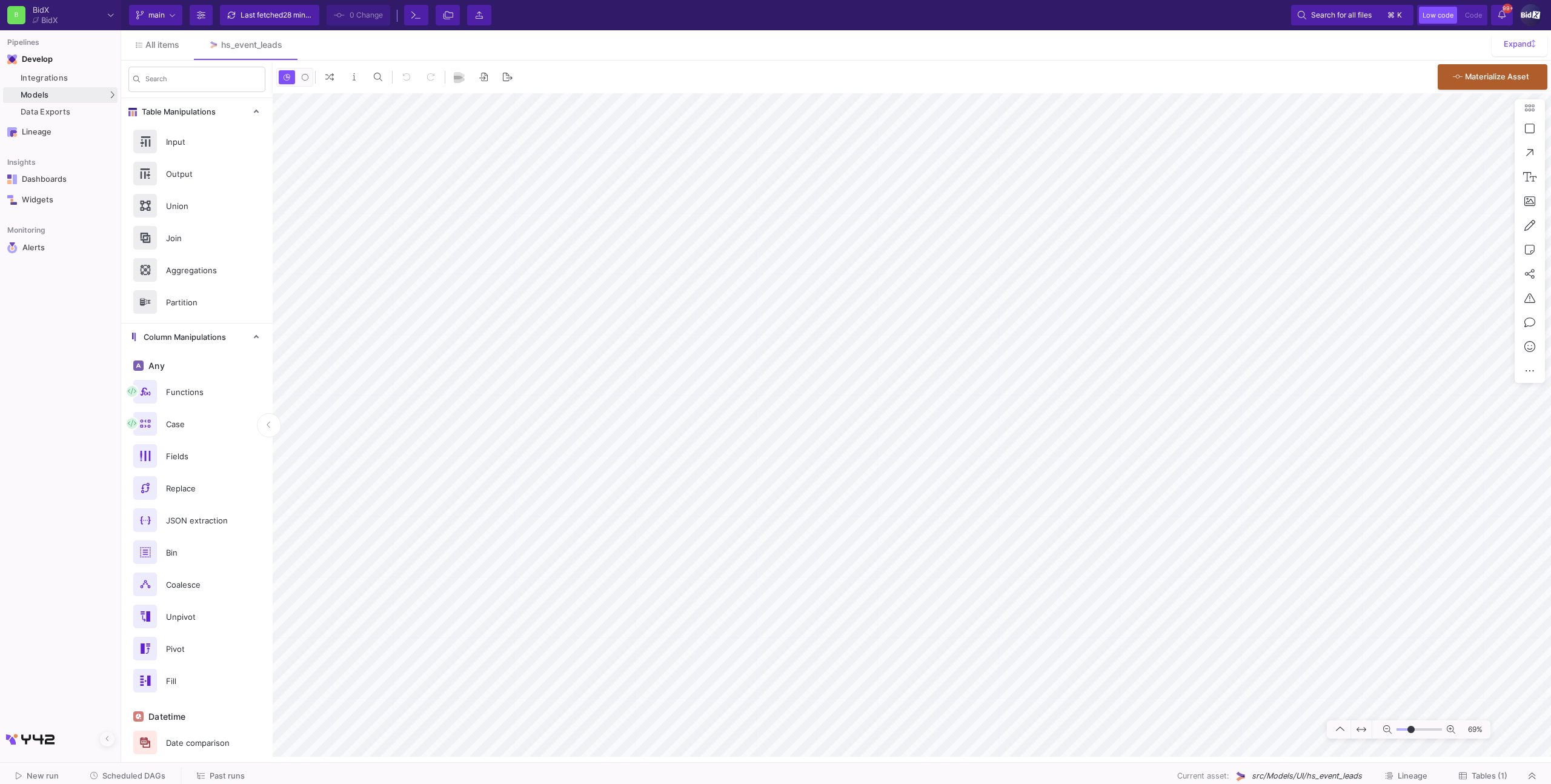
click at [146, 772] on span "Scheduled DAGs" at bounding box center [134, 775] width 63 height 9
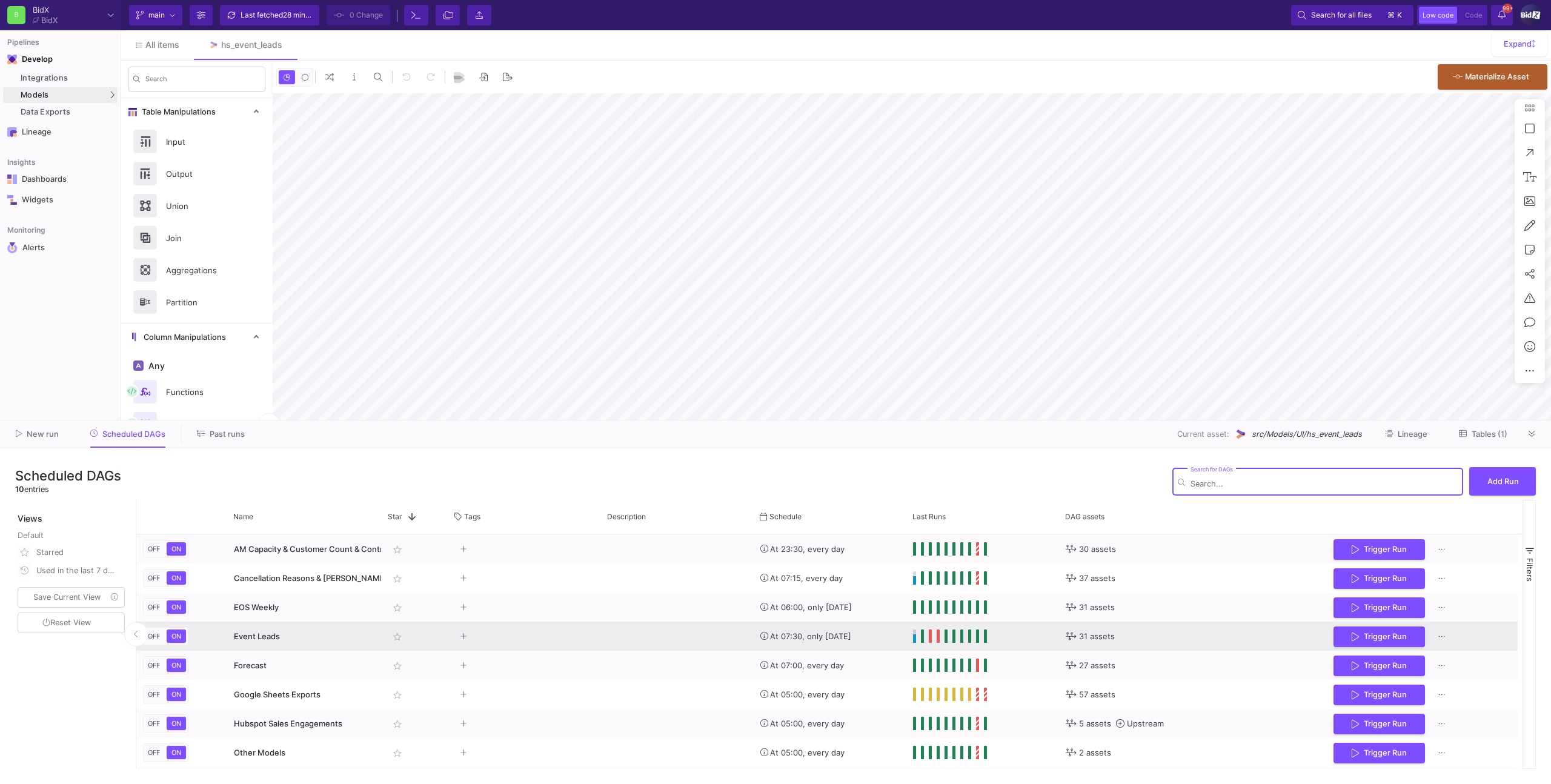
click at [671, 626] on div "Press SPACE to select this row." at bounding box center [677, 635] width 153 height 29
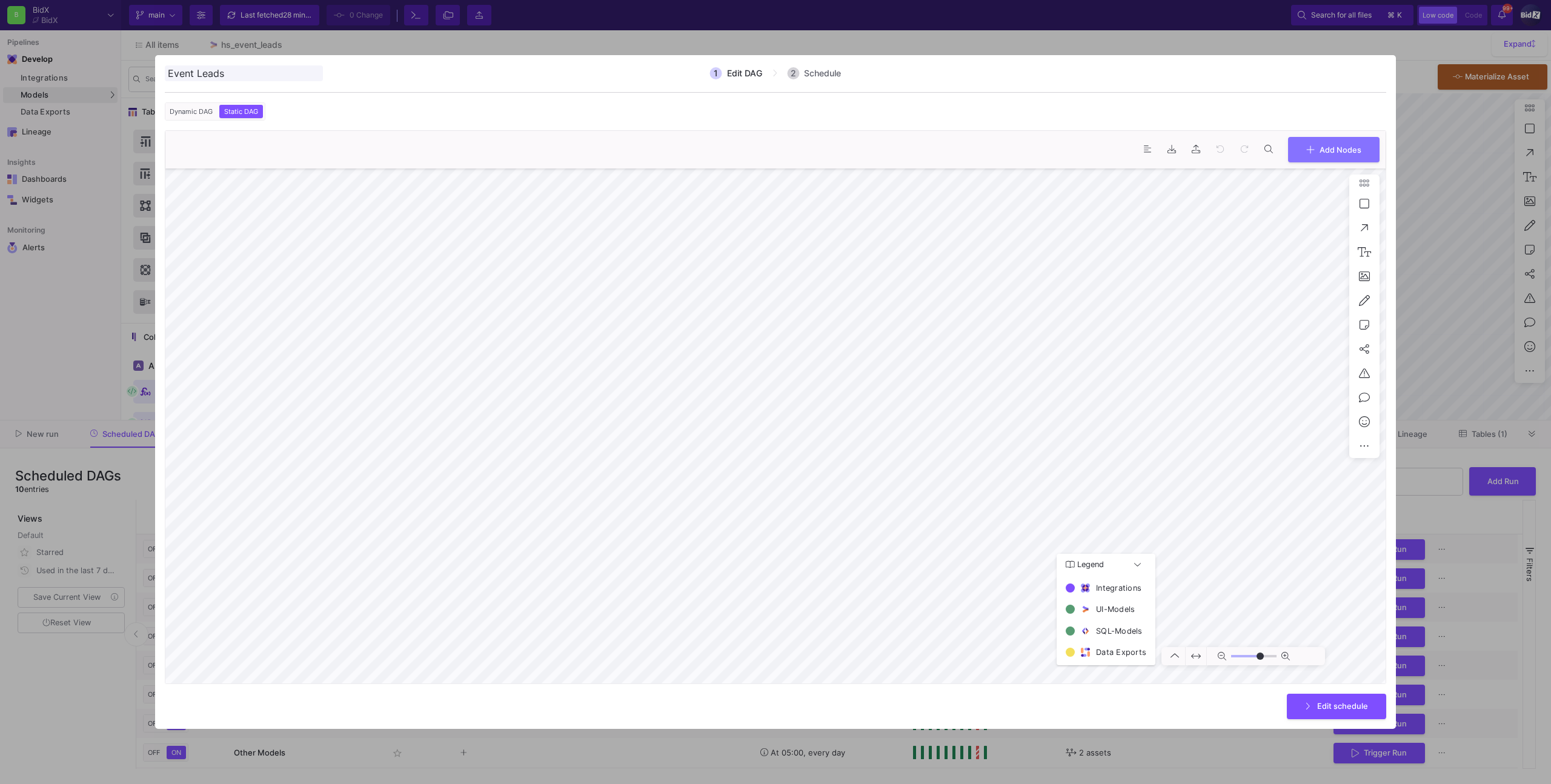
type input "0"
click at [1413, 142] on div at bounding box center [775, 392] width 1551 height 784
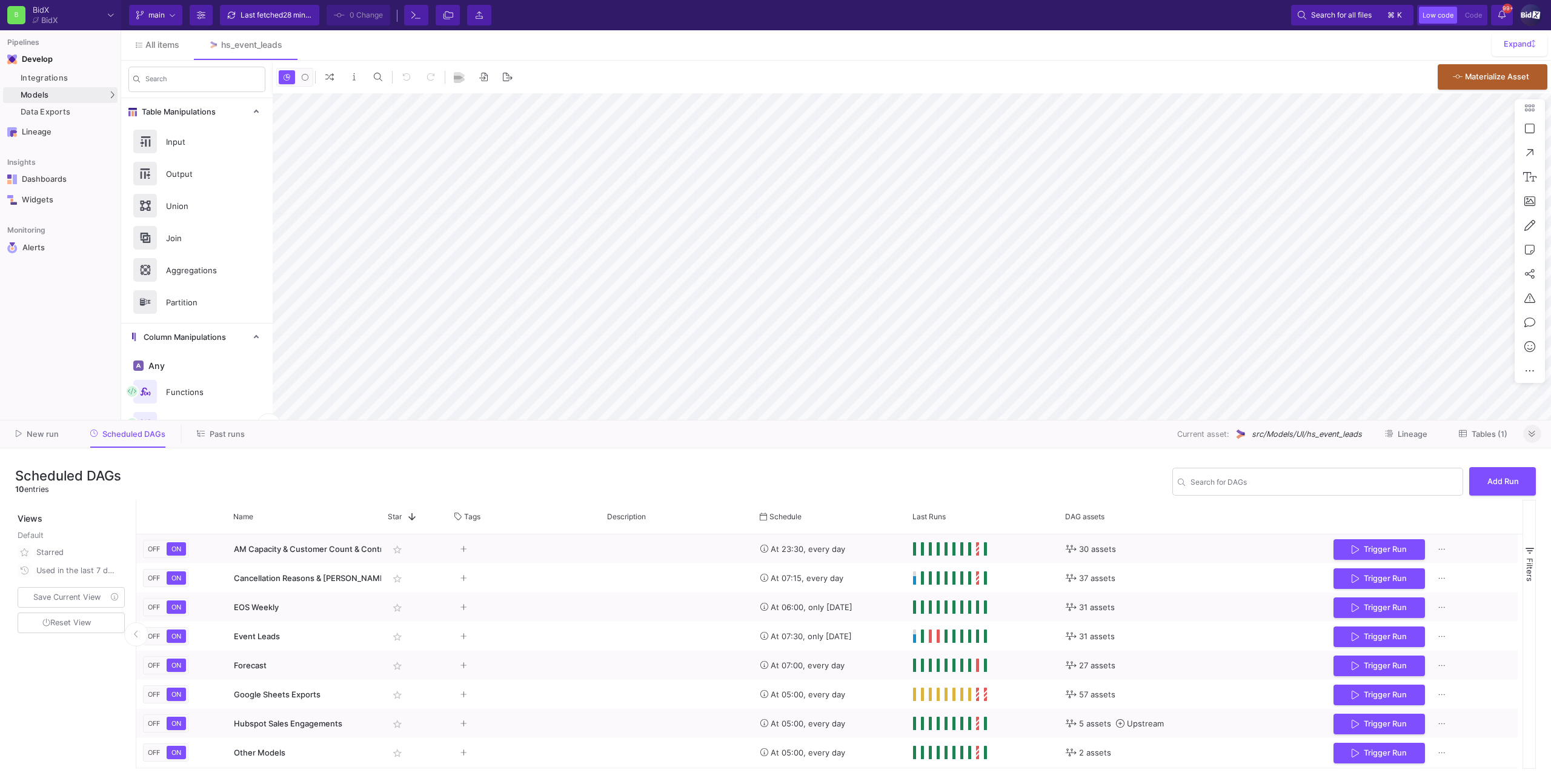
click at [1528, 433] on icon at bounding box center [1532, 434] width 7 height 8
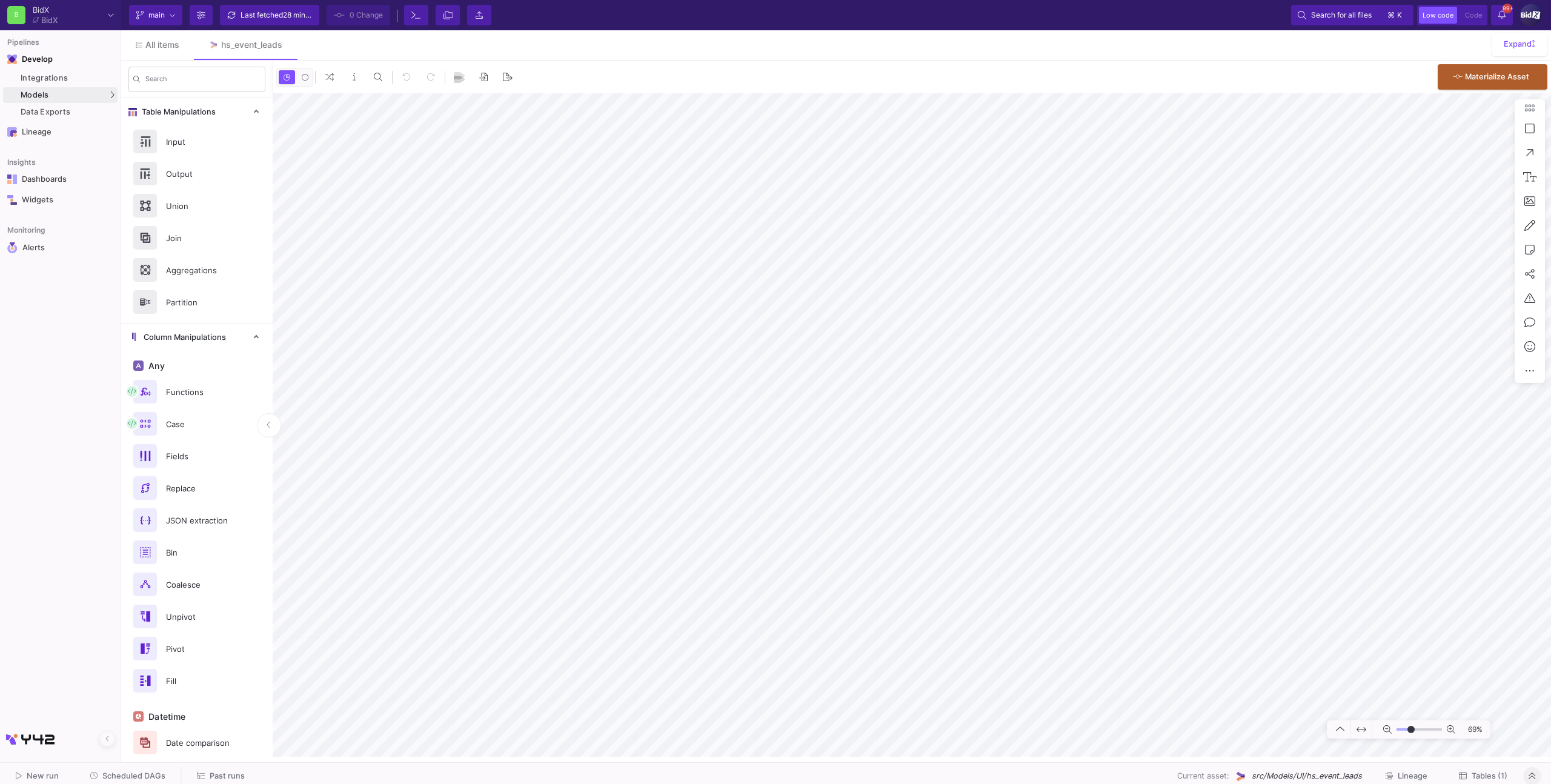
type input "-12"
click at [148, 781] on button "Scheduled DAGs" at bounding box center [128, 776] width 105 height 19
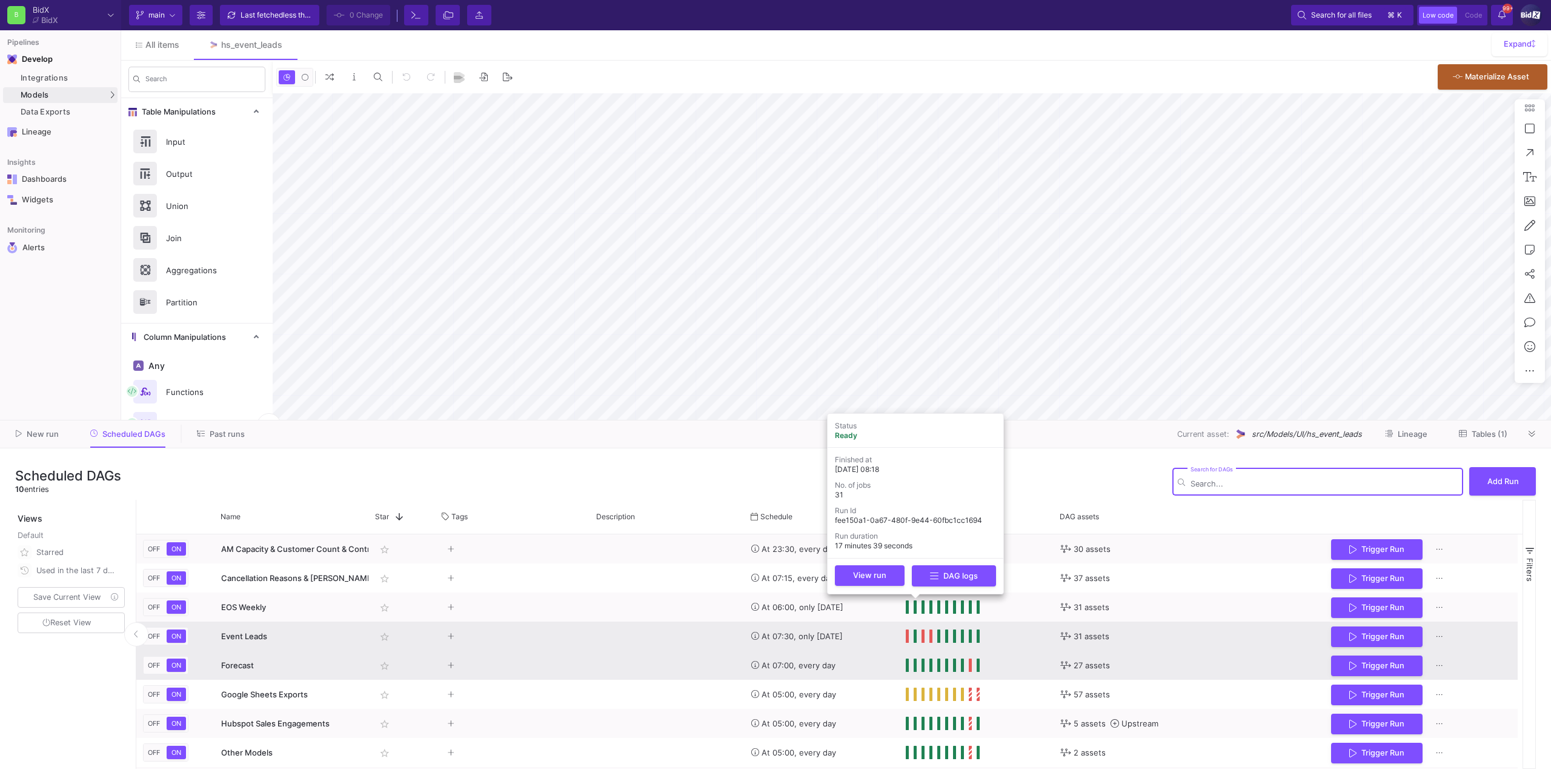
type input "-28"
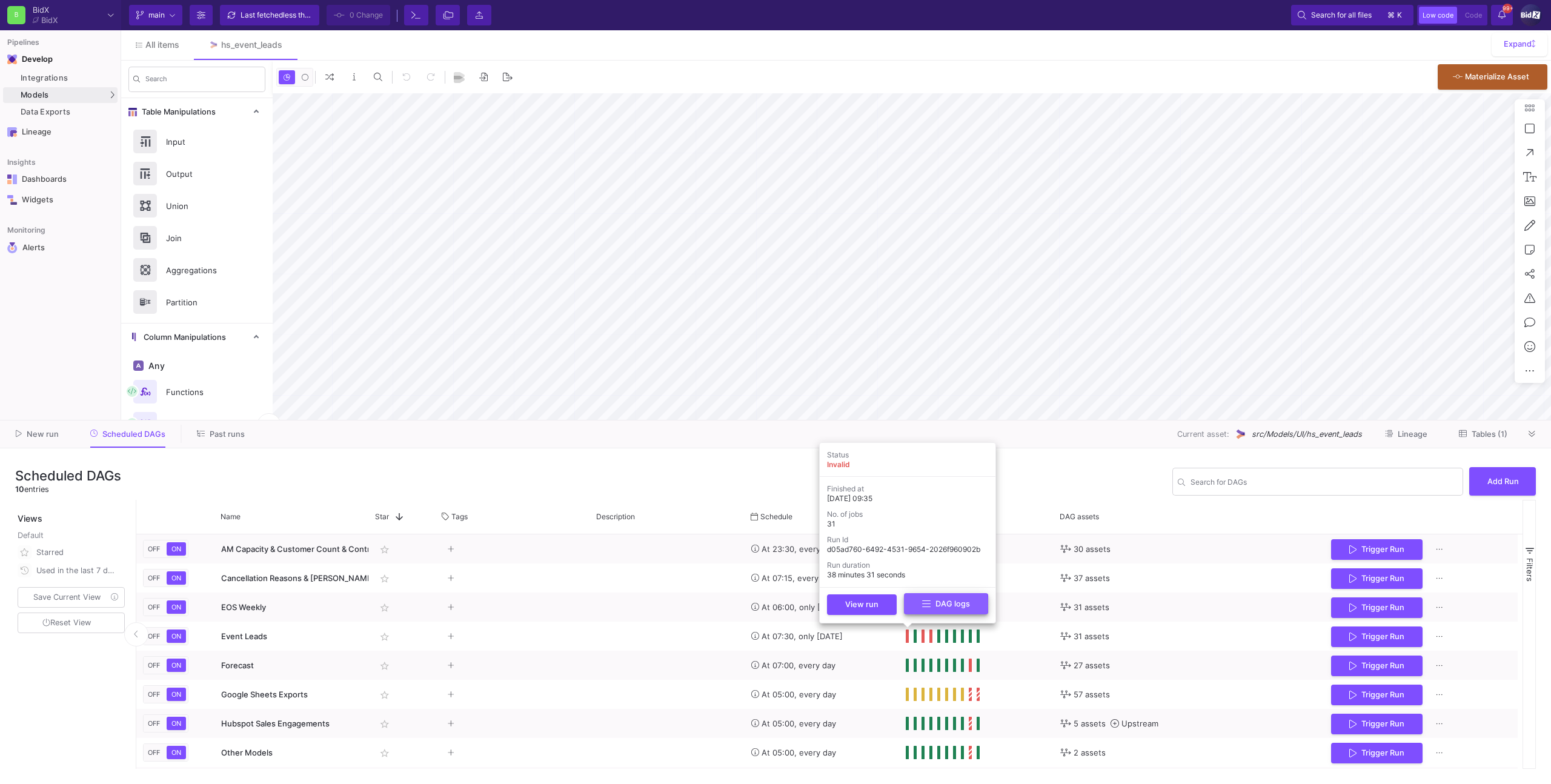
click at [926, 605] on icon at bounding box center [926, 604] width 9 height 9
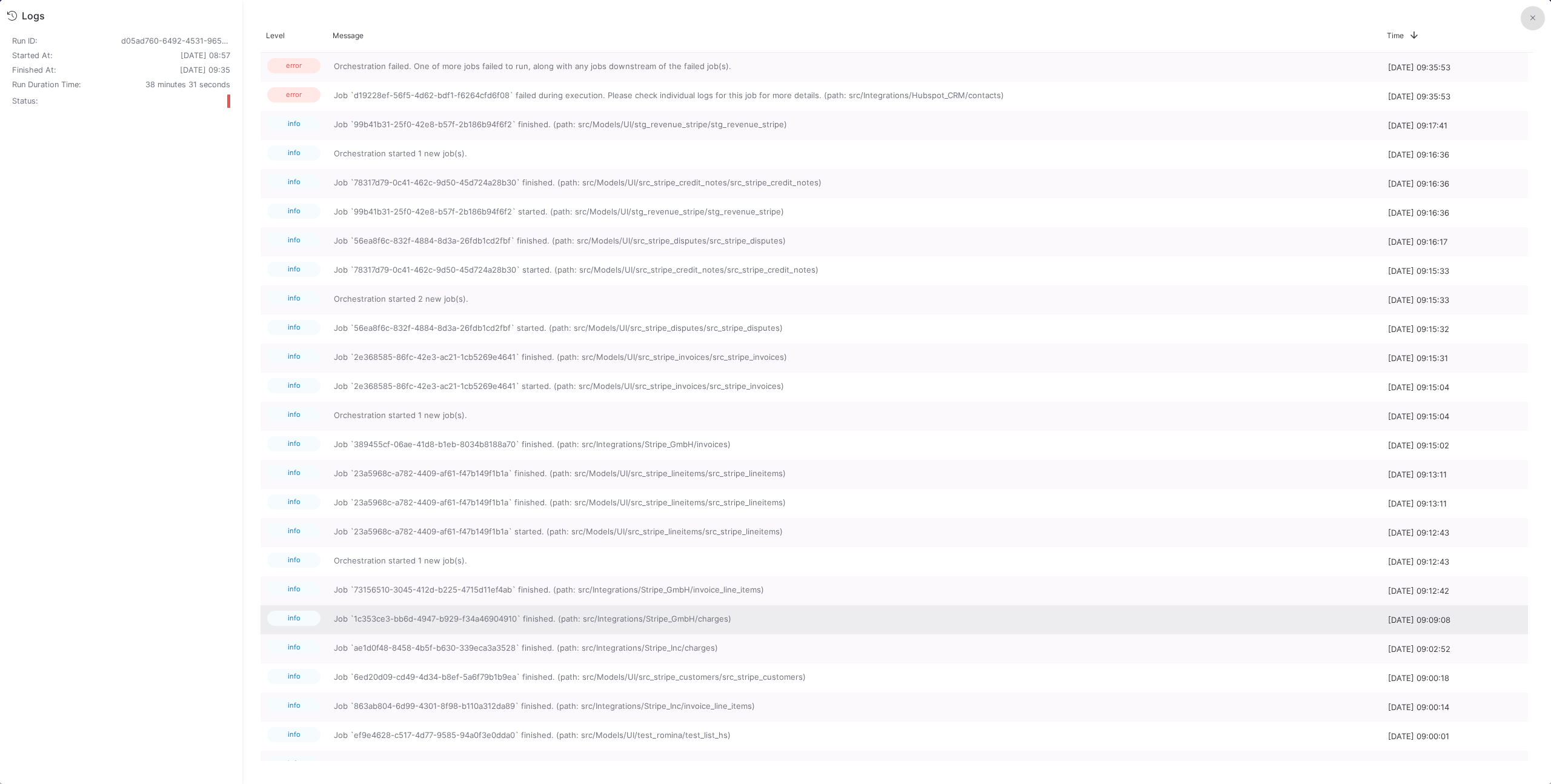
scroll to position [0, 1]
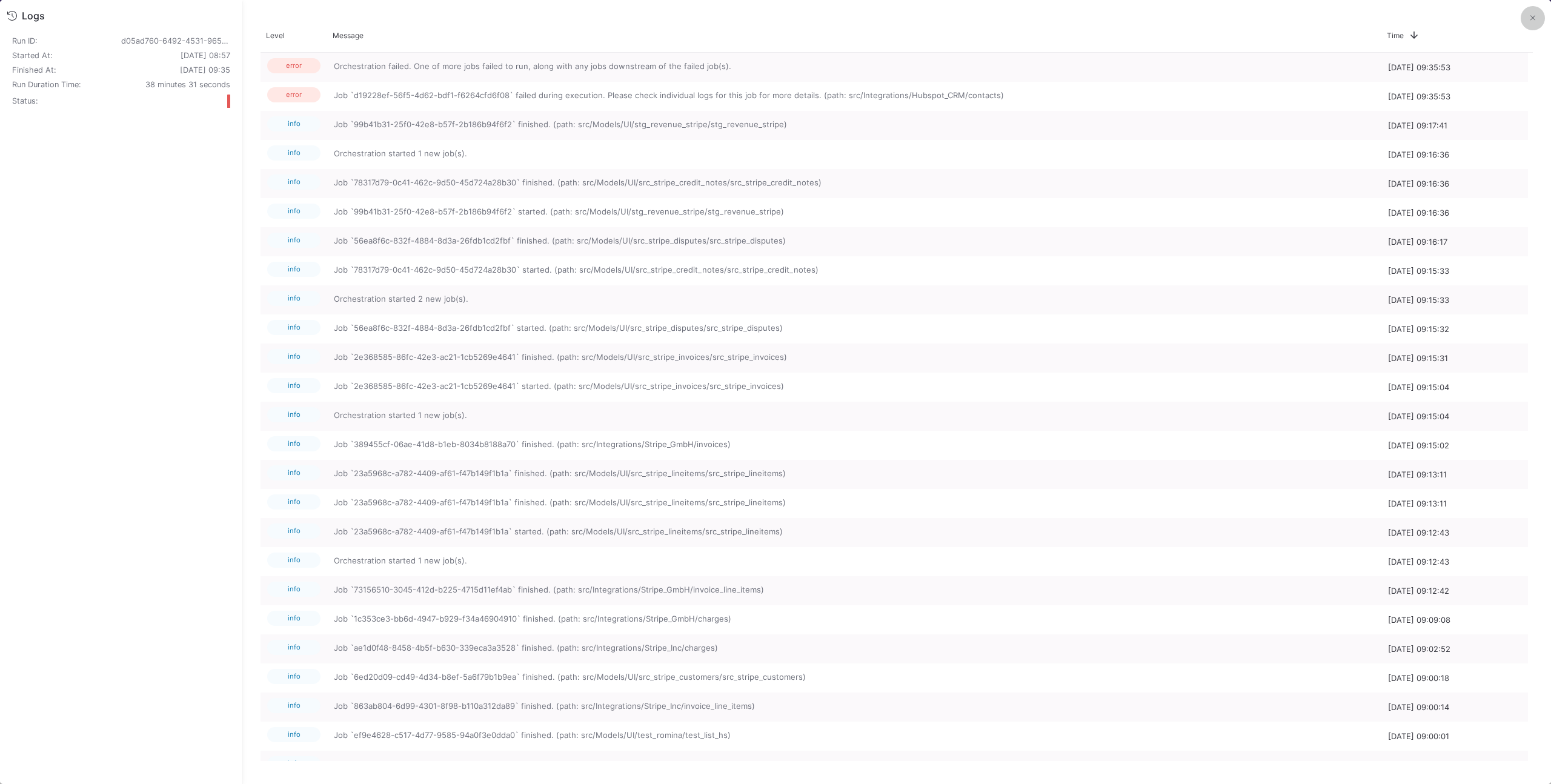
click at [1528, 15] on button at bounding box center [1532, 18] width 24 height 24
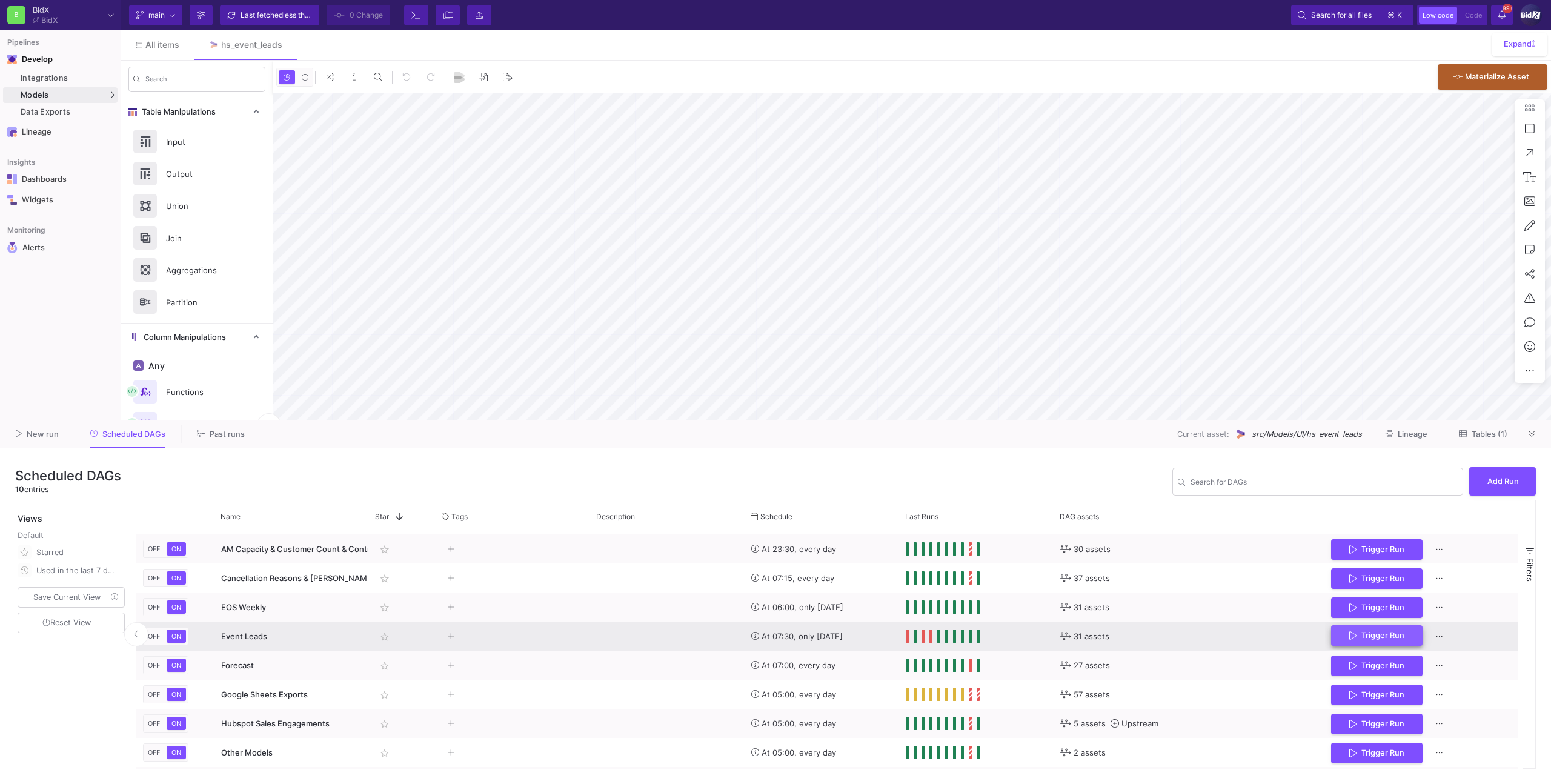
click at [1368, 637] on span "Trigger Run" at bounding box center [1382, 635] width 43 height 9
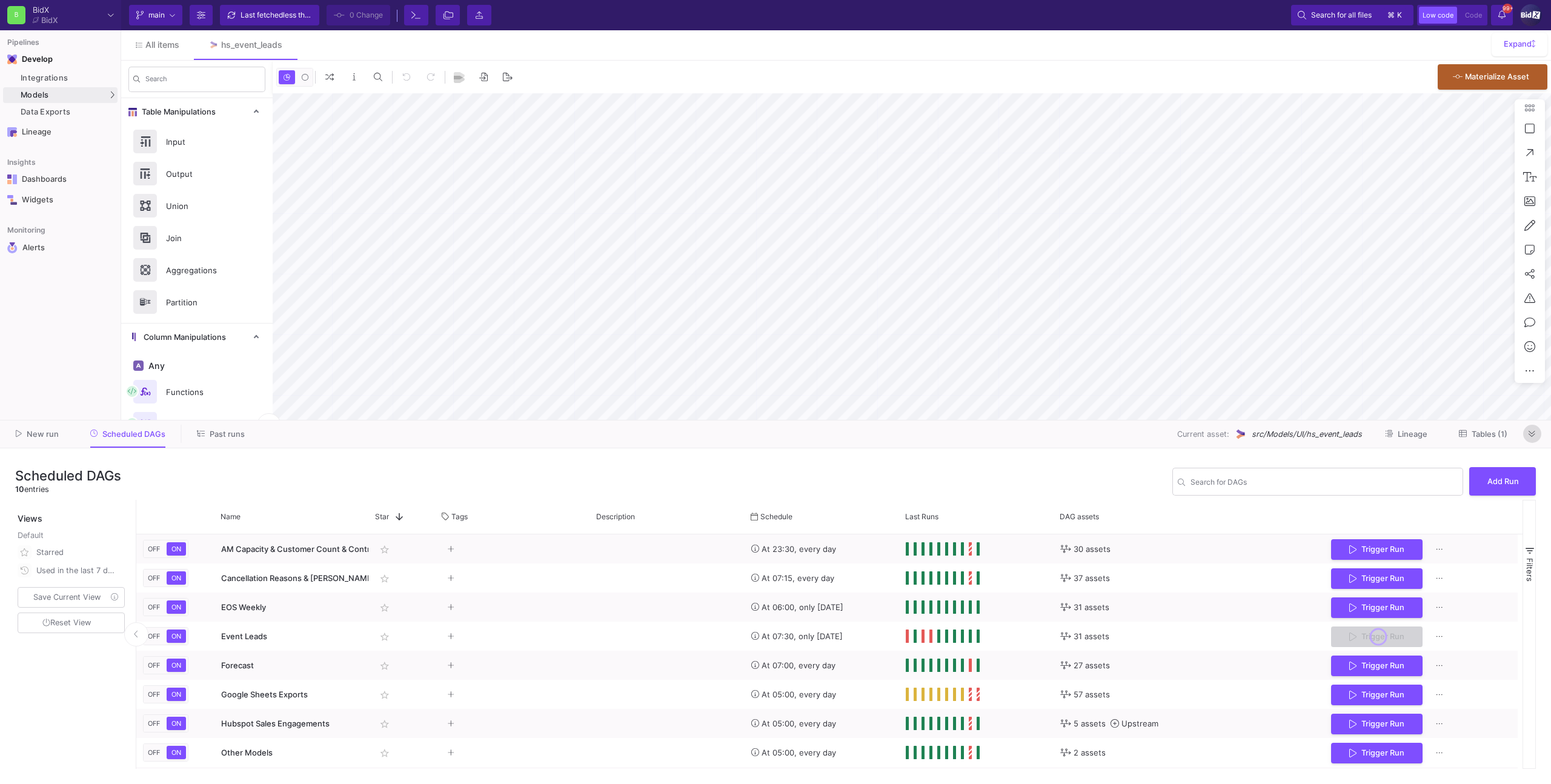
click at [1535, 432] on button at bounding box center [1532, 433] width 18 height 18
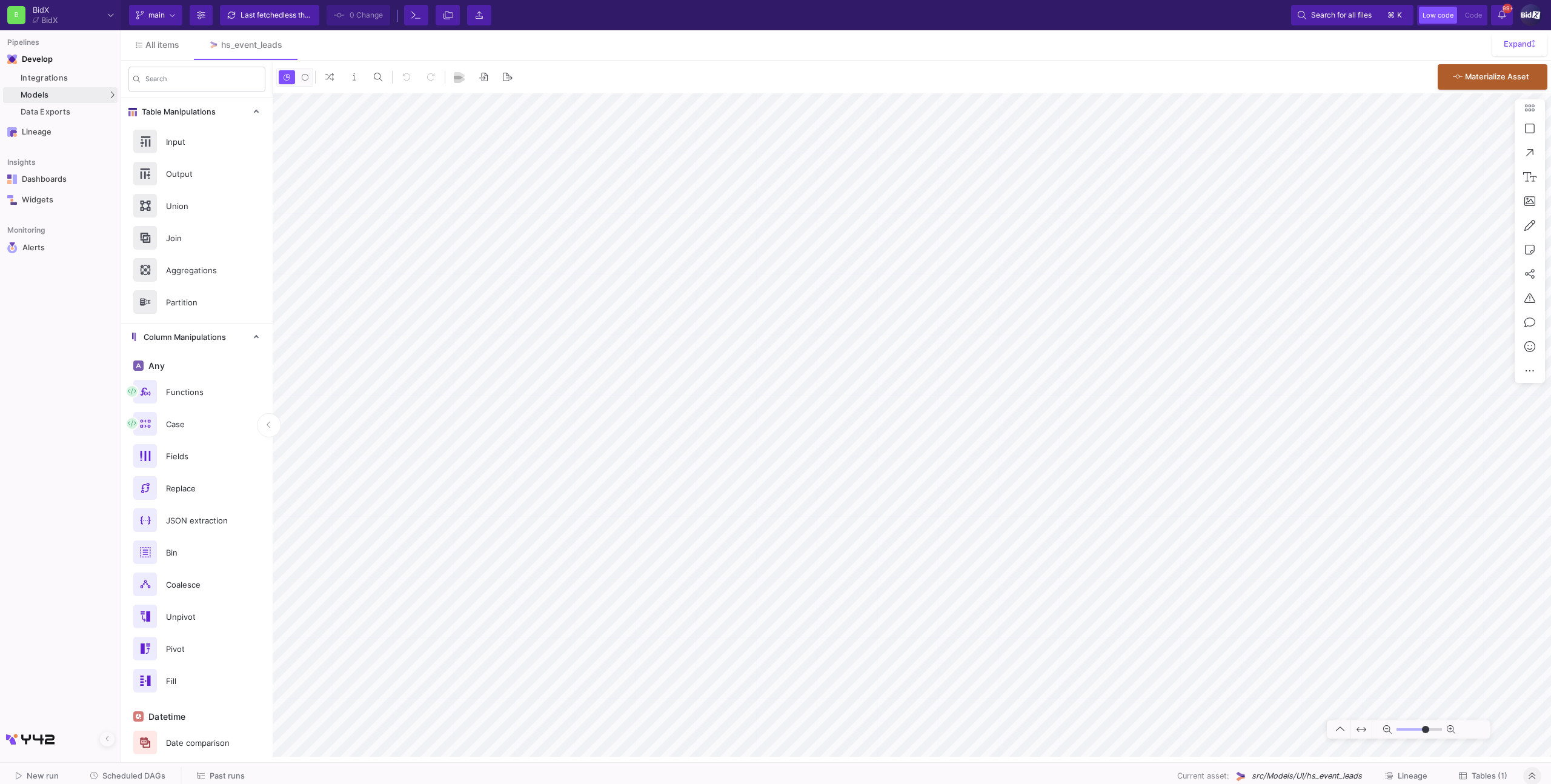
type input "-28"
